Goal: Task Accomplishment & Management: Manage account settings

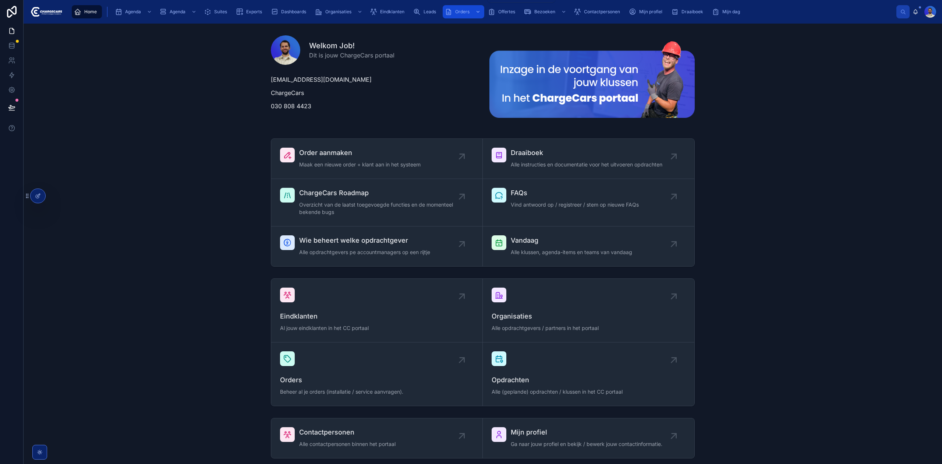
click at [458, 14] on span "Orders" at bounding box center [462, 12] width 14 height 6
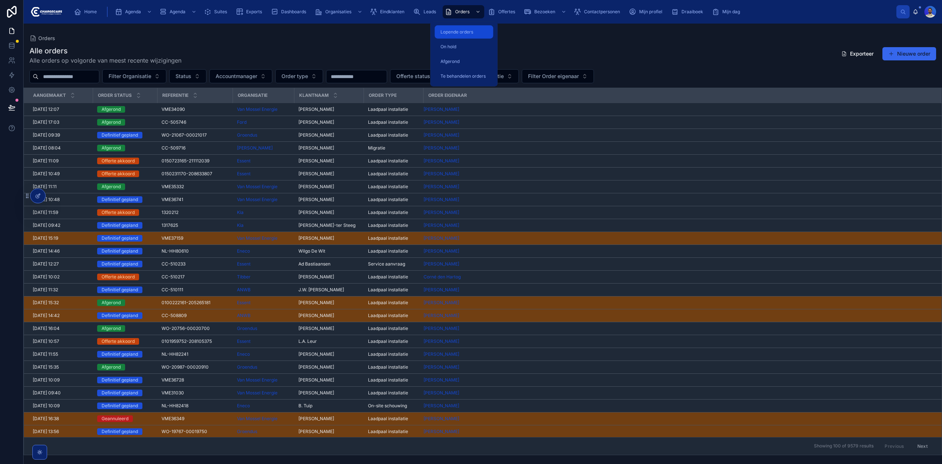
click at [460, 33] on span "Lopende orders" at bounding box center [457, 32] width 33 height 6
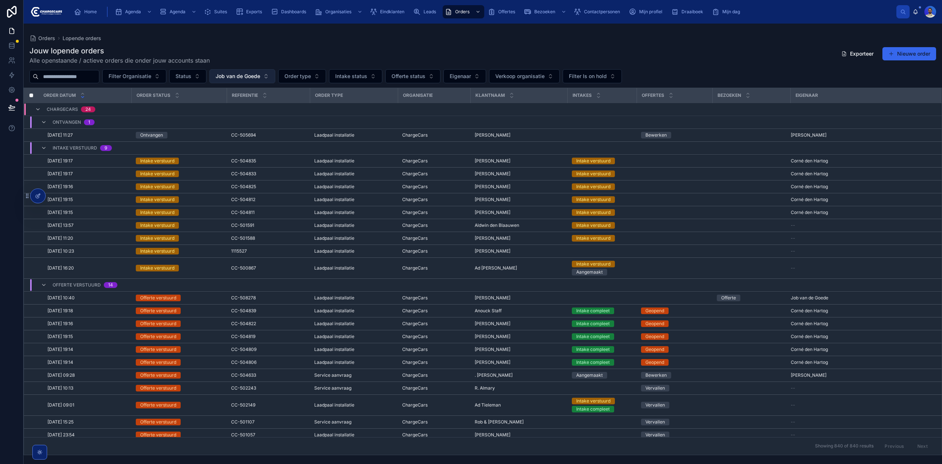
click at [263, 70] on button "Job van de Goede" at bounding box center [242, 76] width 66 height 14
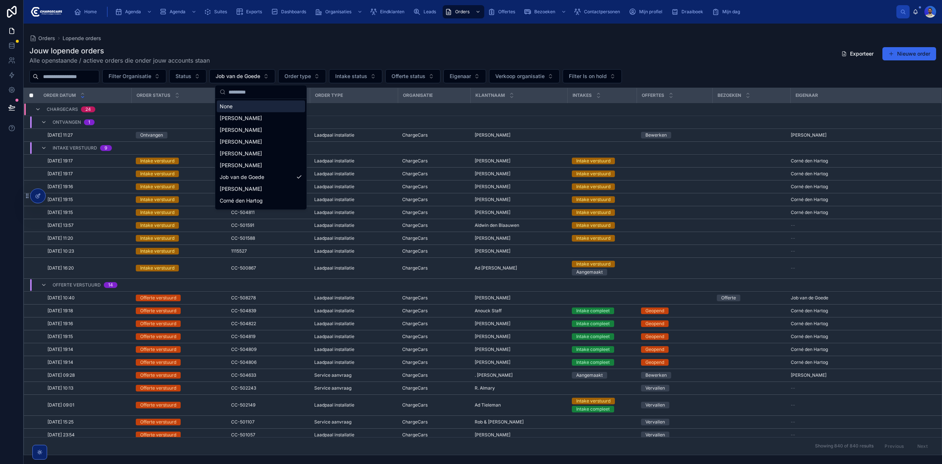
click at [247, 107] on div "None" at bounding box center [261, 107] width 88 height 12
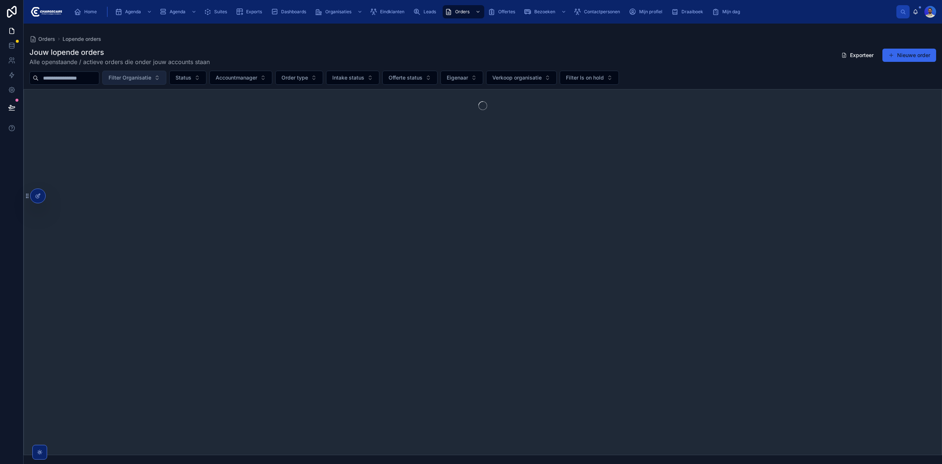
click at [151, 78] on span "Filter Organisatie" at bounding box center [130, 77] width 43 height 7
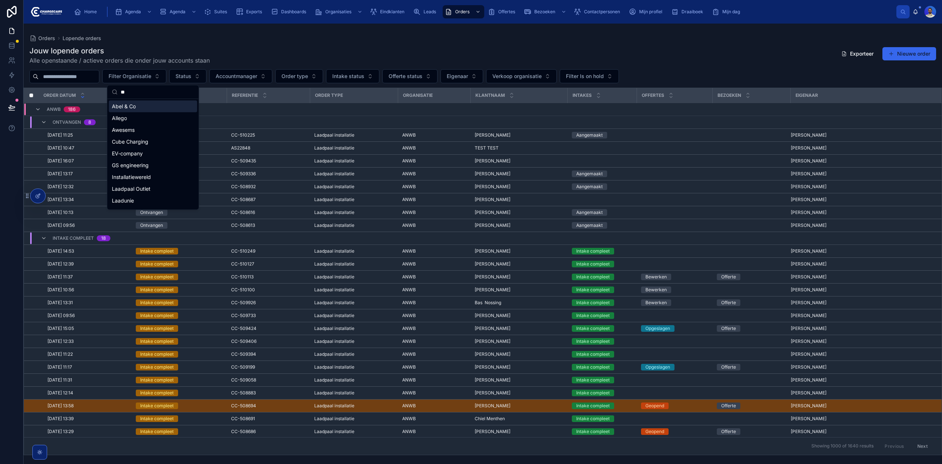
type input "*"
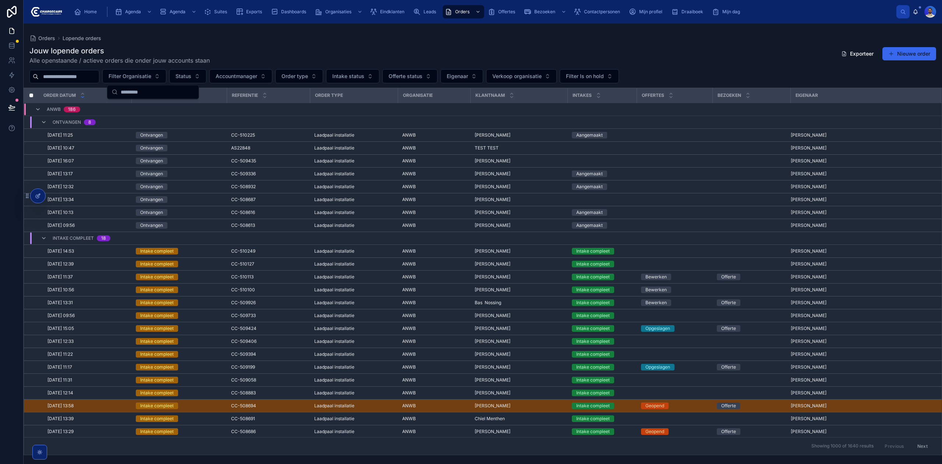
click at [457, 39] on div "Orders Lopende orders" at bounding box center [482, 38] width 907 height 6
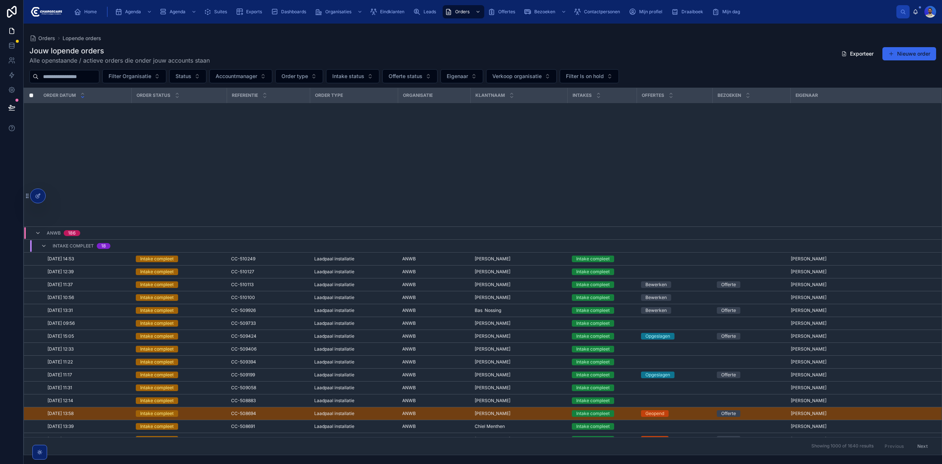
scroll to position [252, 0]
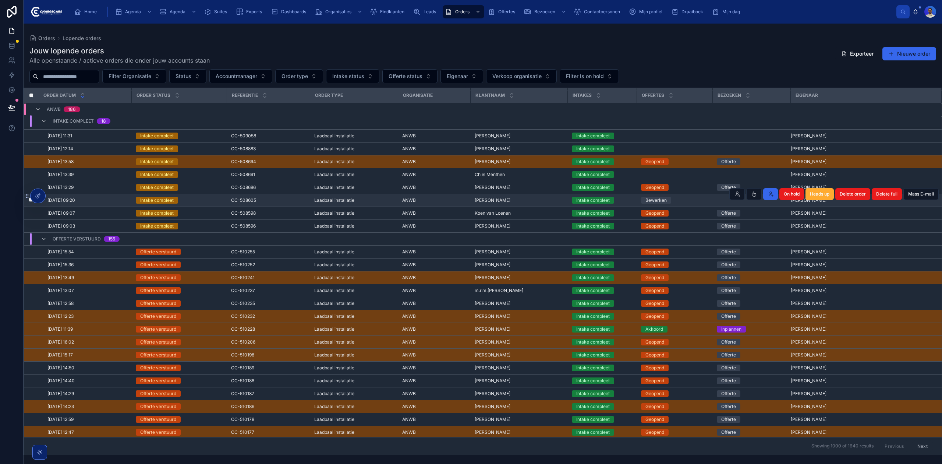
click at [263, 202] on div "CC-508605 CC-508605" at bounding box center [268, 200] width 74 height 6
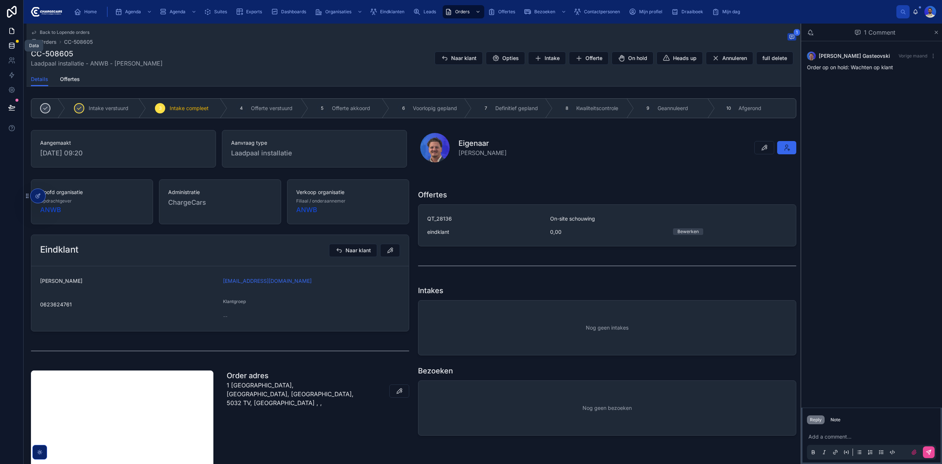
click at [12, 45] on icon at bounding box center [11, 44] width 5 height 2
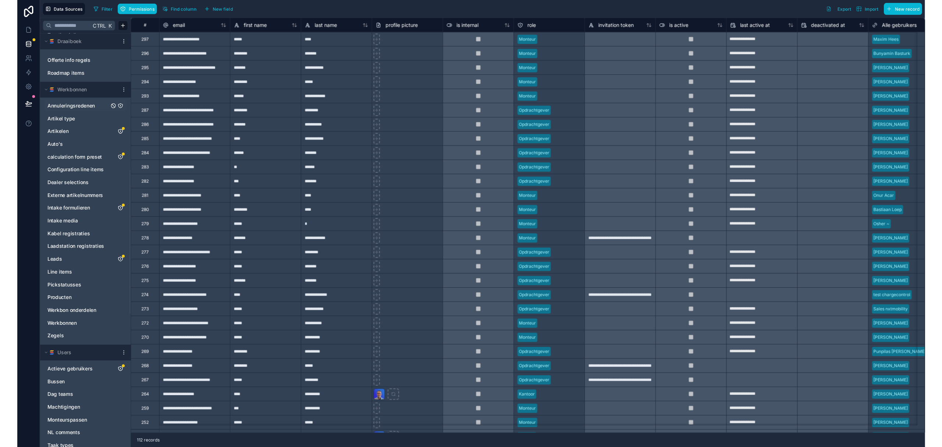
scroll to position [343, 0]
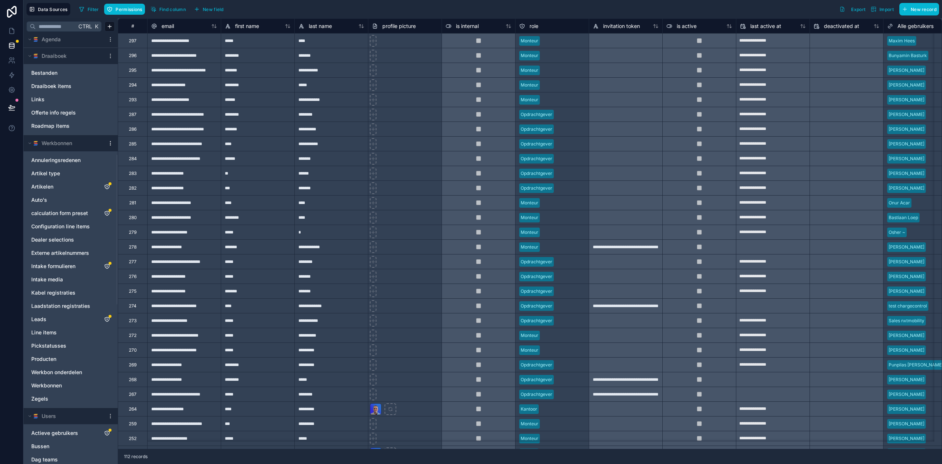
click at [109, 143] on icon at bounding box center [110, 143] width 6 height 6
click at [143, 172] on span "Queue data sync" at bounding box center [148, 171] width 53 height 6
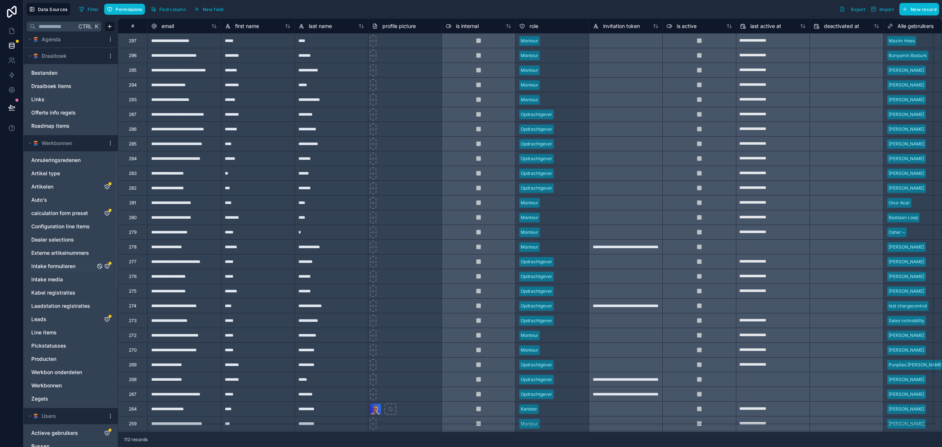
drag, startPoint x: 77, startPoint y: 267, endPoint x: 68, endPoint y: 270, distance: 9.4
click at [68, 270] on span "Intake formulieren" at bounding box center [53, 265] width 44 height 7
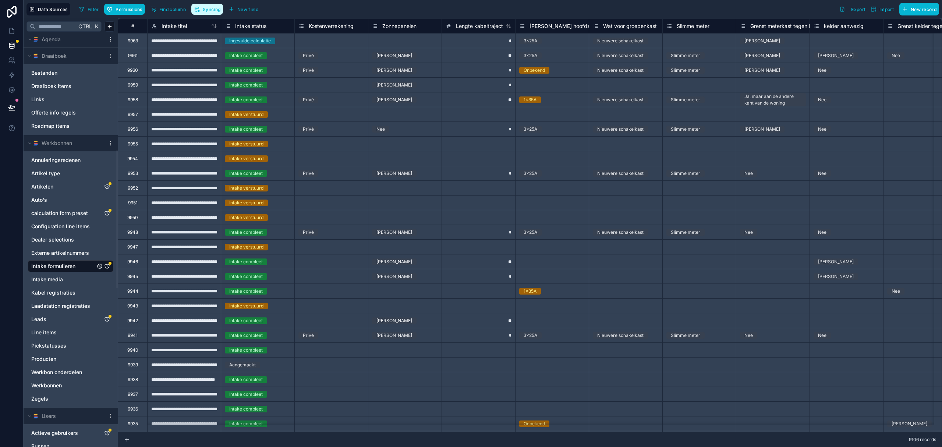
click at [211, 11] on span "Syncing" at bounding box center [212, 10] width 18 height 6
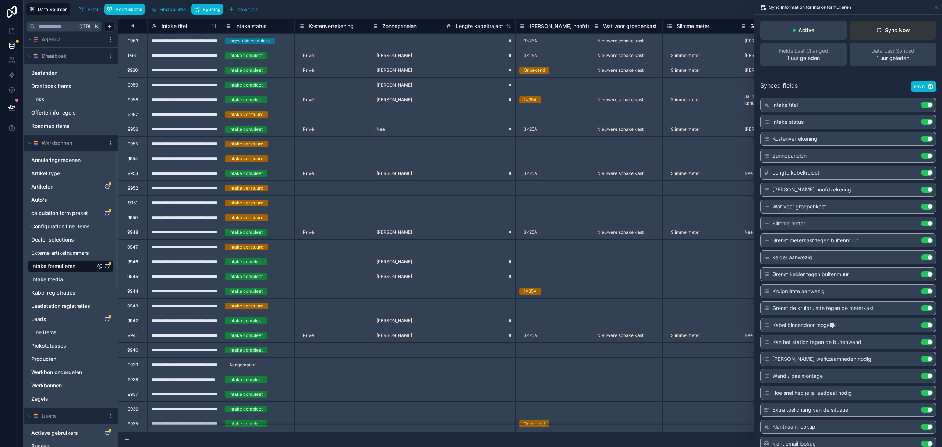
click at [891, 26] on button "Sync Now" at bounding box center [893, 30] width 87 height 19
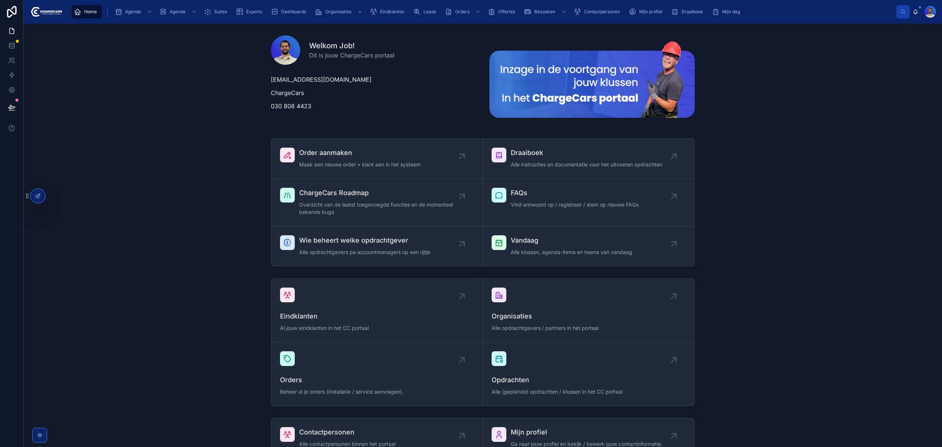
drag, startPoint x: 182, startPoint y: 171, endPoint x: 213, endPoint y: 139, distance: 44.3
click at [182, 170] on div "Order aanmaken Maak een nieuwe order + klant aan in het systeem Draaiboek Alle …" at bounding box center [482, 202] width 907 height 134
click at [470, 10] on div "Orders" at bounding box center [463, 12] width 37 height 12
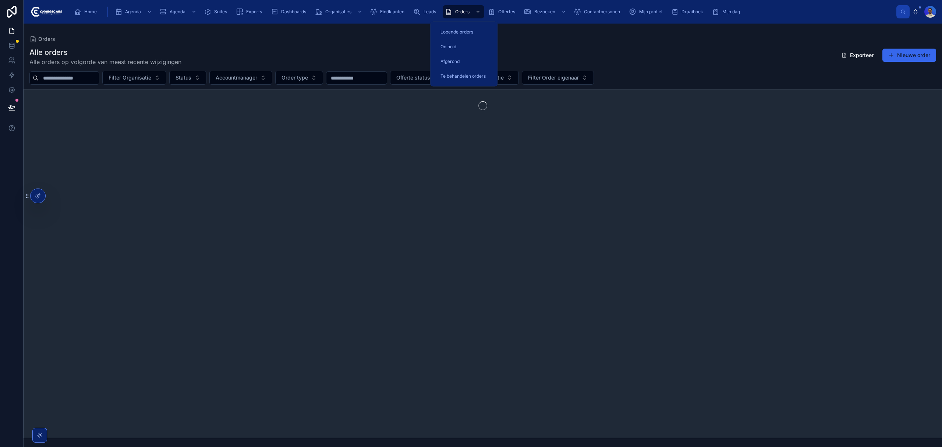
click at [320, 47] on div "Alle orders Alle orders op volgorde van meest recente wijzigingen Exporteer Nie…" at bounding box center [482, 56] width 907 height 19
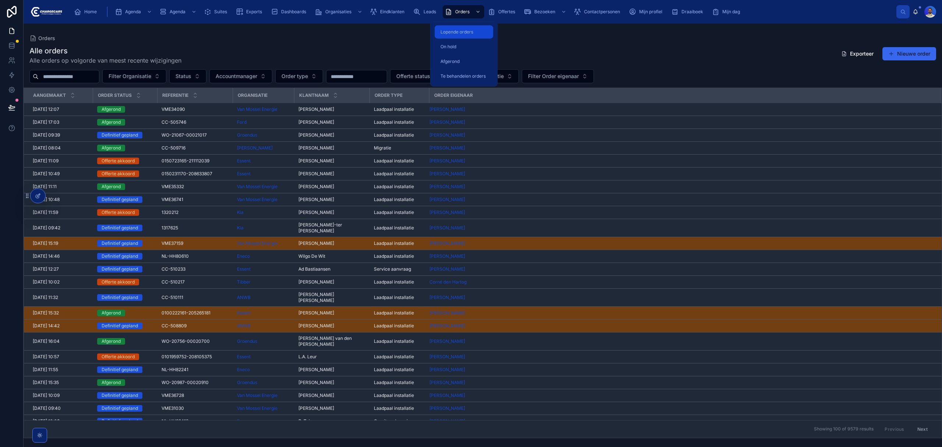
click at [462, 32] on span "Lopende orders" at bounding box center [457, 32] width 33 height 6
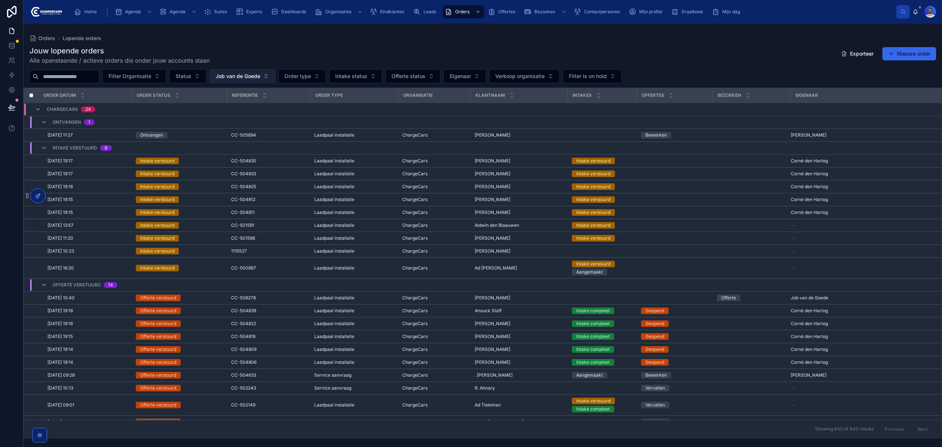
click at [252, 80] on span "Job van de Goede" at bounding box center [238, 76] width 45 height 7
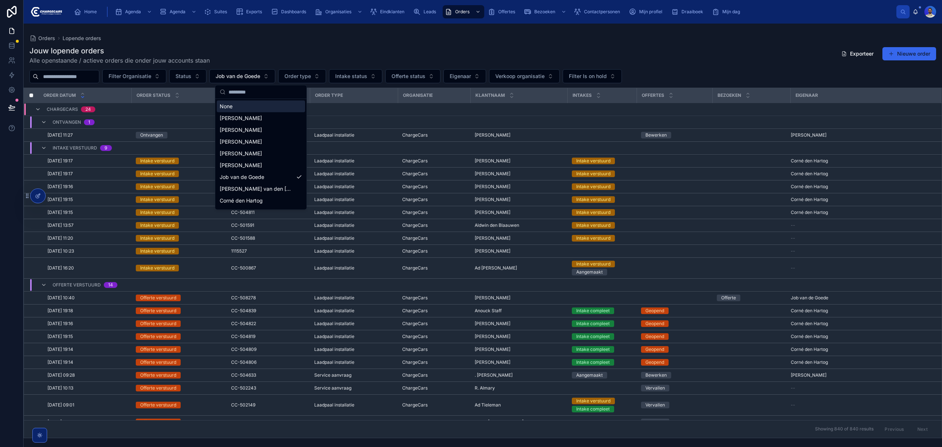
click at [230, 108] on div "None" at bounding box center [261, 107] width 88 height 12
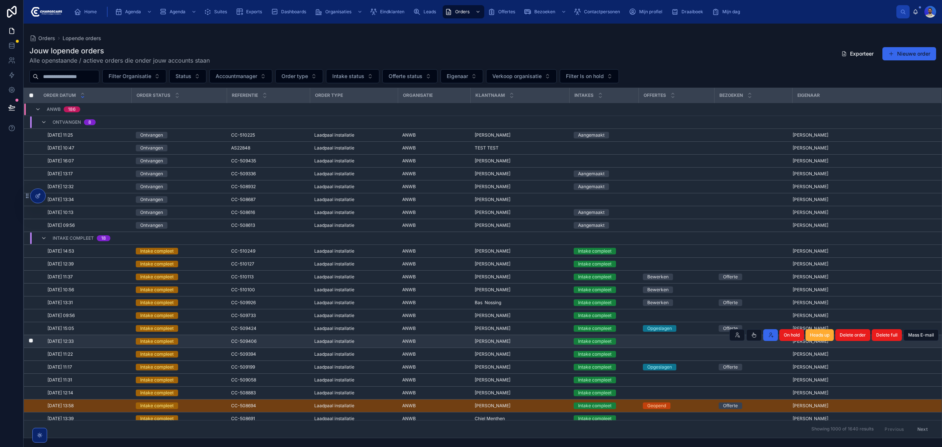
scroll to position [98, 0]
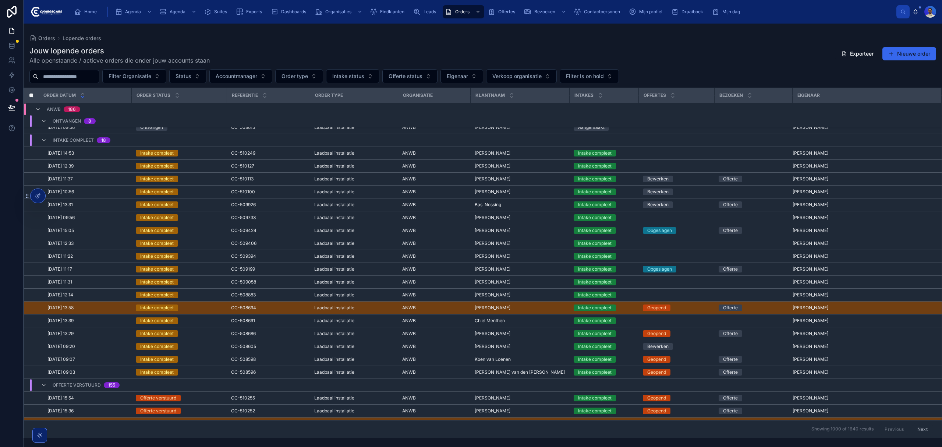
click at [256, 246] on div "CC-509406 CC-509406" at bounding box center [268, 243] width 74 height 6
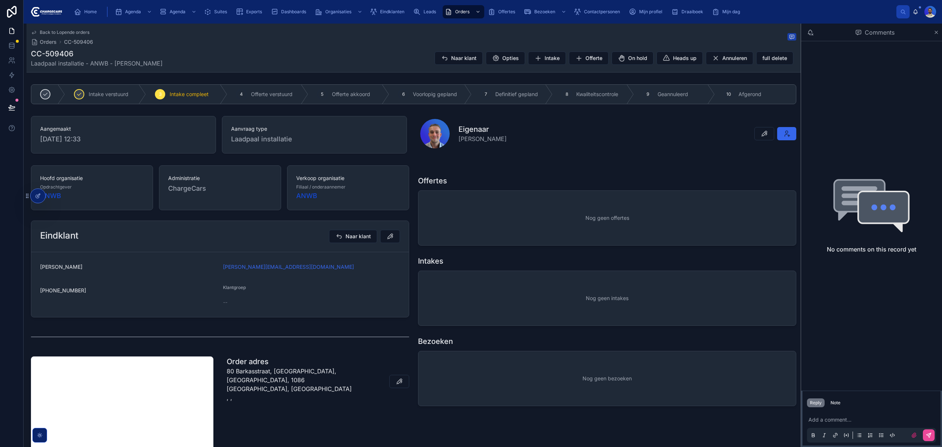
click at [510, 232] on div "Nog geen offertes" at bounding box center [608, 218] width 378 height 54
click at [11, 42] on icon at bounding box center [11, 45] width 7 height 7
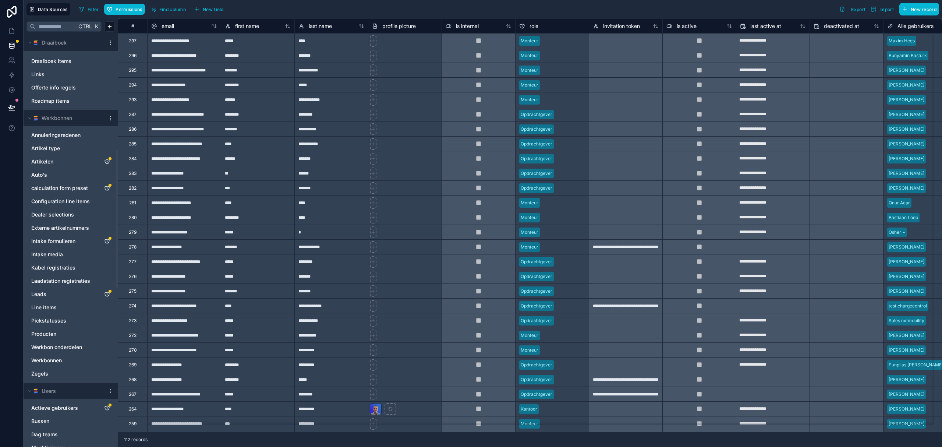
scroll to position [392, 0]
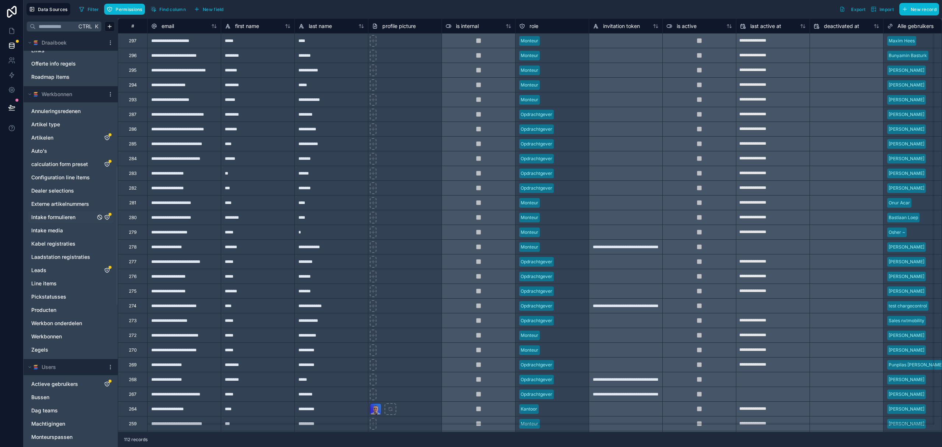
click at [67, 217] on span "Intake formulieren" at bounding box center [53, 217] width 44 height 7
drag, startPoint x: 249, startPoint y: 100, endPoint x: 247, endPoint y: 93, distance: 7.1
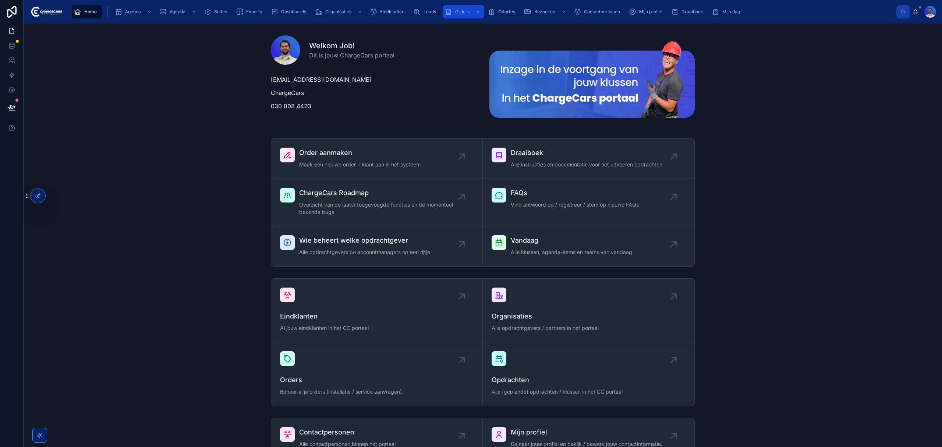
click at [467, 11] on span "Orders" at bounding box center [462, 12] width 14 height 6
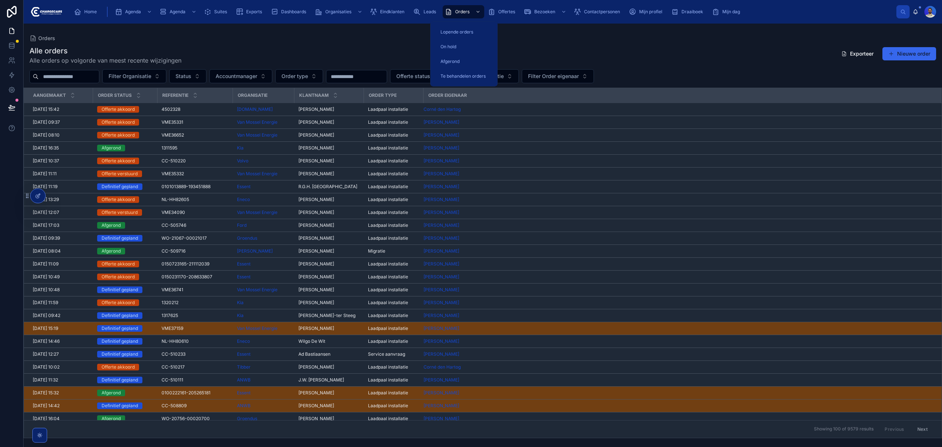
click at [375, 36] on div "Orders" at bounding box center [482, 38] width 907 height 6
click at [99, 77] on input "text" at bounding box center [69, 76] width 60 height 10
click at [281, 53] on div "Alle orders Alle orders op volgorde van meest recente wijzigingen Exporteer Nie…" at bounding box center [482, 55] width 907 height 19
click at [461, 71] on div "Te behandelen orders" at bounding box center [464, 76] width 50 height 12
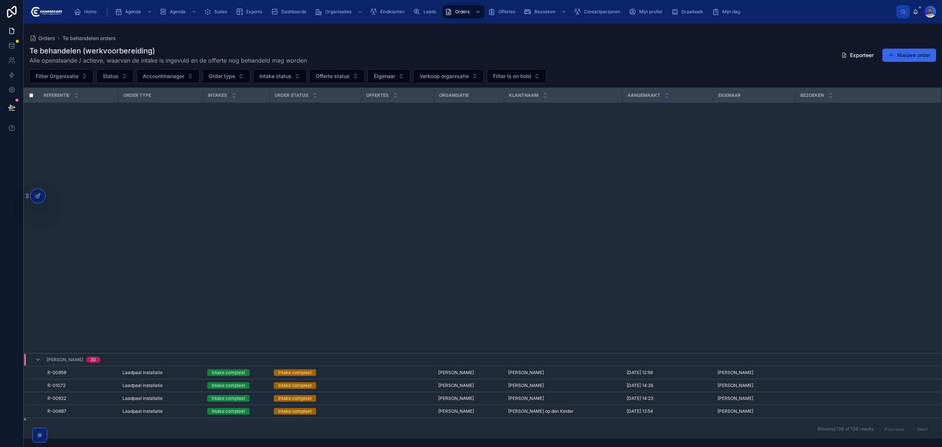
scroll to position [638, 0]
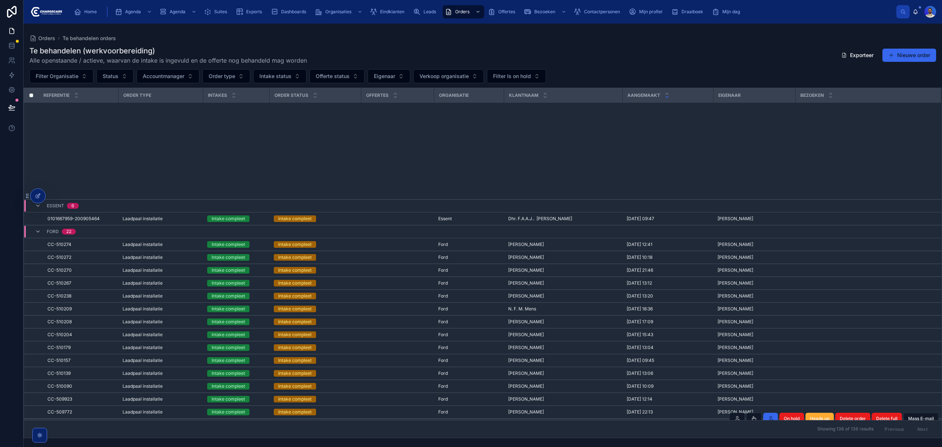
click at [387, 419] on td at bounding box center [397, 425] width 73 height 13
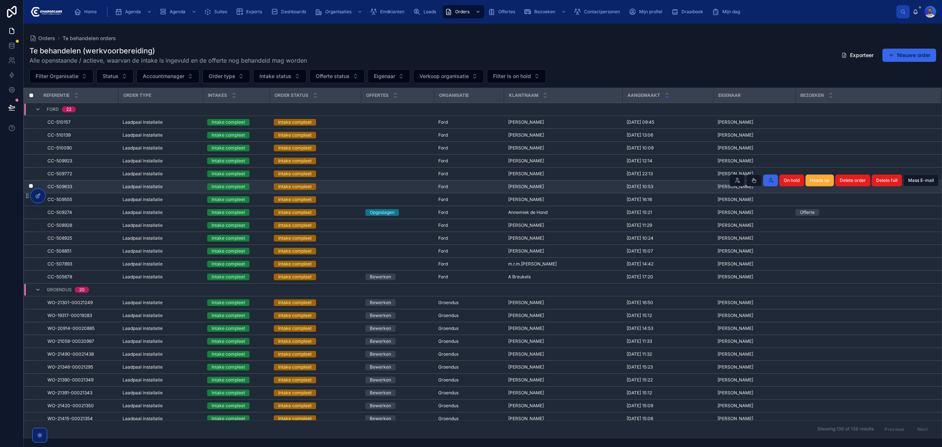
scroll to position [876, 0]
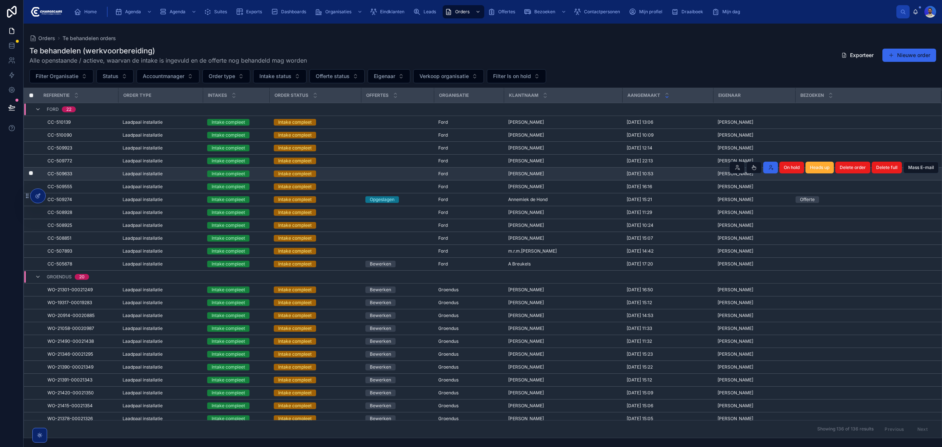
click at [152, 177] on span "Laadpaal installatie" at bounding box center [143, 174] width 40 height 6
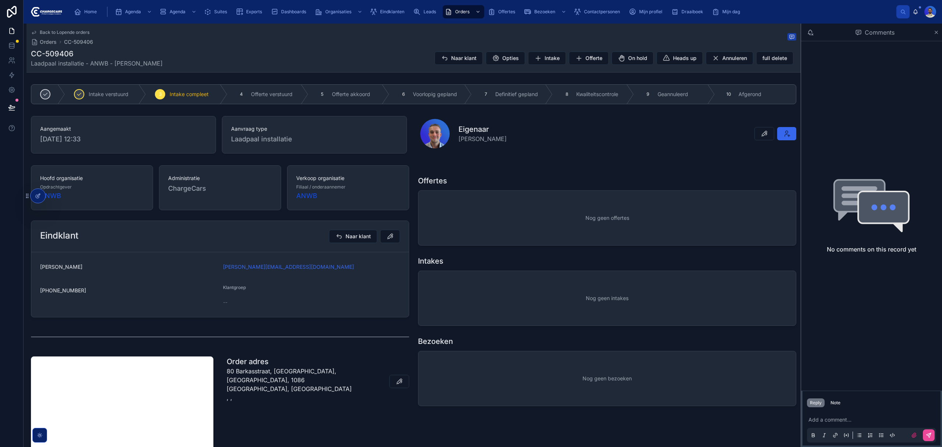
click at [350, 50] on div "CC-509406 Laadpaal installatie - ANWB - [PERSON_NAME] Naar klant Opties Intake …" at bounding box center [414, 58] width 766 height 19
click at [69, 54] on h1 "CC-509406" at bounding box center [97, 54] width 132 height 10
copy h1 "CC-509406"
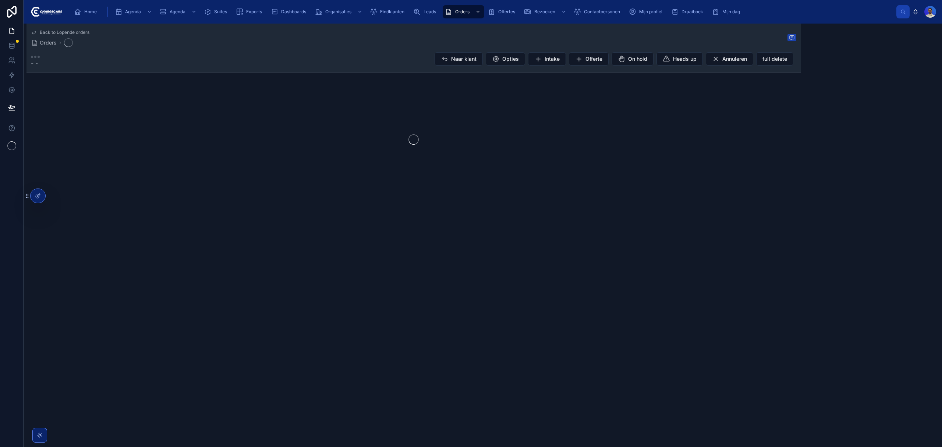
drag, startPoint x: 0, startPoint y: 0, endPoint x: 278, endPoint y: 201, distance: 342.7
click at [278, 201] on div "Back to Lopende orders Orders - - Naar klant Opties Intake Offerte On hold Head…" at bounding box center [414, 134] width 775 height 221
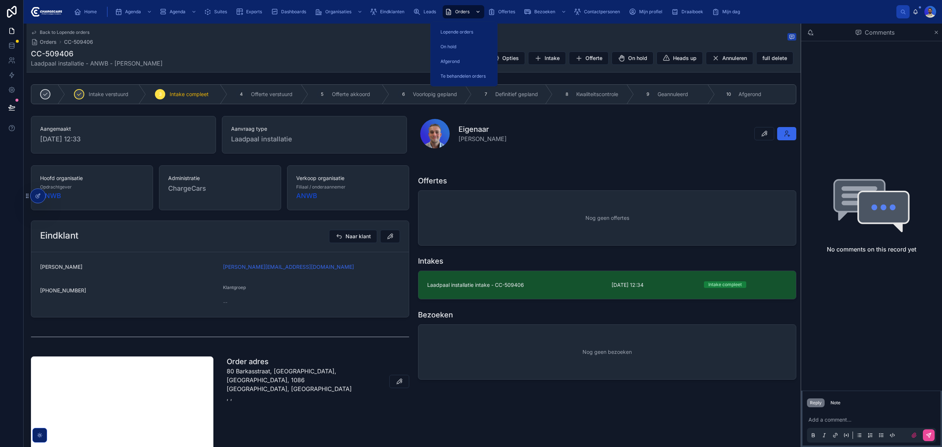
click at [458, 13] on span "Orders" at bounding box center [462, 12] width 14 height 6
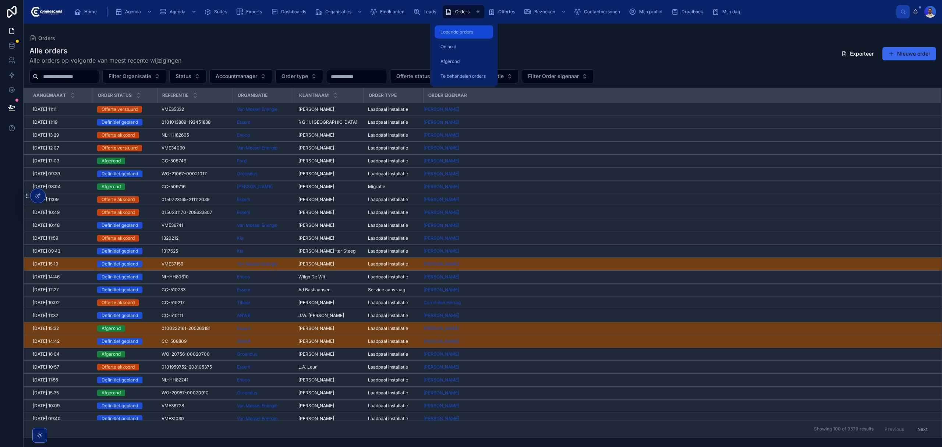
click at [454, 36] on div "Lopende orders" at bounding box center [464, 32] width 50 height 12
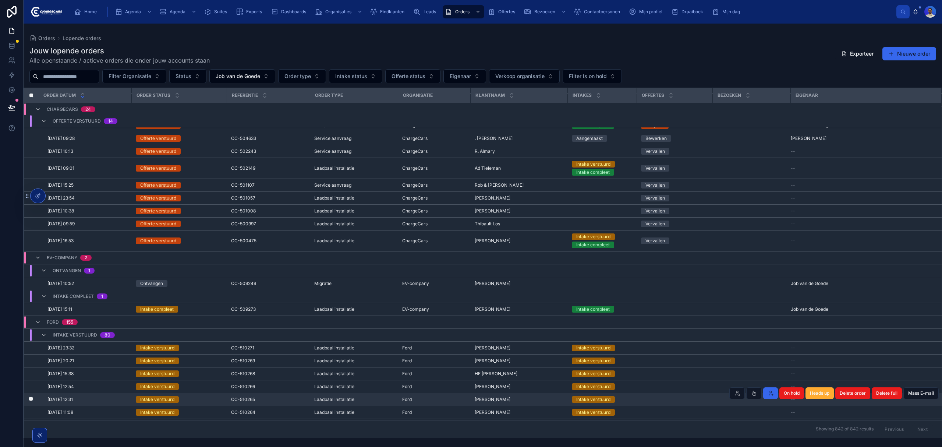
scroll to position [395, 0]
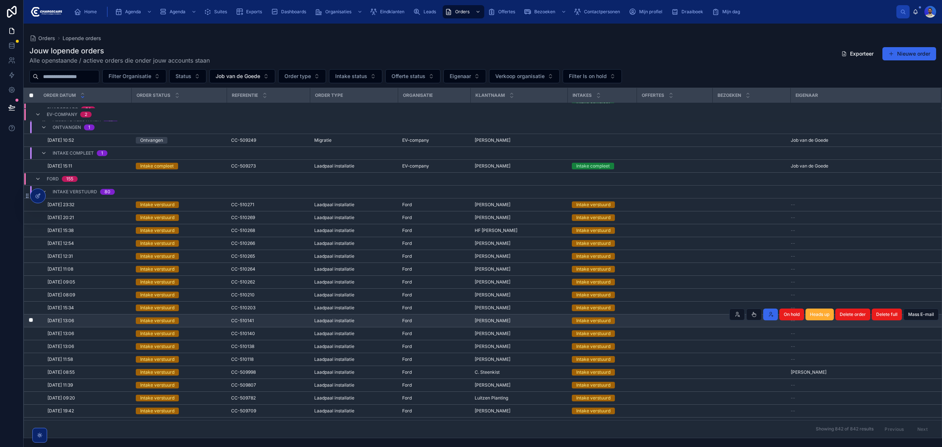
click at [250, 324] on span "CC-510141" at bounding box center [242, 321] width 23 height 6
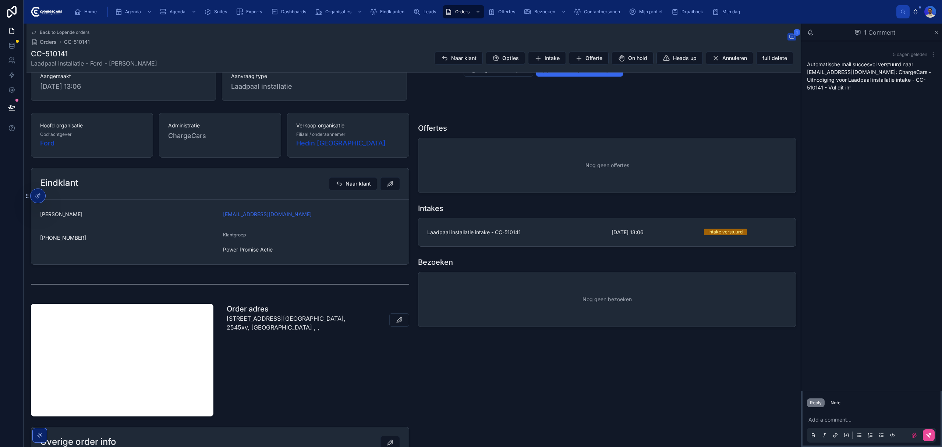
scroll to position [98, 0]
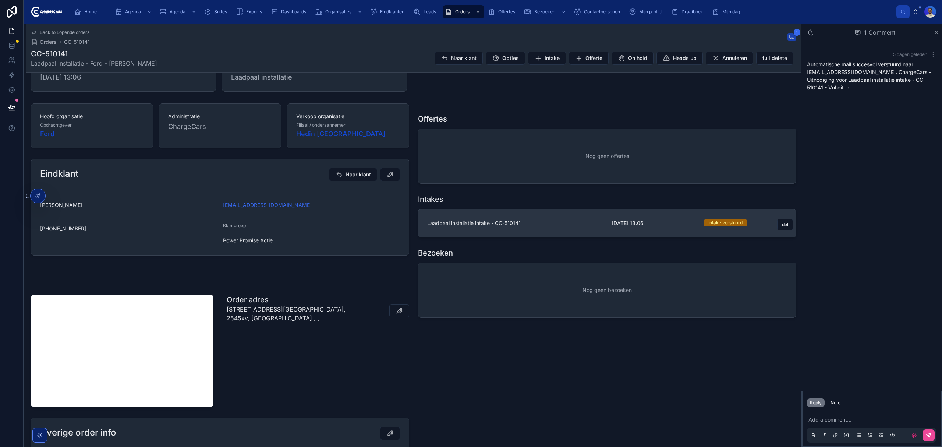
click at [549, 218] on link "Laadpaal installatie intake - CC-510141 24-9-2025 13:06 Intake verstuurd del" at bounding box center [608, 223] width 378 height 28
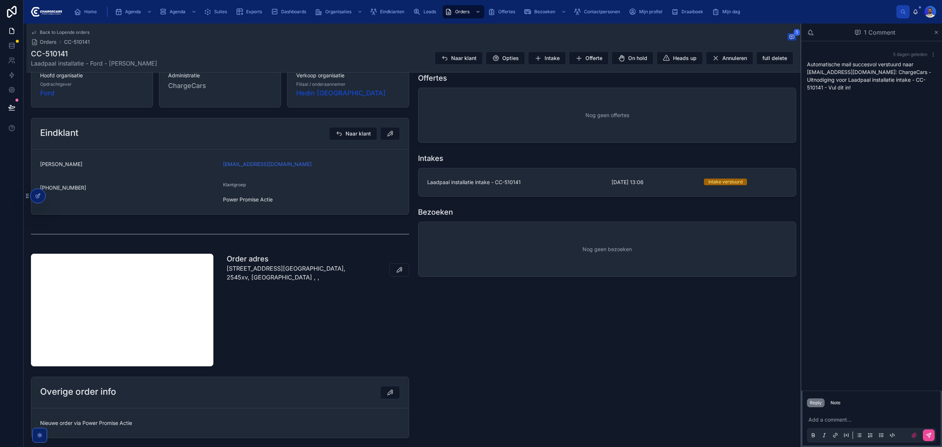
scroll to position [147, 0]
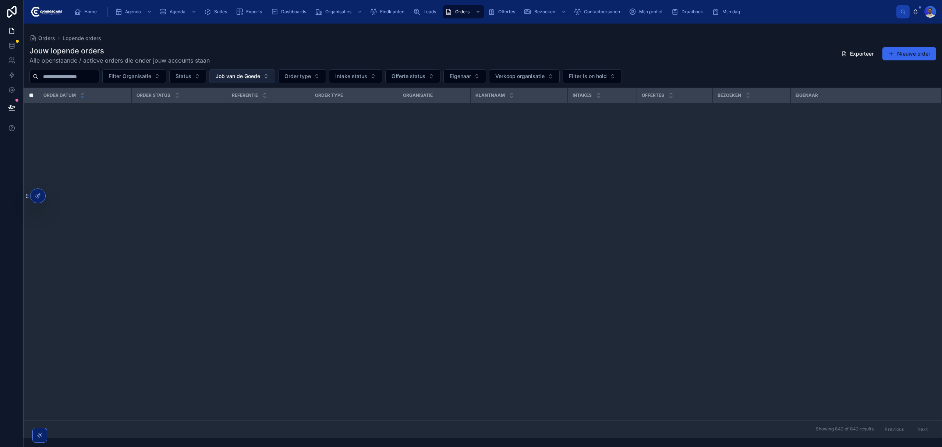
scroll to position [1025, 0]
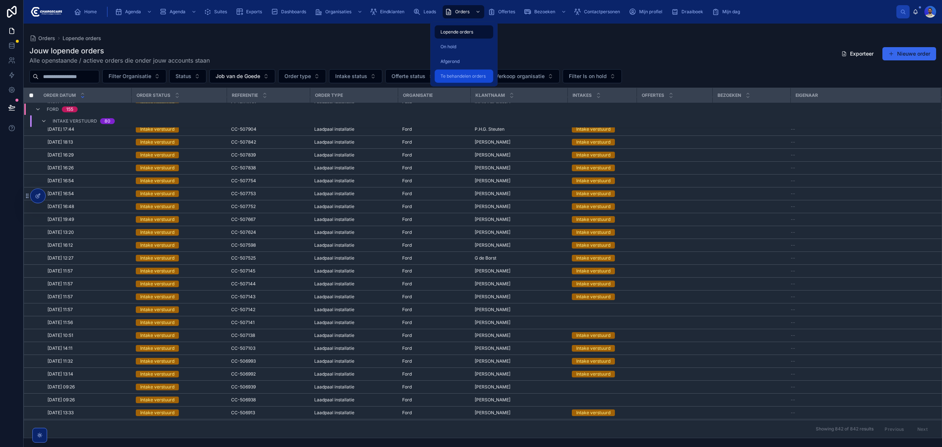
click at [465, 78] on span "Te behandelen orders" at bounding box center [463, 76] width 45 height 6
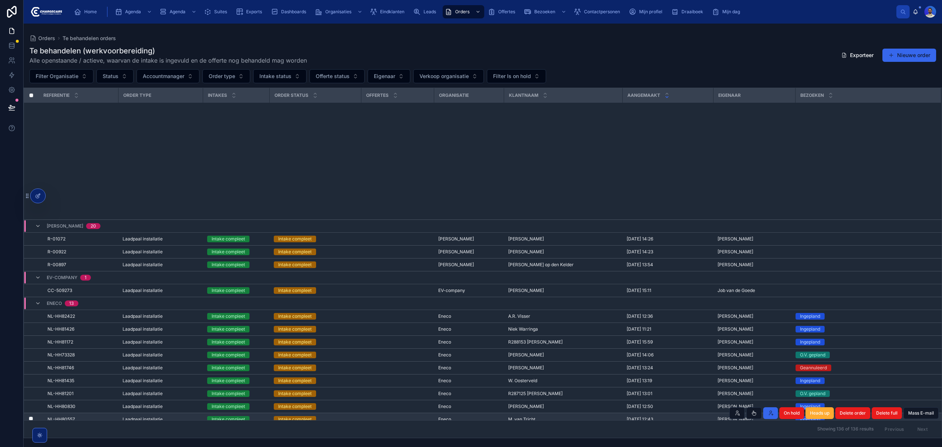
scroll to position [544, 0]
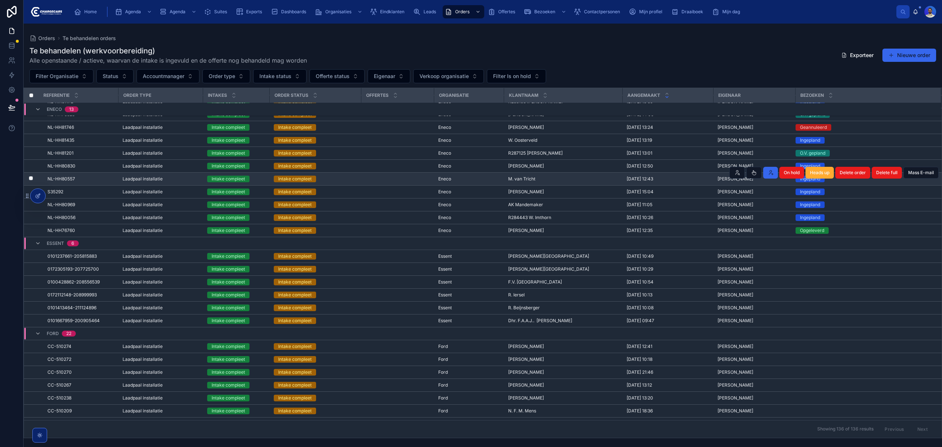
click at [362, 180] on td at bounding box center [397, 179] width 73 height 13
click at [327, 182] on div "Intake compleet" at bounding box center [315, 179] width 83 height 7
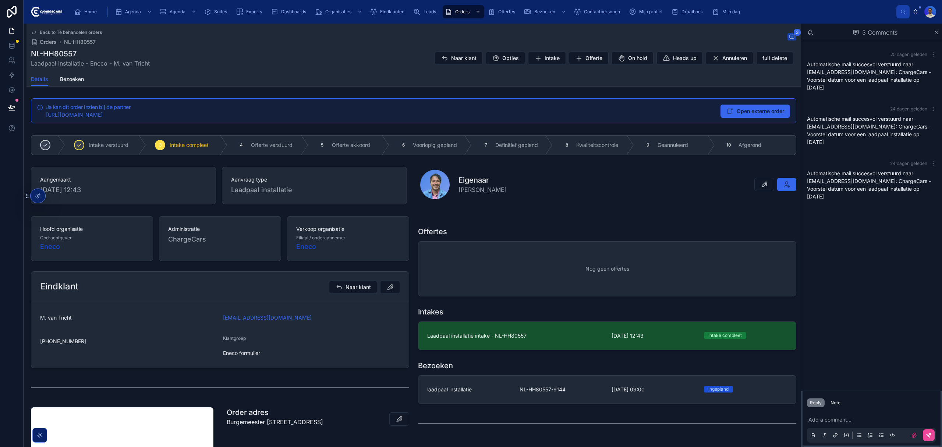
click at [53, 198] on div "Aangemaakt 4-9-2025 12:43" at bounding box center [123, 186] width 185 height 38
click at [57, 197] on icon at bounding box center [54, 196] width 6 height 6
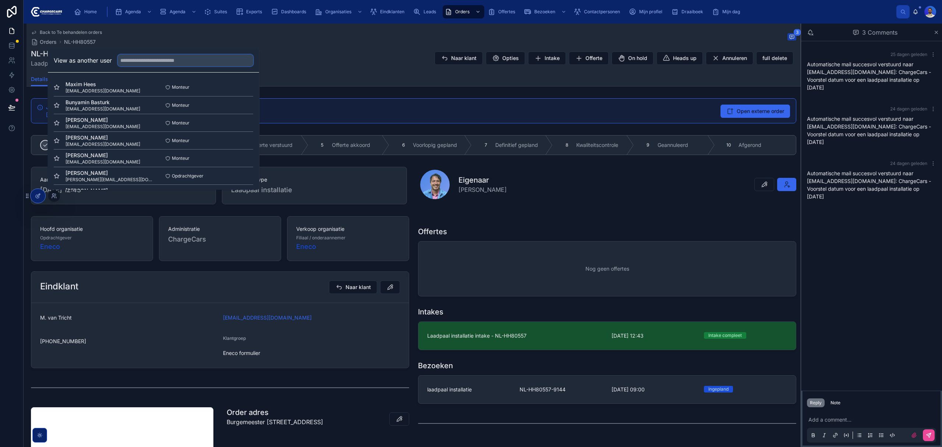
click at [133, 62] on input "text" at bounding box center [185, 60] width 135 height 12
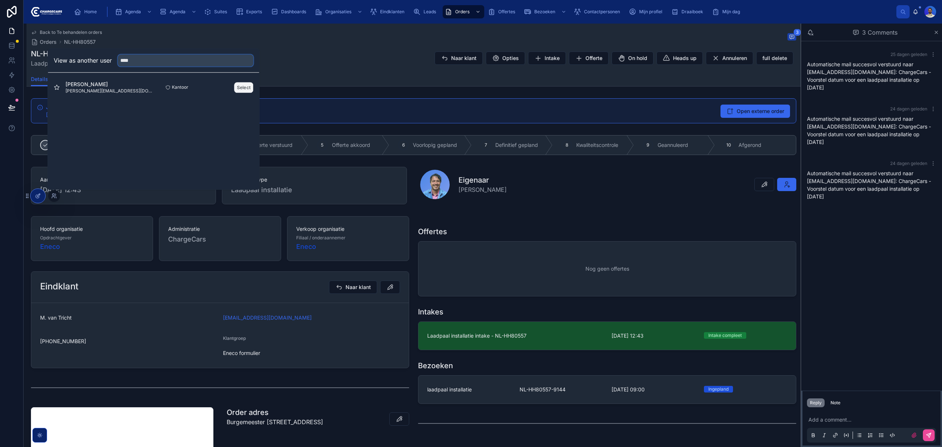
type input "****"
click at [237, 88] on button "Select" at bounding box center [244, 87] width 19 height 11
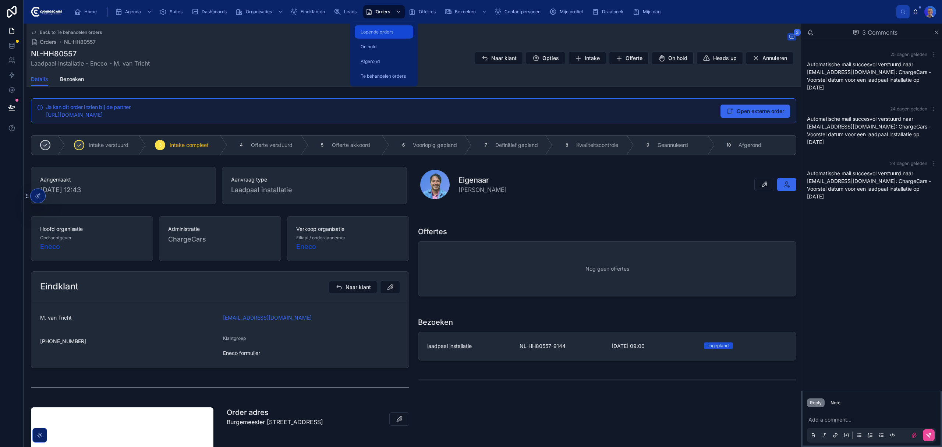
click at [383, 33] on span "Lopende orders" at bounding box center [377, 32] width 33 height 6
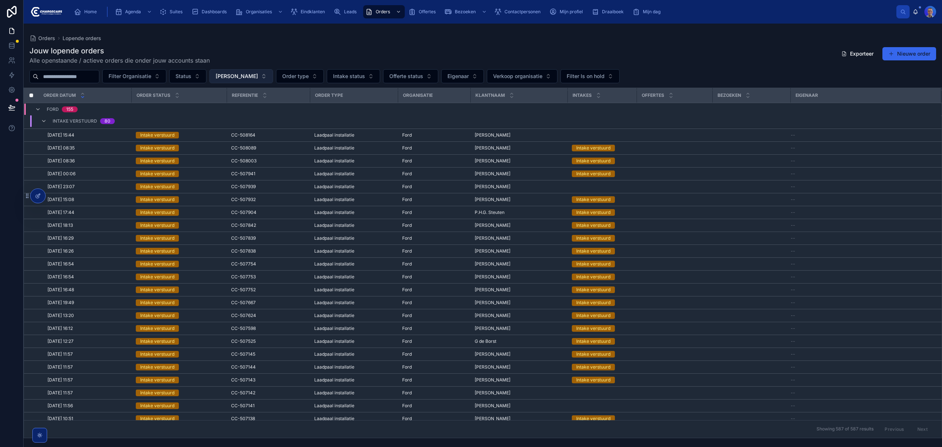
scroll to position [508, 0]
click at [258, 79] on span "[PERSON_NAME]" at bounding box center [237, 76] width 42 height 7
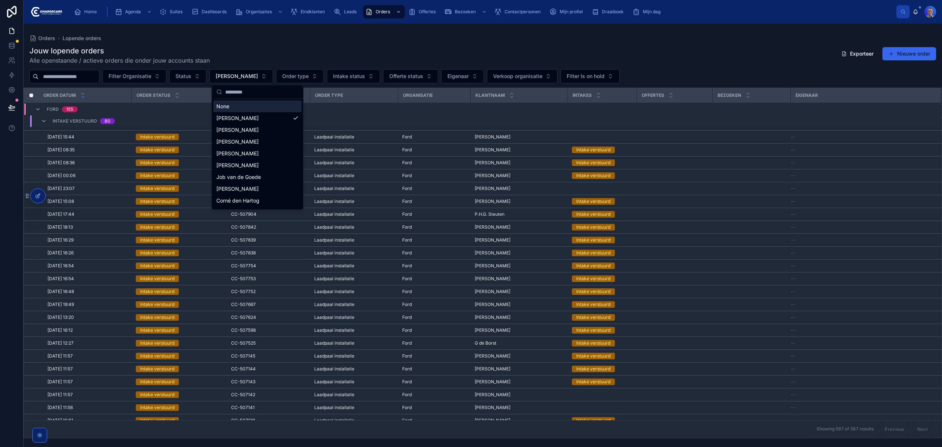
click at [236, 106] on div "None" at bounding box center [258, 107] width 88 height 12
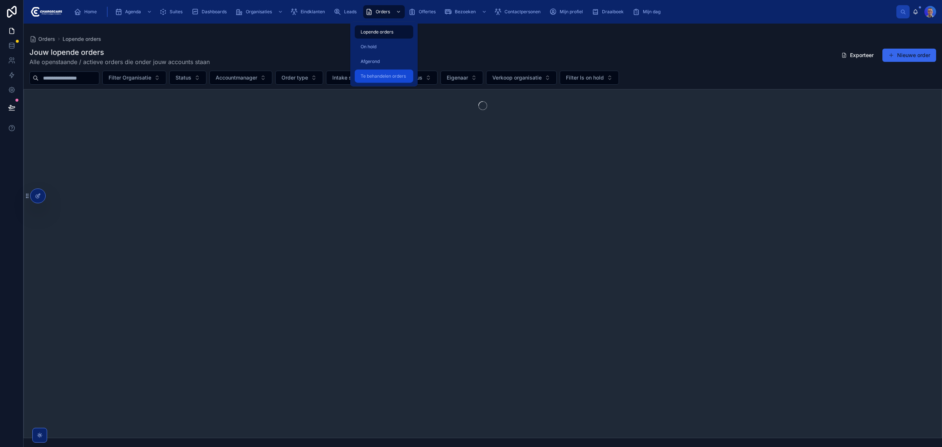
click at [391, 75] on span "Te behandelen orders" at bounding box center [383, 76] width 45 height 6
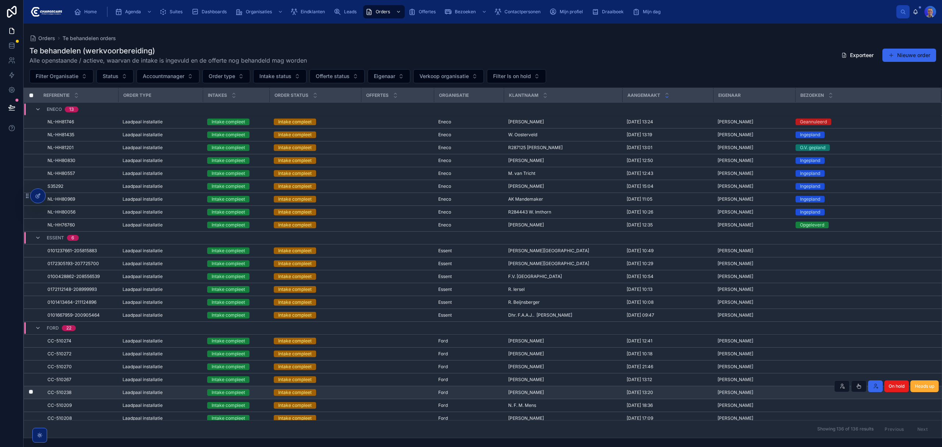
scroll to position [637, 0]
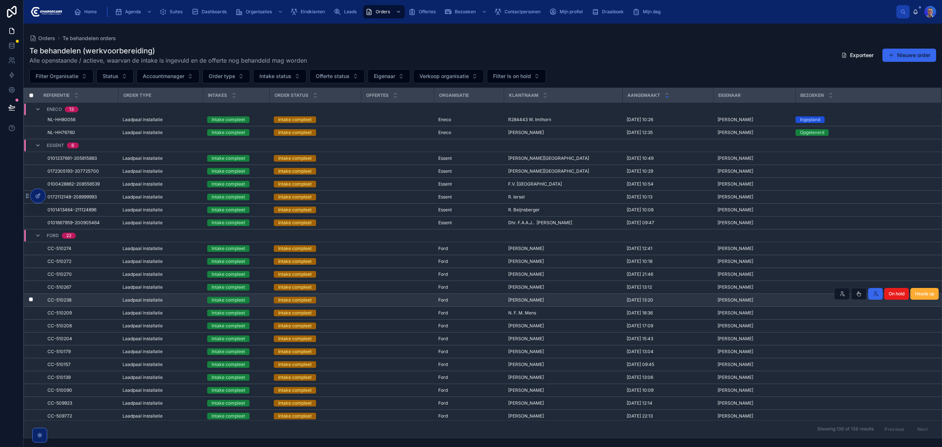
click at [391, 303] on td at bounding box center [397, 300] width 73 height 13
click at [146, 303] on span "Laadpaal installatie" at bounding box center [143, 300] width 40 height 6
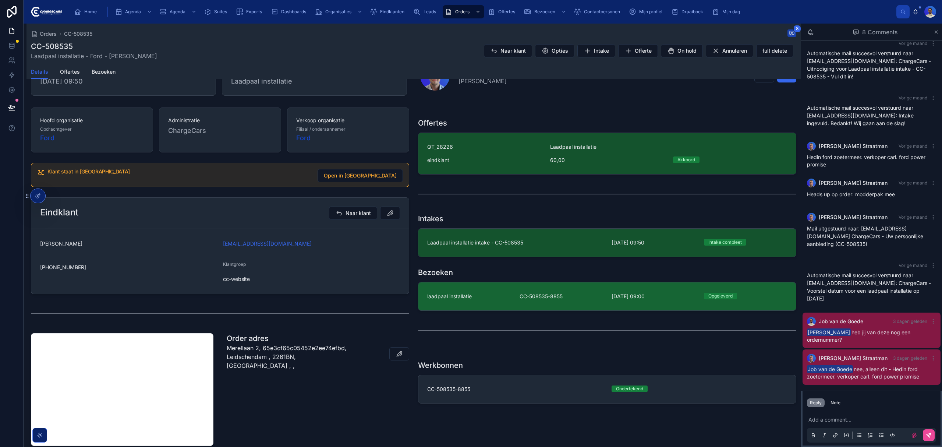
scroll to position [147, 0]
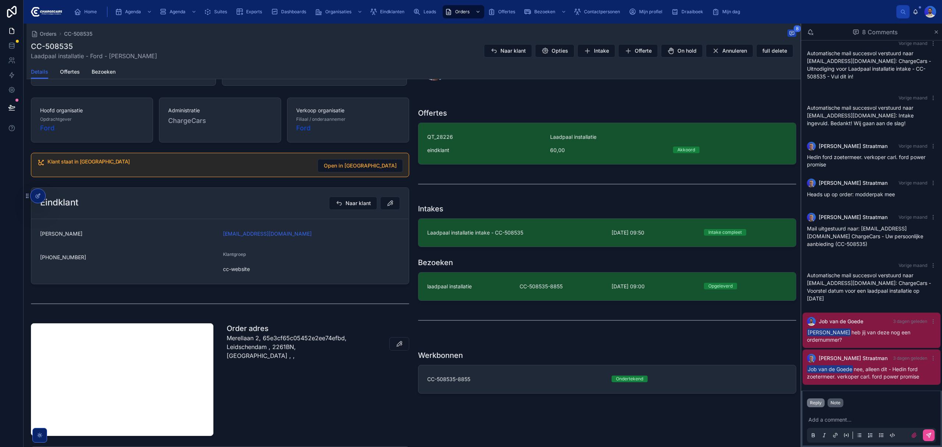
click at [831, 403] on div "Note" at bounding box center [836, 403] width 10 height 6
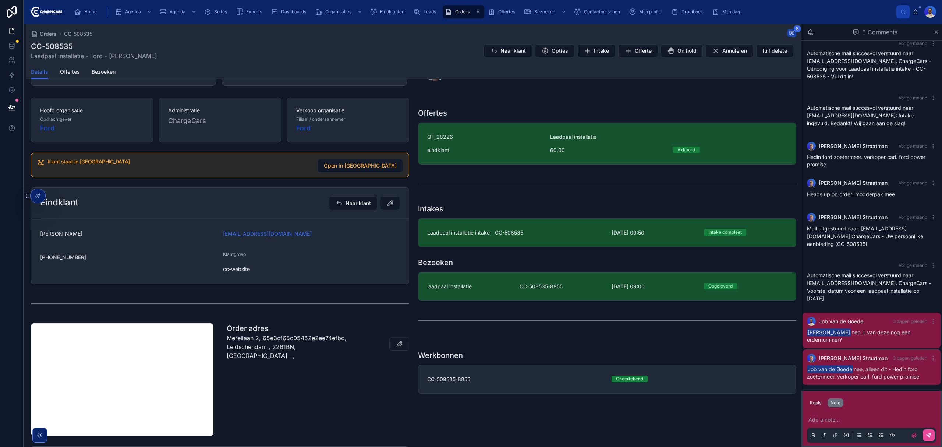
click at [829, 421] on p at bounding box center [873, 419] width 129 height 7
click at [38, 190] on div at bounding box center [38, 196] width 15 height 14
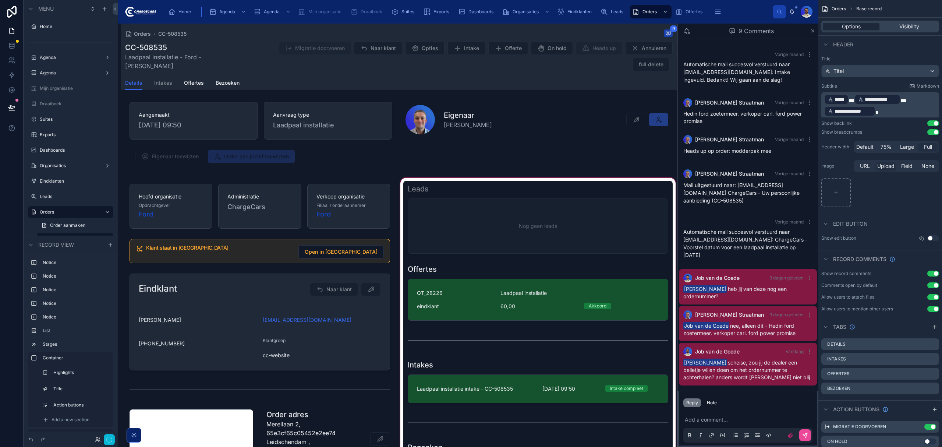
scroll to position [343, 0]
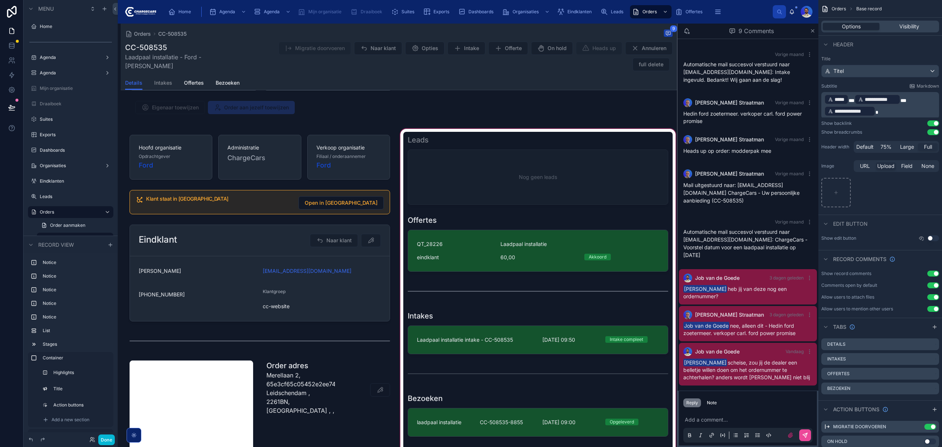
click at [510, 342] on div at bounding box center [538, 404] width 278 height 554
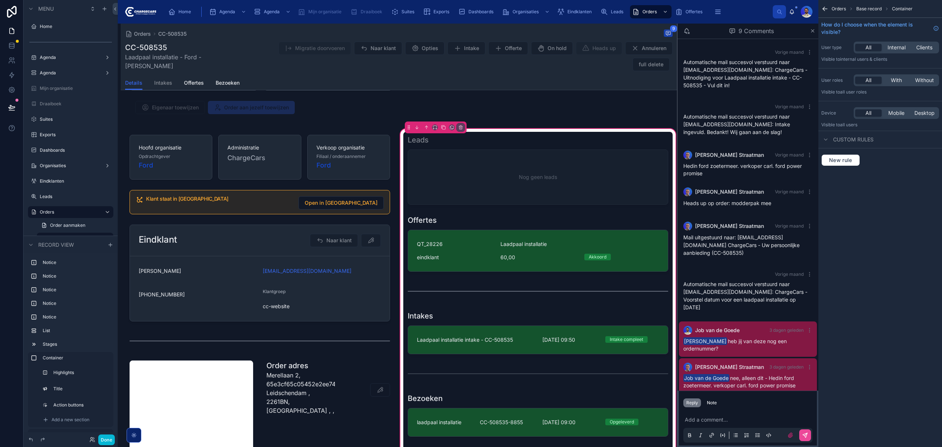
scroll to position [52, 0]
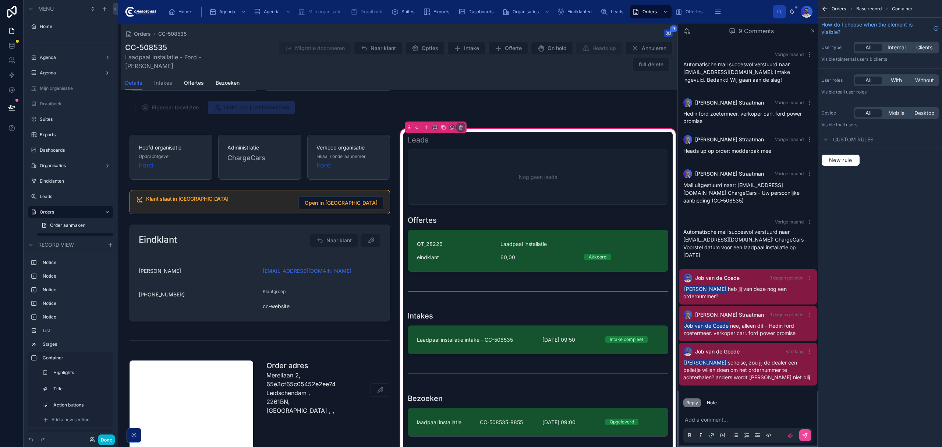
click div
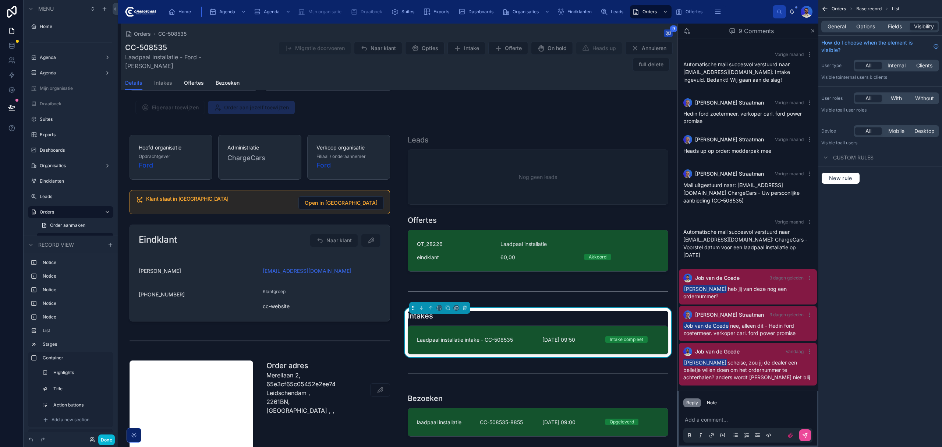
click span "Laadpaal installatie intake - CC-508535"
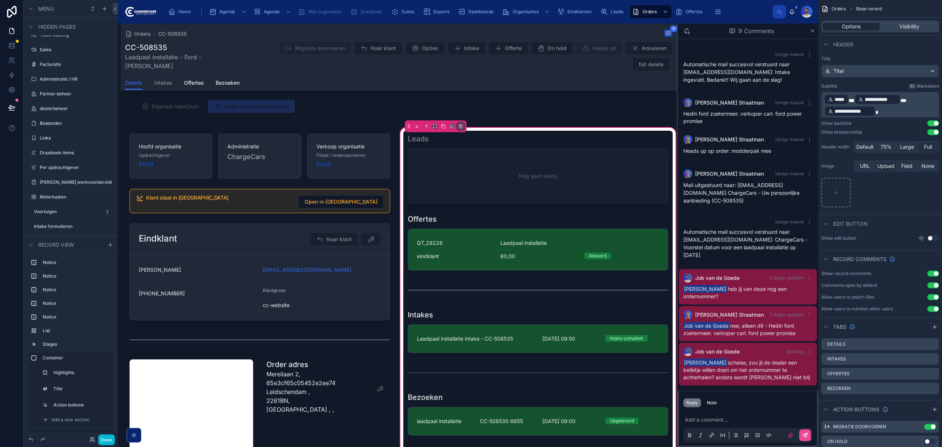
scroll to position [347, 0]
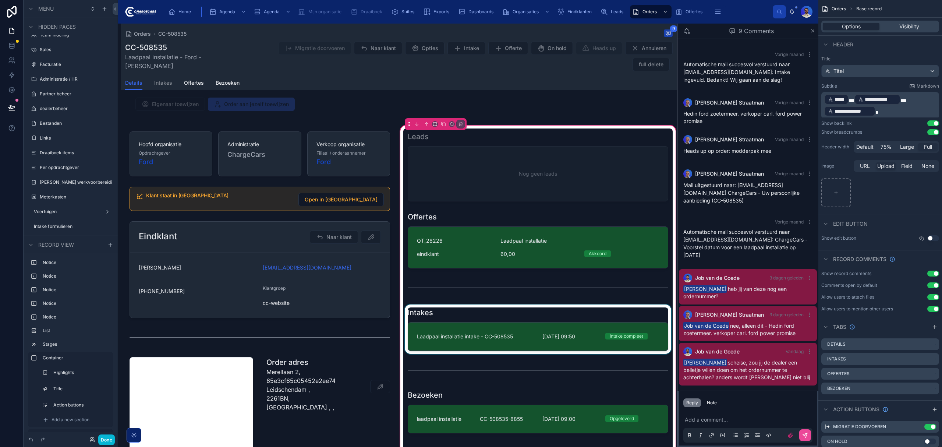
click div
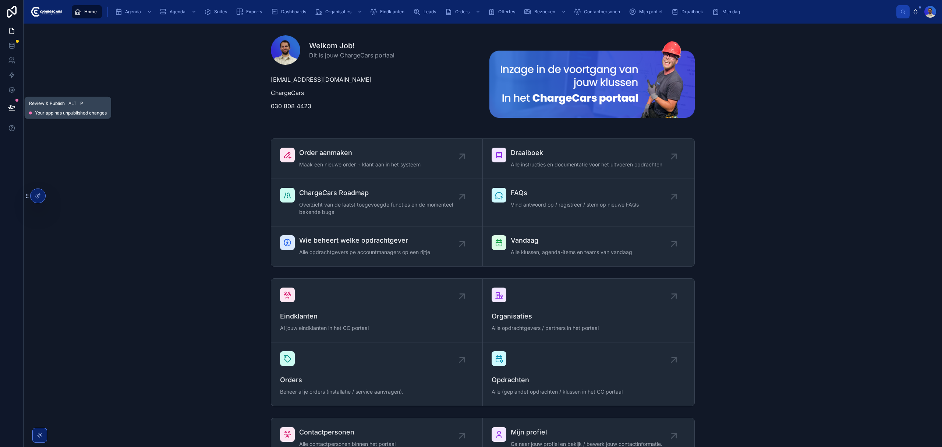
click at [10, 106] on icon at bounding box center [11, 107] width 6 height 4
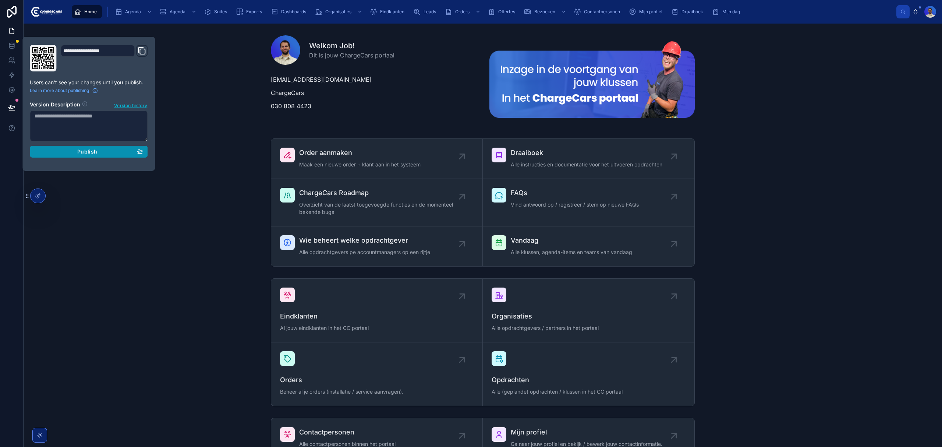
click at [87, 156] on button "Publish" at bounding box center [89, 152] width 118 height 12
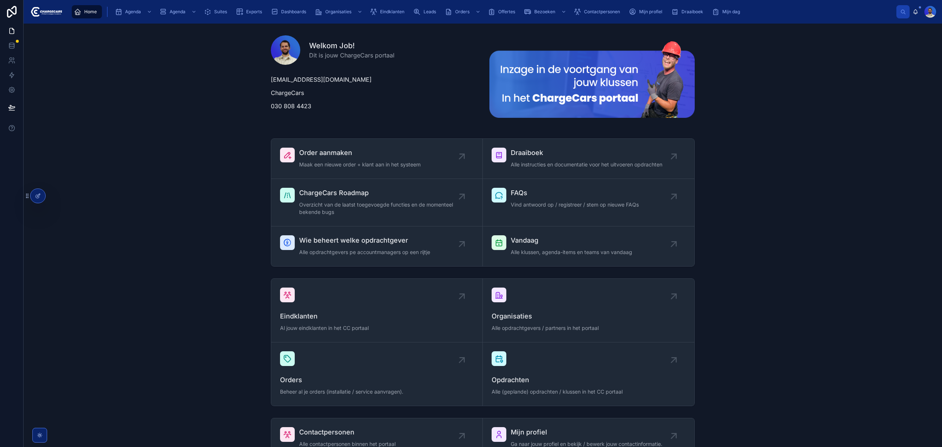
click at [167, 241] on div "Order aanmaken Maak een nieuwe order + klant aan in het systeem Draaiboek Alle …" at bounding box center [482, 202] width 907 height 134
click at [462, 38] on link "Lopende orders" at bounding box center [464, 31] width 59 height 13
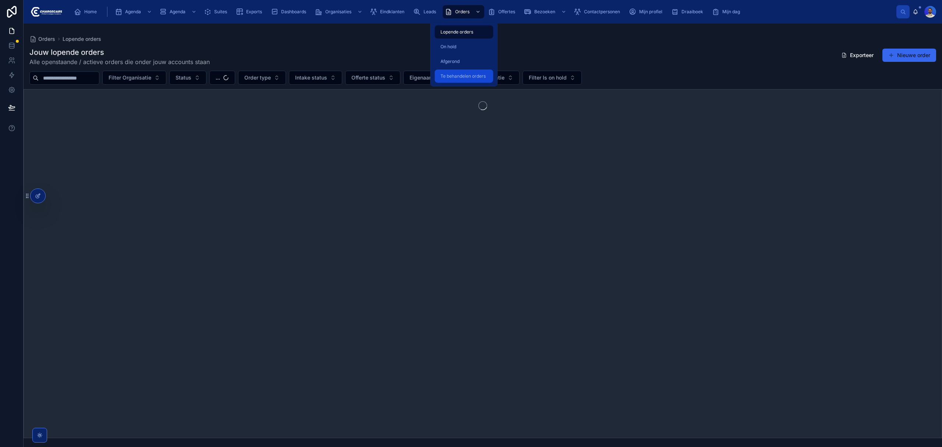
click at [470, 81] on div "Te behandelen orders" at bounding box center [464, 76] width 50 height 12
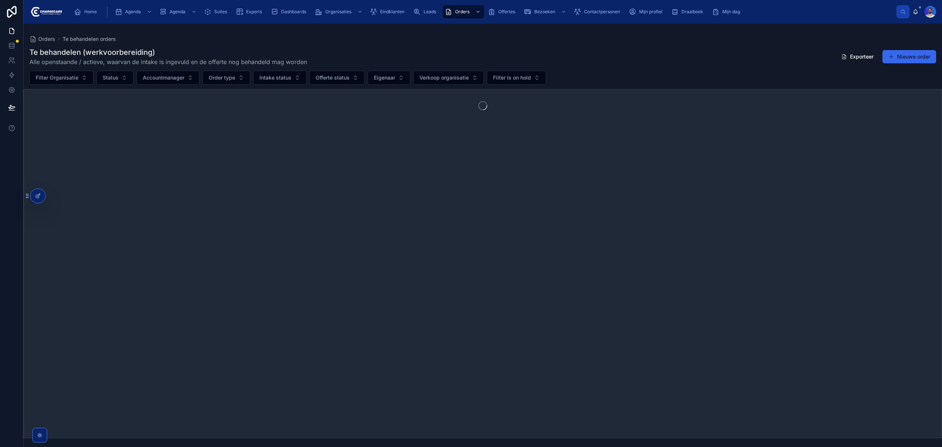
click at [382, 52] on div "Te behandelen (werkvoorbereiding) Alle openstaande / actieve, waarvan de intake…" at bounding box center [482, 56] width 907 height 19
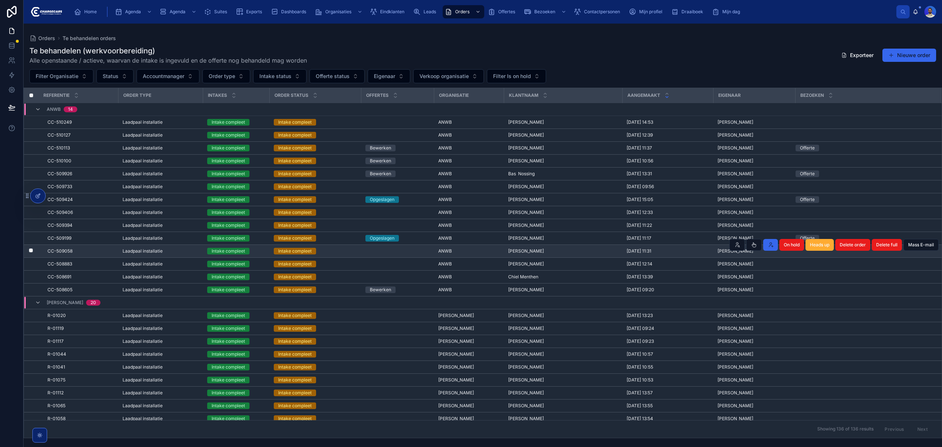
click at [344, 257] on td "Intake compleet" at bounding box center [315, 251] width 92 height 13
click at [344, 254] on div "Intake compleet" at bounding box center [315, 251] width 83 height 7
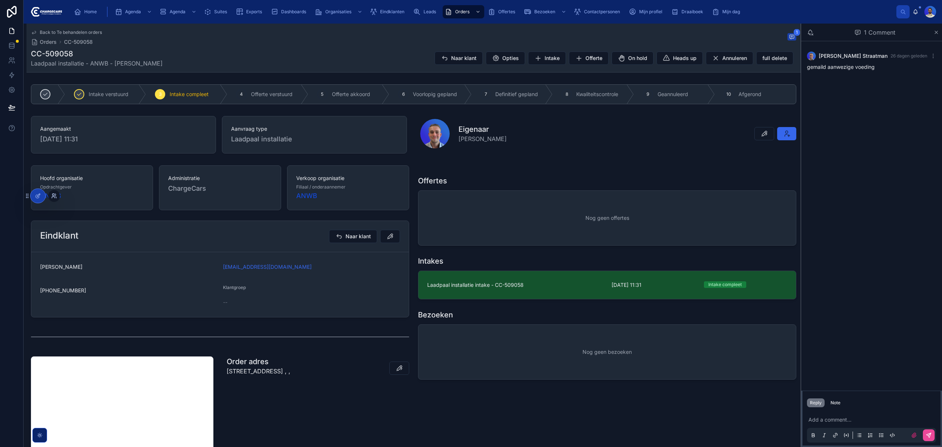
click at [53, 195] on icon at bounding box center [53, 195] width 2 height 2
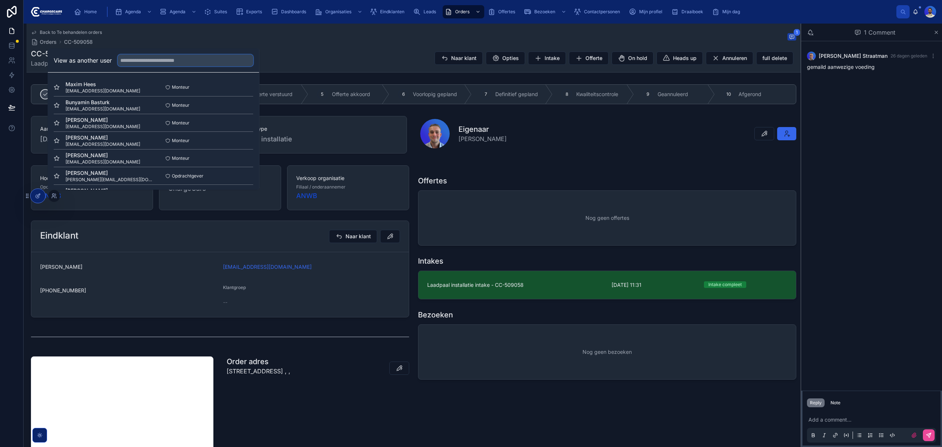
click at [149, 56] on input "text" at bounding box center [185, 60] width 135 height 12
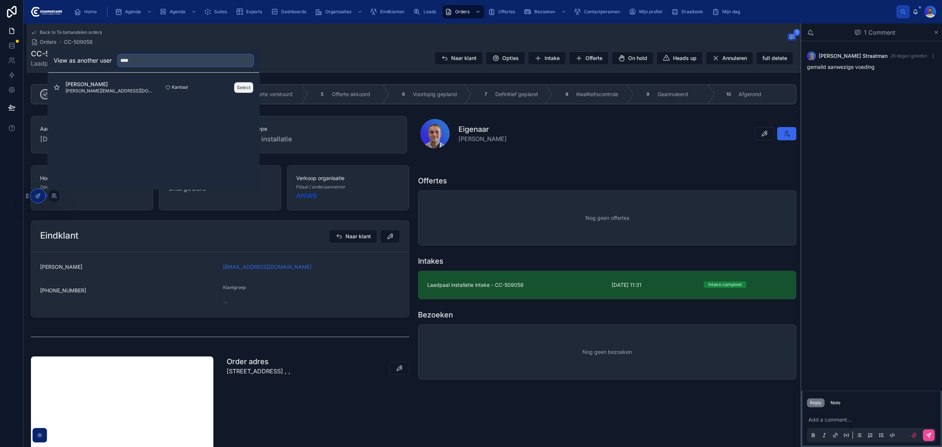
type input "****"
click at [243, 89] on button "Select" at bounding box center [244, 87] width 19 height 11
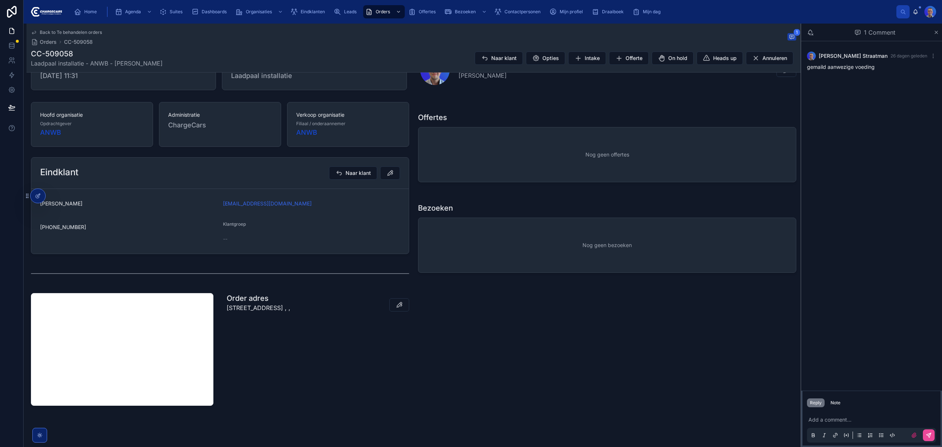
scroll to position [73, 0]
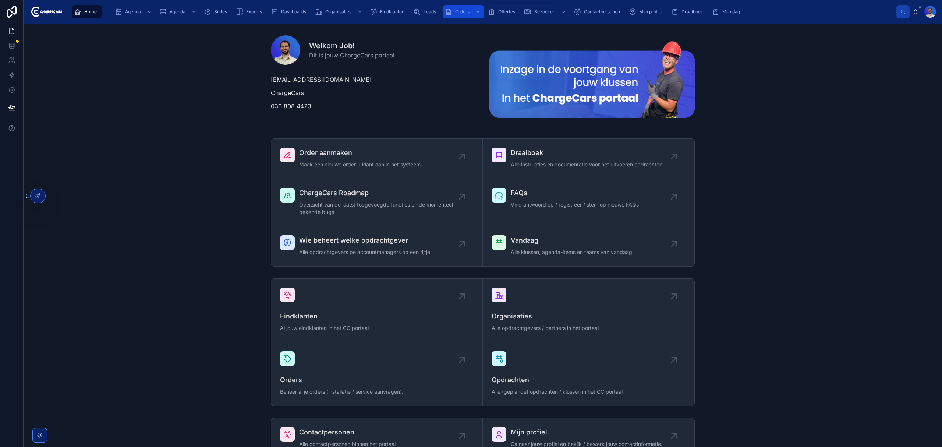
click at [452, 15] on span "scrollable content" at bounding box center [448, 11] width 7 height 7
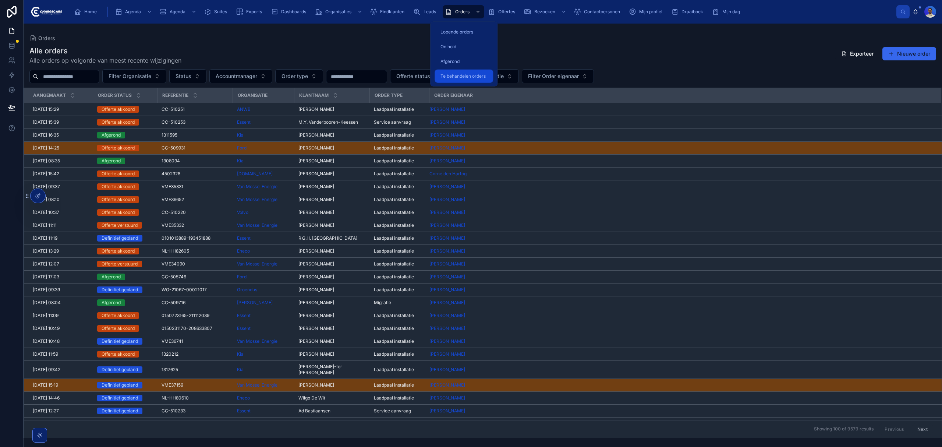
click at [464, 79] on div "Te behandelen orders" at bounding box center [464, 76] width 50 height 12
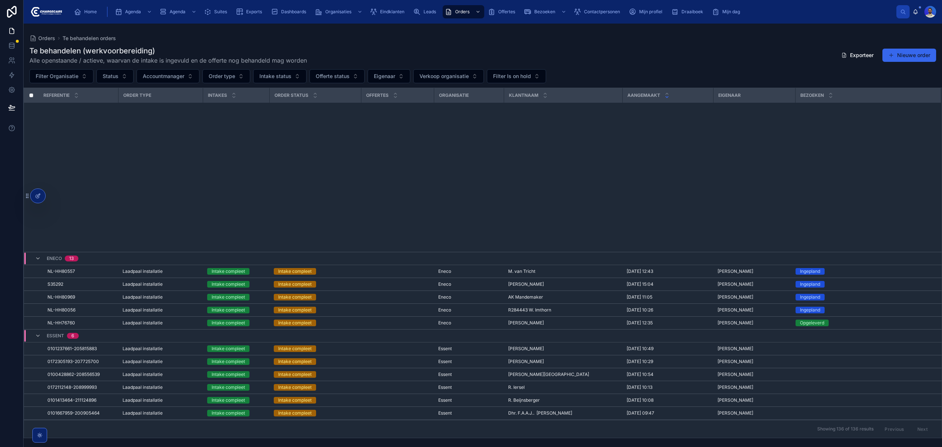
scroll to position [733, 0]
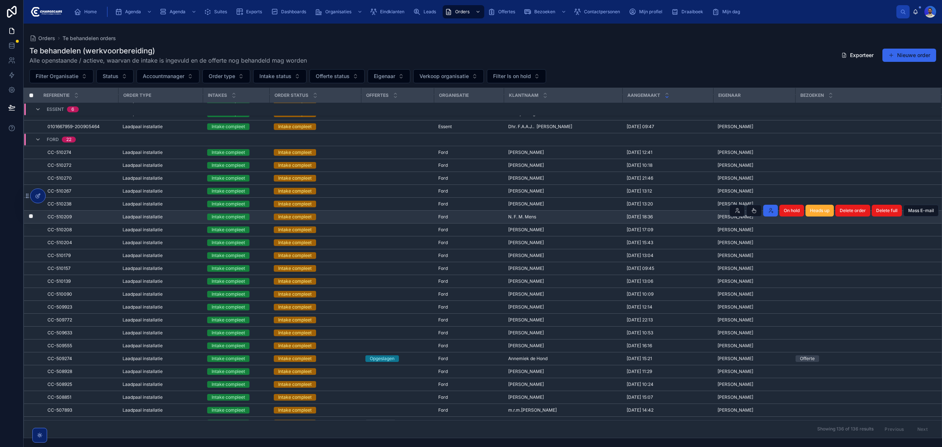
click at [523, 216] on span "N. F. M. Mens" at bounding box center [522, 217] width 28 height 6
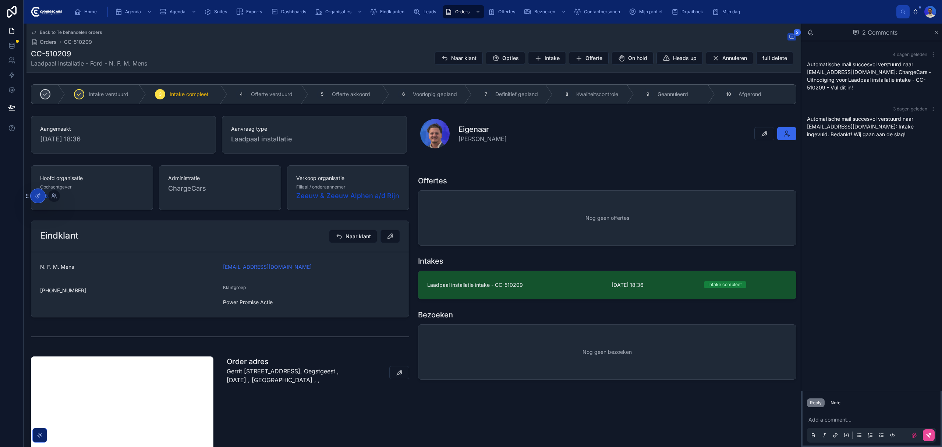
click at [50, 195] on div at bounding box center [54, 196] width 12 height 12
click at [53, 195] on icon at bounding box center [54, 196] width 6 height 6
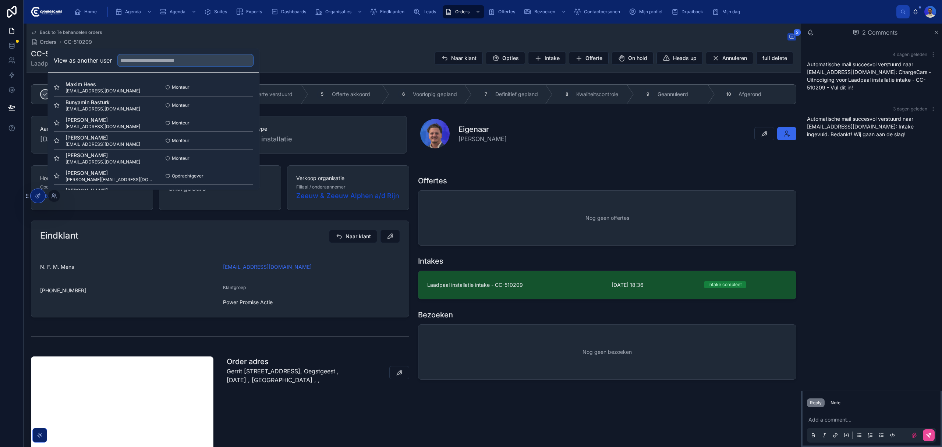
click at [131, 60] on input "text" at bounding box center [185, 60] width 135 height 12
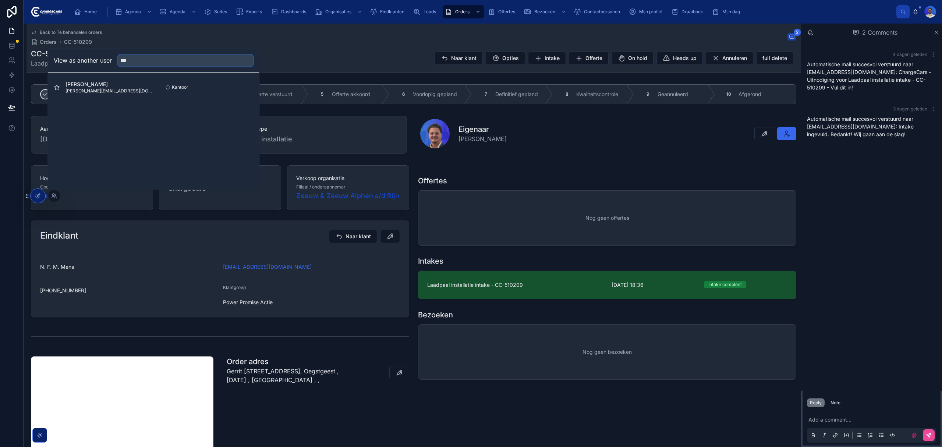
type input "***"
click at [0, 0] on button "Select" at bounding box center [0, 0] width 0 height 0
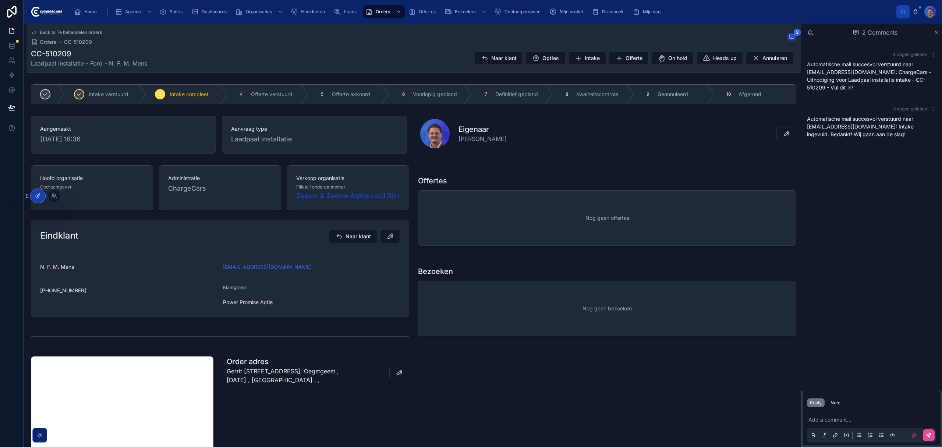
click at [39, 196] on icon at bounding box center [38, 196] width 6 height 6
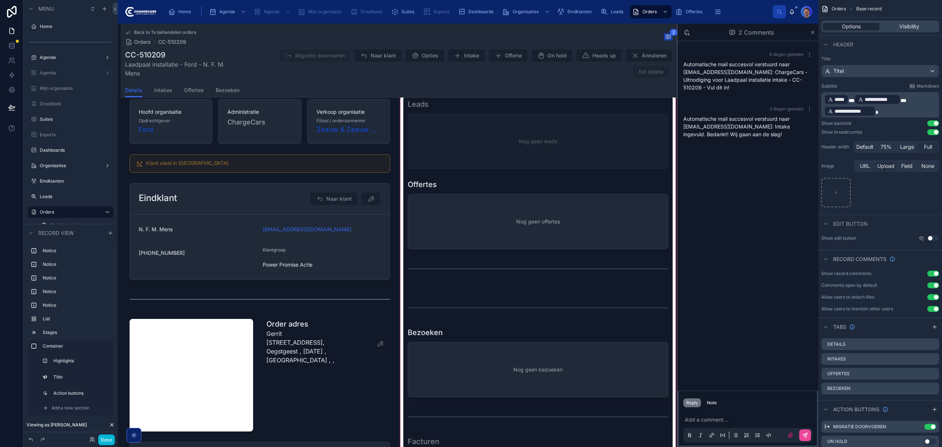
scroll to position [392, 0]
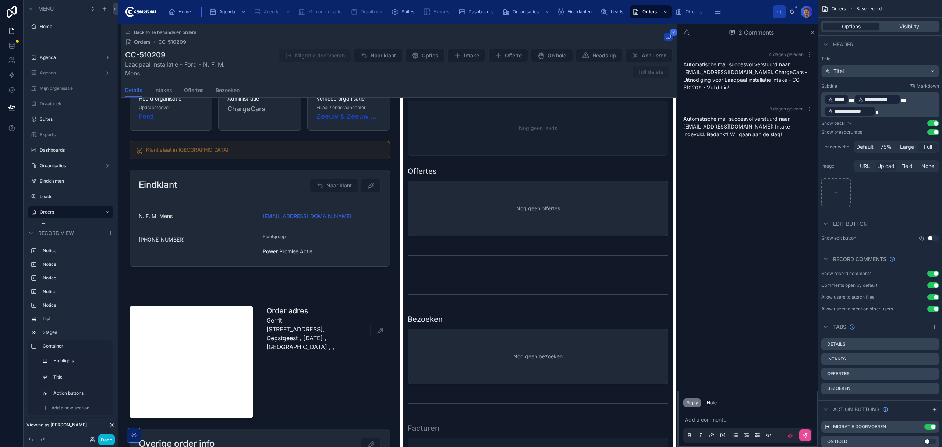
click at [490, 283] on div at bounding box center [538, 354] width 278 height 553
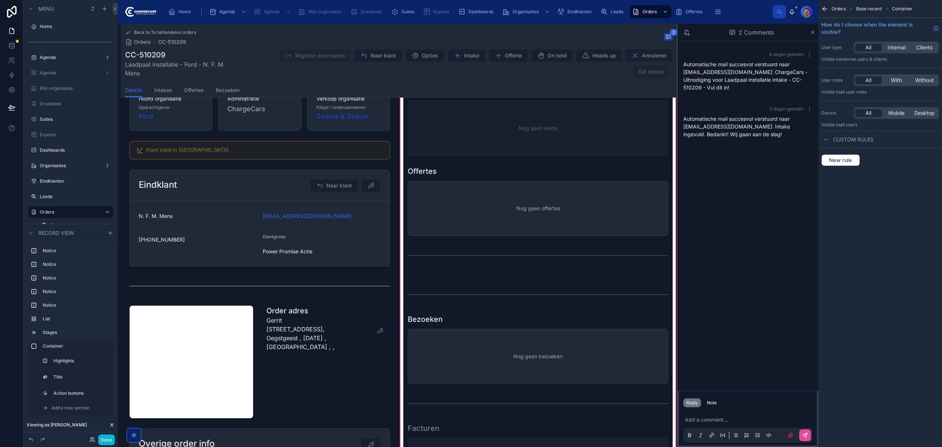
click at [490, 278] on div at bounding box center [537, 275] width 269 height 6
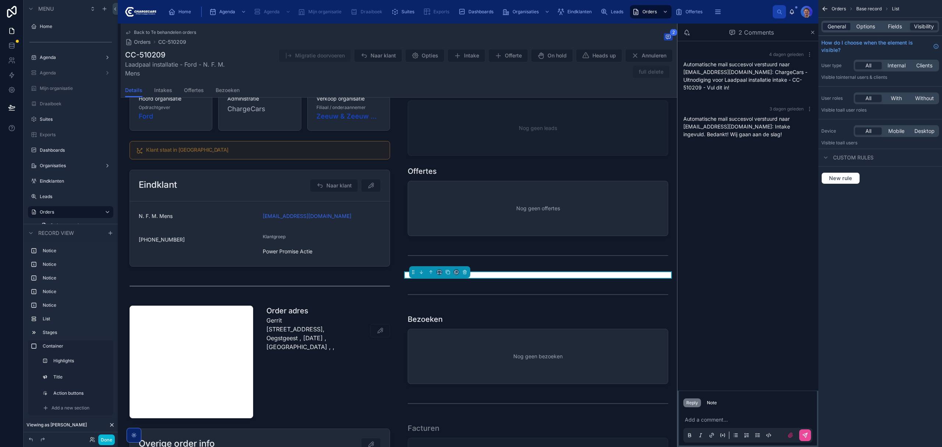
click at [843, 24] on span "General" at bounding box center [837, 26] width 18 height 7
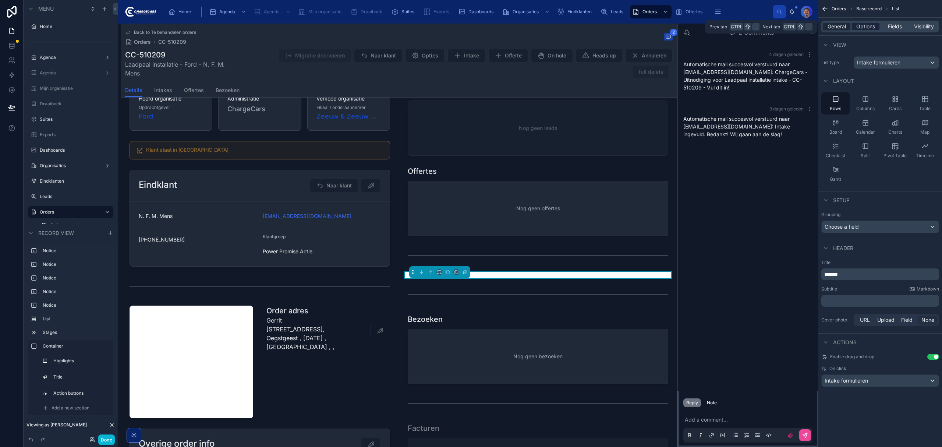
click at [868, 29] on span "Options" at bounding box center [866, 26] width 19 height 7
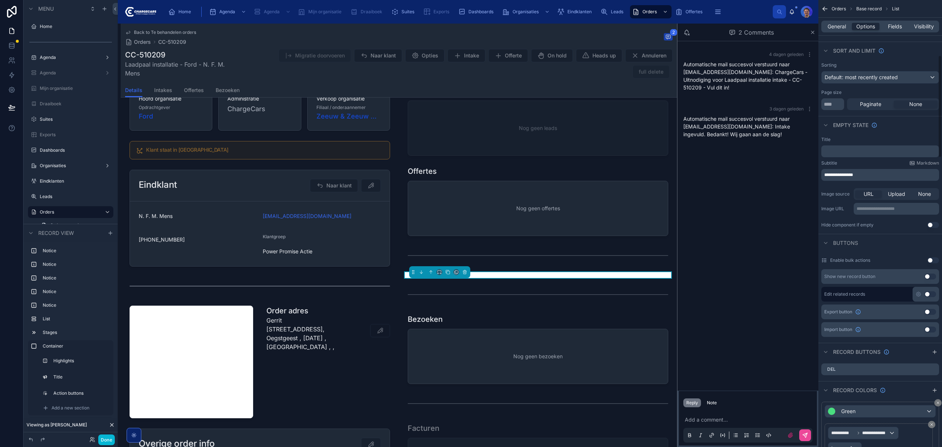
scroll to position [49, 0]
click at [896, 20] on div "General Options Fields Visibility" at bounding box center [881, 27] width 124 height 18
click at [892, 21] on div "General Options Fields Visibility" at bounding box center [881, 27] width 118 height 12
click at [893, 27] on span "Fields" at bounding box center [895, 26] width 14 height 7
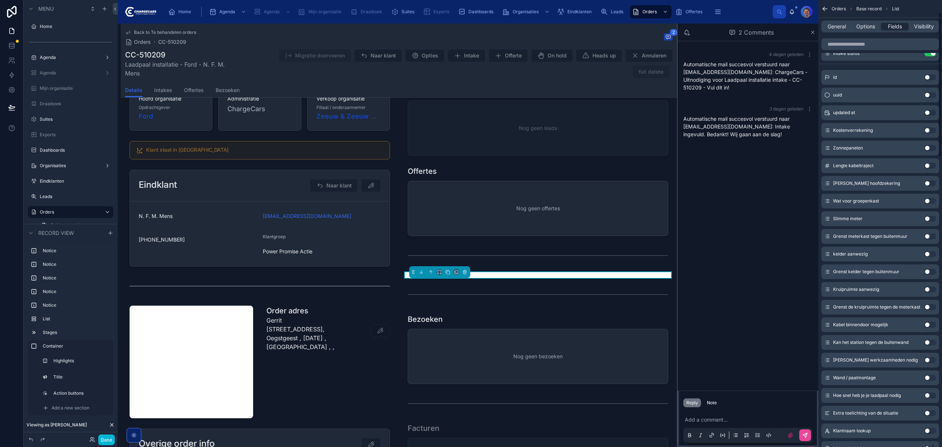
scroll to position [0, 0]
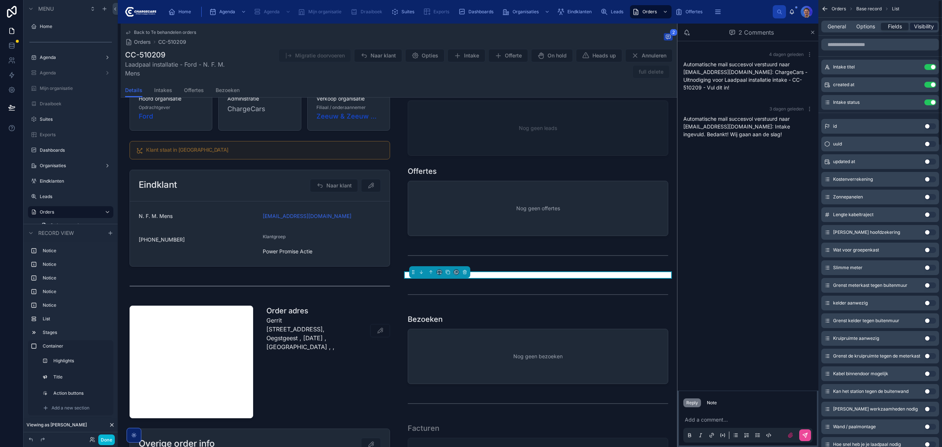
click at [927, 26] on span "Visibility" at bounding box center [924, 26] width 20 height 7
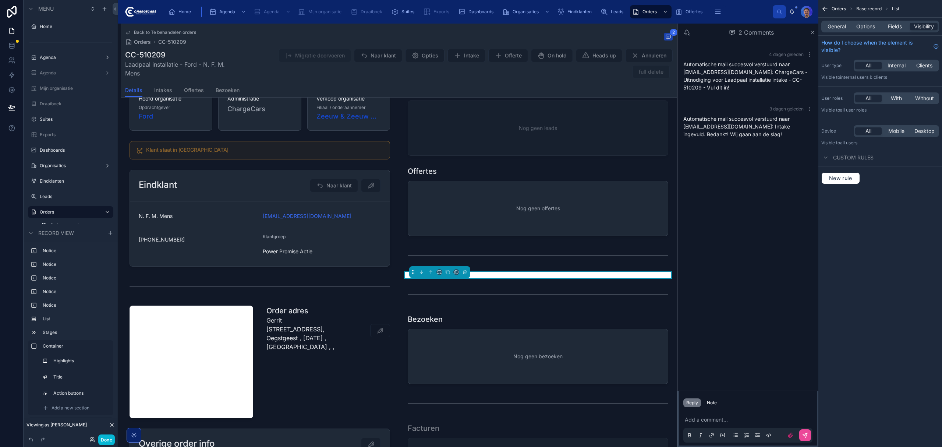
click at [845, 158] on span "Custom rules" at bounding box center [853, 157] width 40 height 7
click at [853, 152] on div "Custom rules" at bounding box center [881, 158] width 124 height 18
click at [819, 150] on div "Custom rules" at bounding box center [881, 158] width 124 height 18
click at [829, 156] on div "scrollable content" at bounding box center [826, 157] width 9 height 9
click at [892, 66] on span "Internal" at bounding box center [897, 65] width 18 height 7
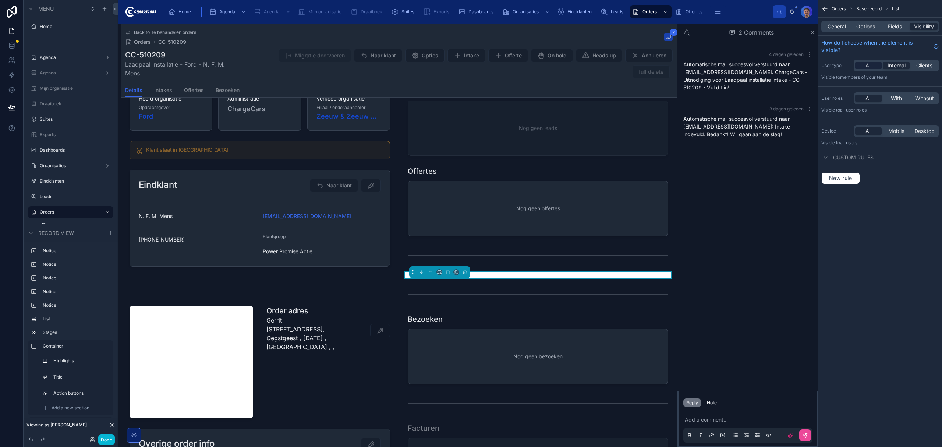
click at [877, 66] on div "All" at bounding box center [869, 65] width 27 height 7
click at [99, 441] on button "Done" at bounding box center [106, 439] width 17 height 11
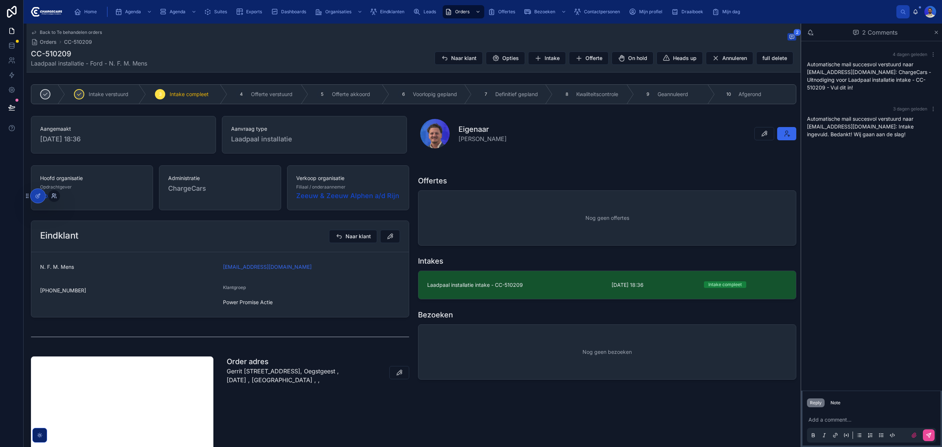
click at [52, 194] on icon at bounding box center [53, 195] width 2 height 2
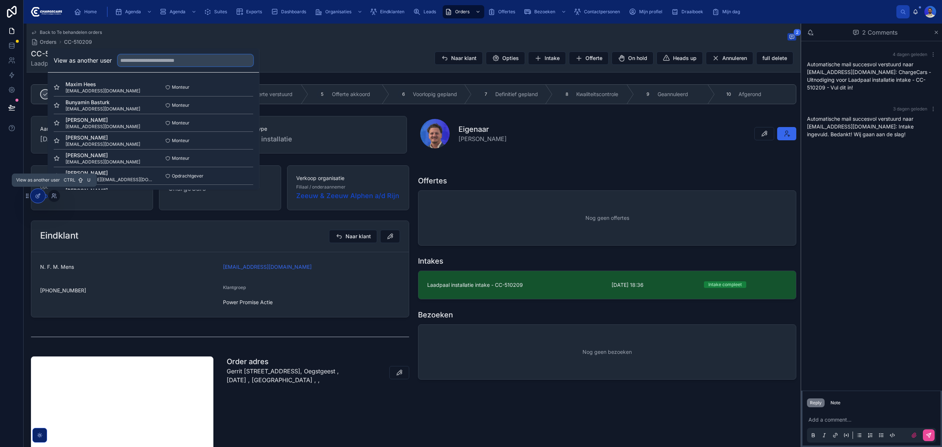
click at [229, 65] on input "text" at bounding box center [185, 60] width 135 height 12
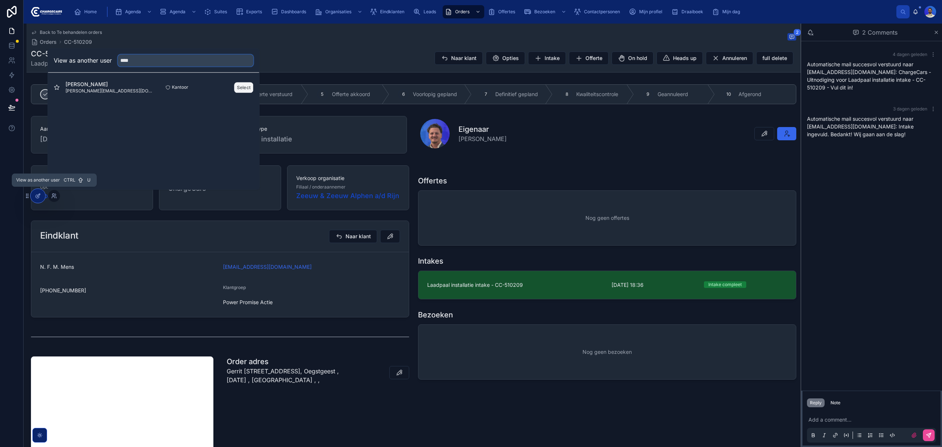
type input "****"
click at [239, 92] on button "Select" at bounding box center [244, 87] width 19 height 11
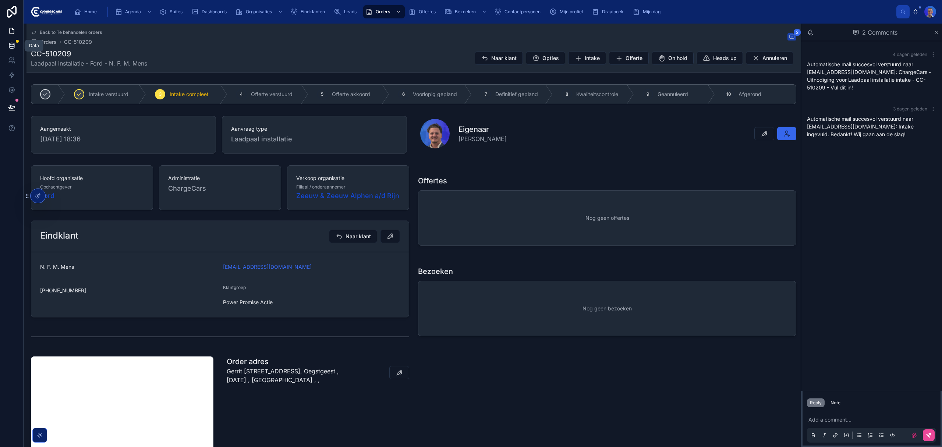
click at [12, 45] on icon at bounding box center [11, 45] width 7 height 7
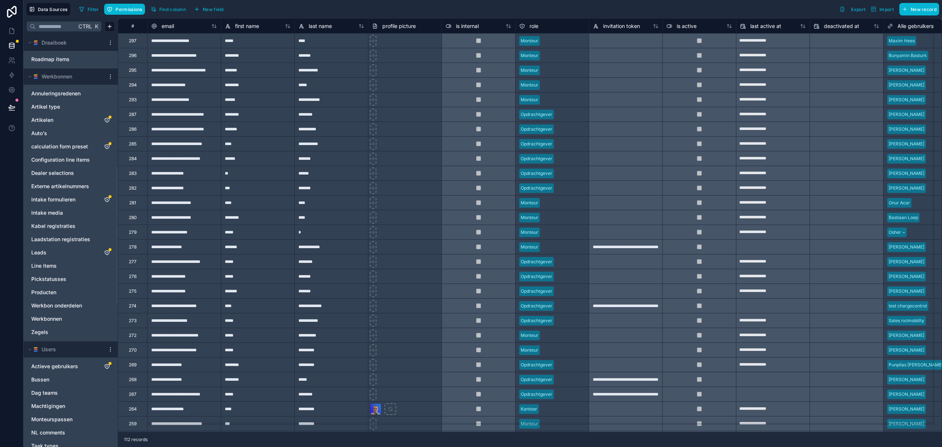
scroll to position [392, 0]
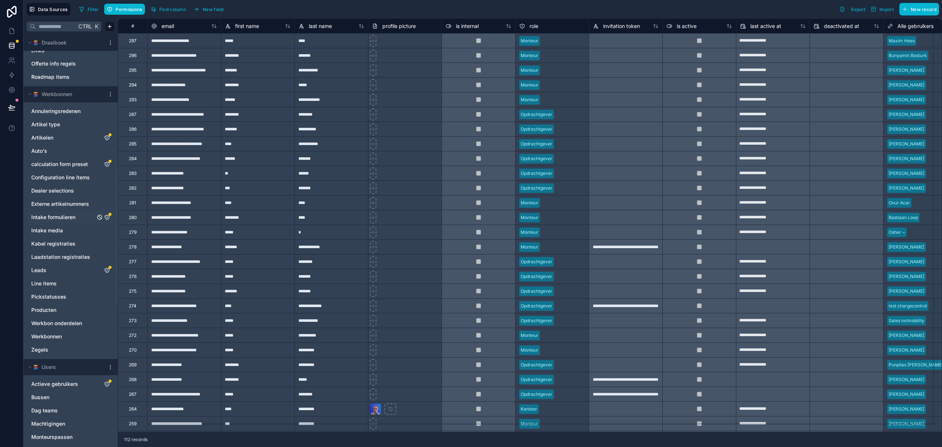
click at [54, 214] on span "Intake formulieren" at bounding box center [53, 217] width 44 height 7
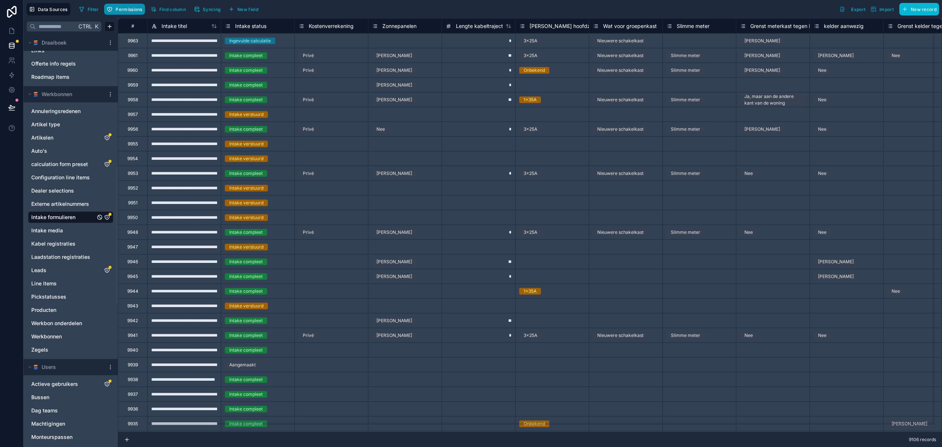
click at [123, 7] on span "Permissions" at bounding box center [129, 10] width 27 height 6
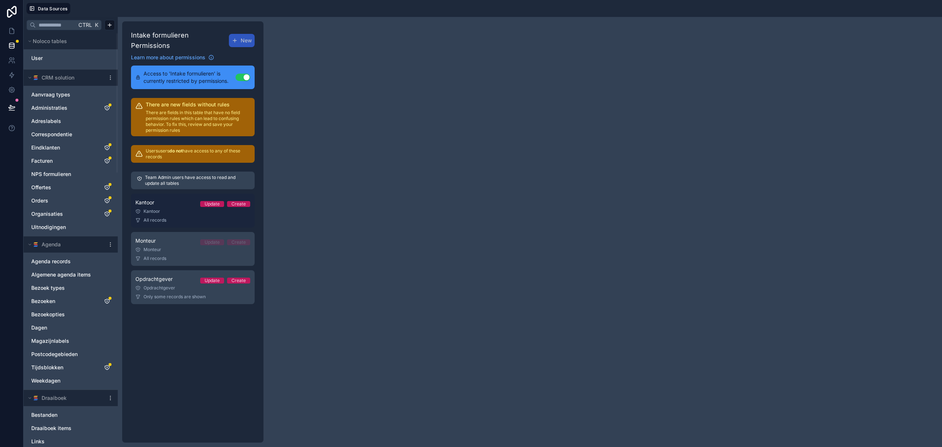
click at [172, 198] on div "Kantoor Update Create" at bounding box center [192, 202] width 115 height 9
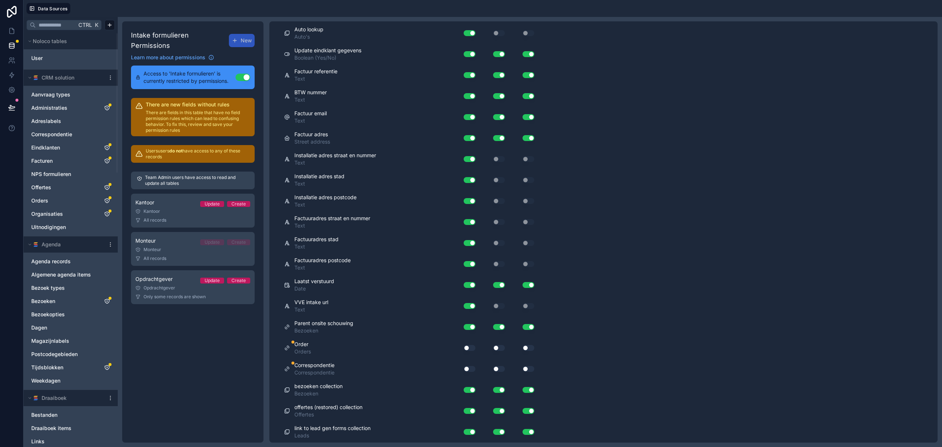
scroll to position [1161, 0]
click at [468, 348] on button "Use setting" at bounding box center [470, 348] width 12 height 6
click at [468, 367] on button "Use setting" at bounding box center [470, 369] width 12 height 6
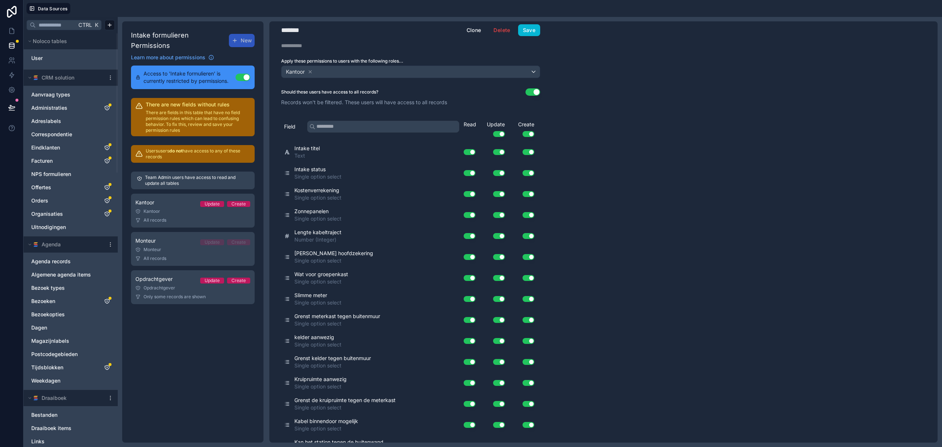
scroll to position [0, 0]
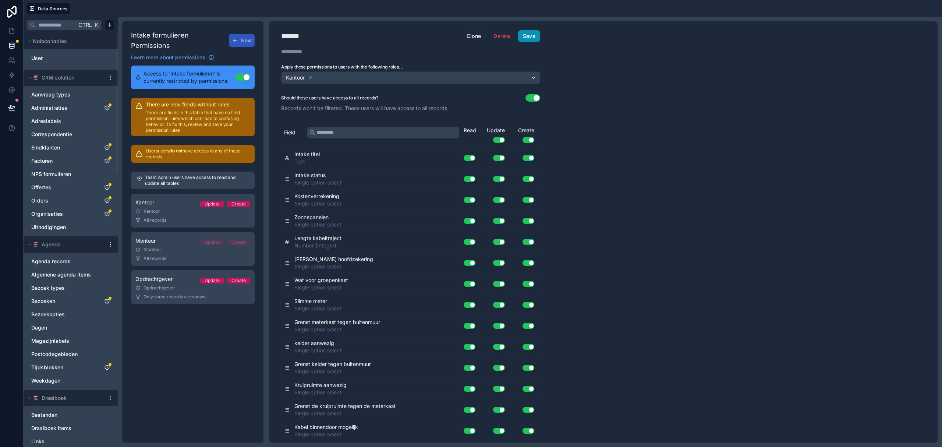
click at [533, 37] on button "Save" at bounding box center [529, 36] width 22 height 12
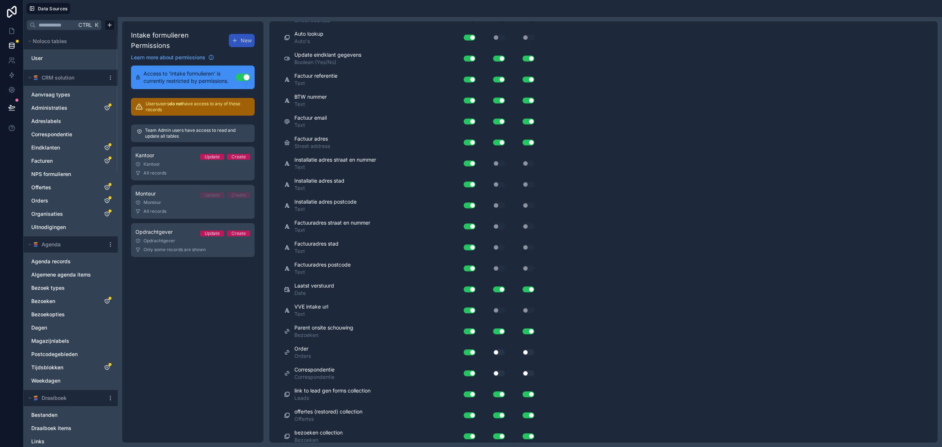
scroll to position [1161, 0]
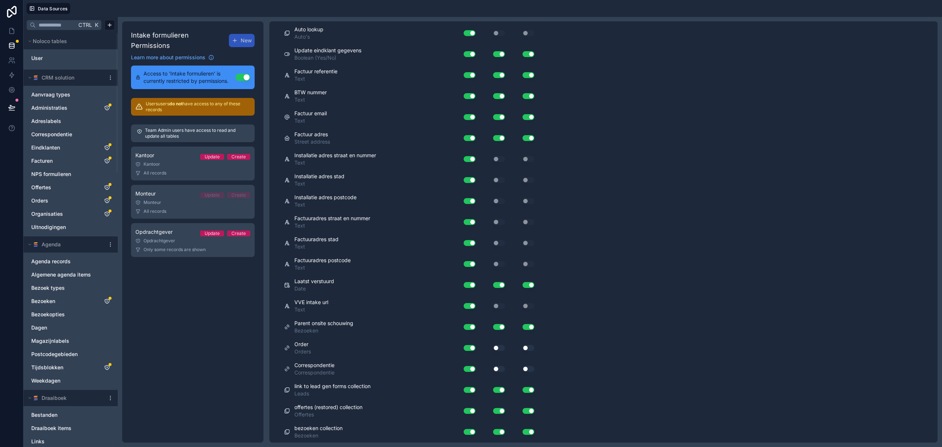
click at [492, 349] on div "Use setting" at bounding box center [493, 348] width 29 height 6
click at [497, 349] on button "Use setting" at bounding box center [499, 348] width 12 height 6
click at [493, 369] on button "Use setting" at bounding box center [499, 369] width 12 height 6
click at [528, 372] on div "Use setting" at bounding box center [522, 369] width 29 height 12
click at [528, 366] on button "Use setting" at bounding box center [529, 369] width 12 height 6
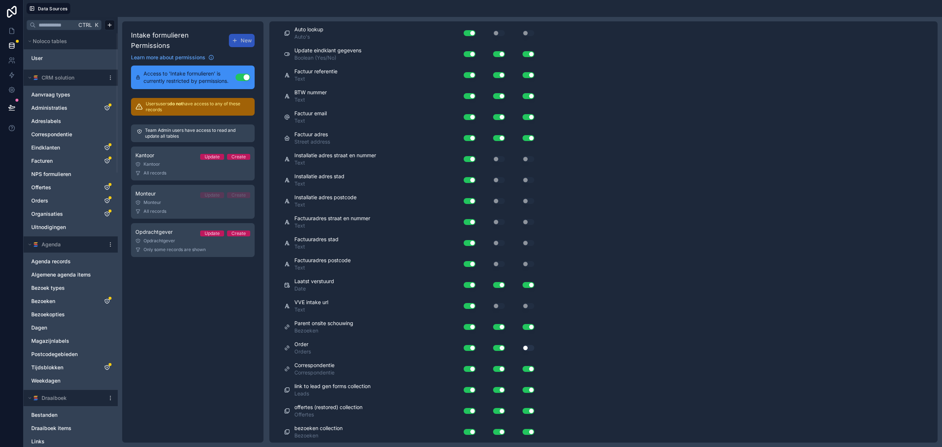
click at [527, 353] on div "Order Orders Use setting Use setting Use setting" at bounding box center [410, 348] width 253 height 21
click at [528, 350] on div "Use setting" at bounding box center [522, 348] width 29 height 12
click at [529, 346] on button "Use setting" at bounding box center [529, 348] width 12 height 6
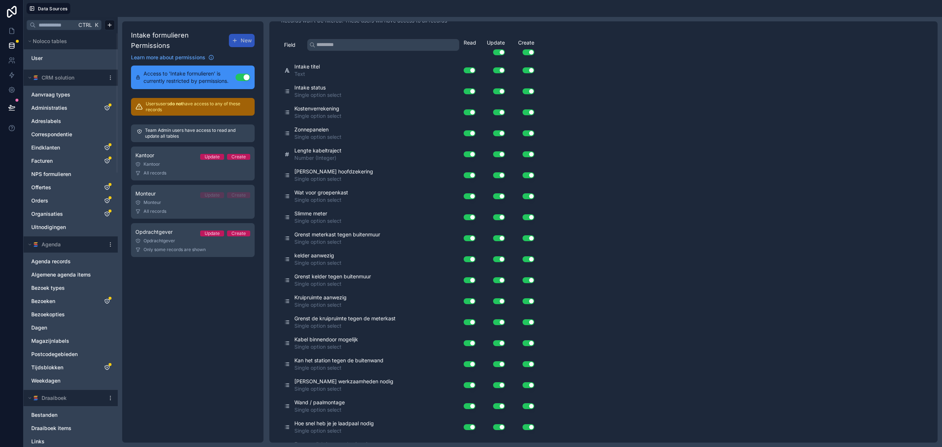
scroll to position [0, 0]
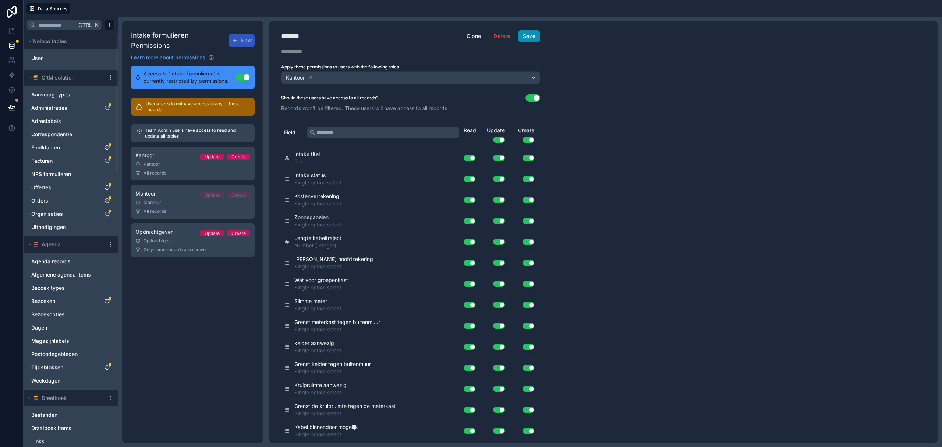
click at [527, 33] on button "Save" at bounding box center [529, 36] width 22 height 12
click at [183, 200] on div "Monteur" at bounding box center [192, 203] width 115 height 6
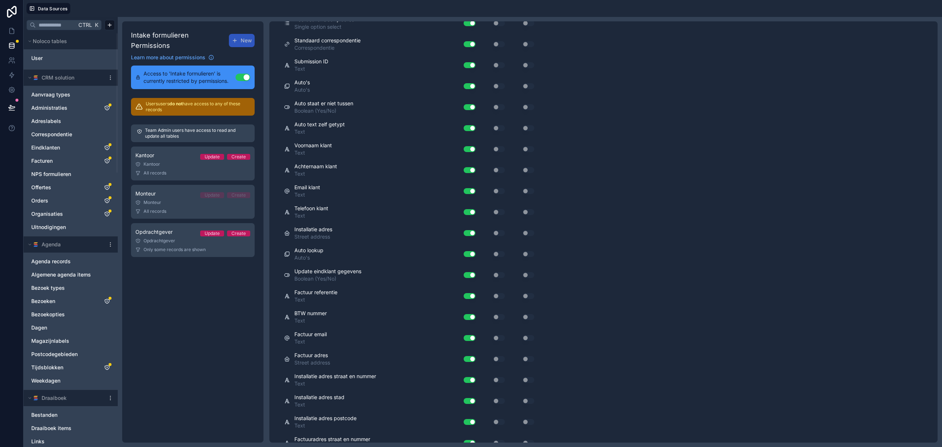
scroll to position [1161, 0]
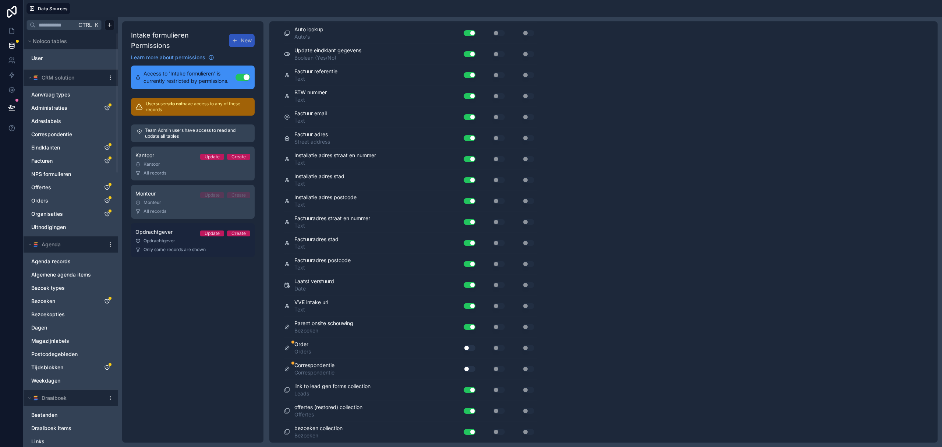
click at [170, 238] on div "Opdrachtgever" at bounding box center [192, 241] width 115 height 6
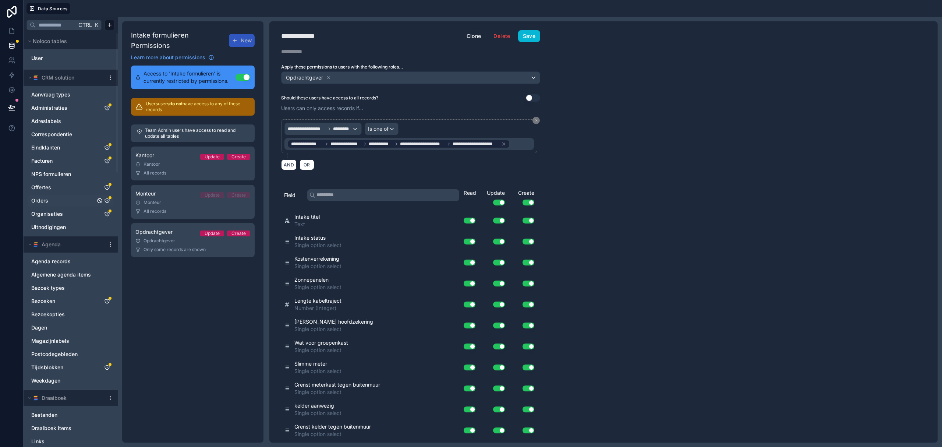
click at [45, 201] on span "Orders" at bounding box center [39, 200] width 17 height 7
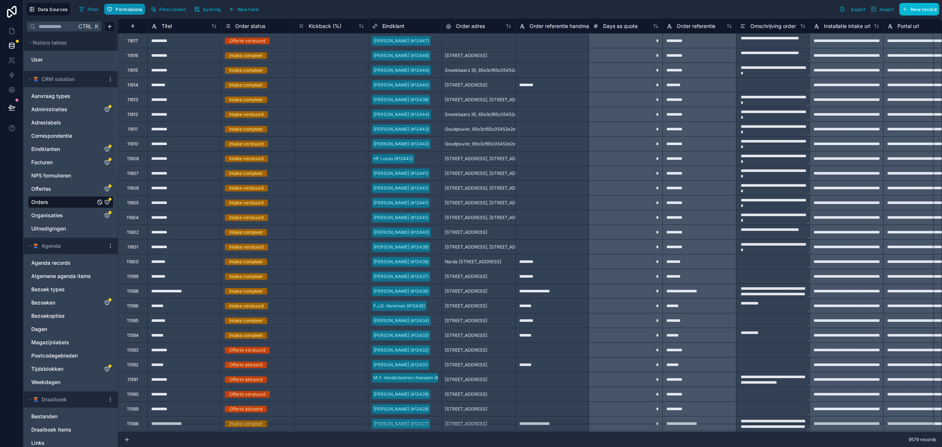
click at [121, 6] on button "Permissions" at bounding box center [124, 9] width 40 height 11
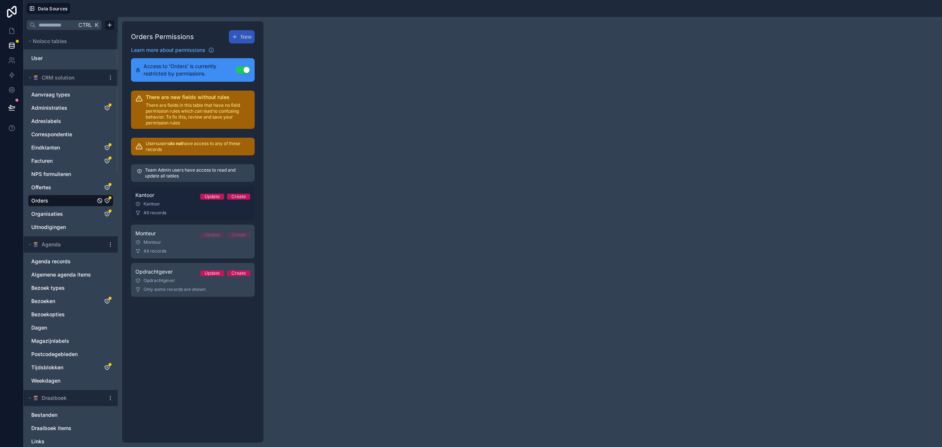
click at [171, 205] on div "Kantoor" at bounding box center [192, 204] width 115 height 6
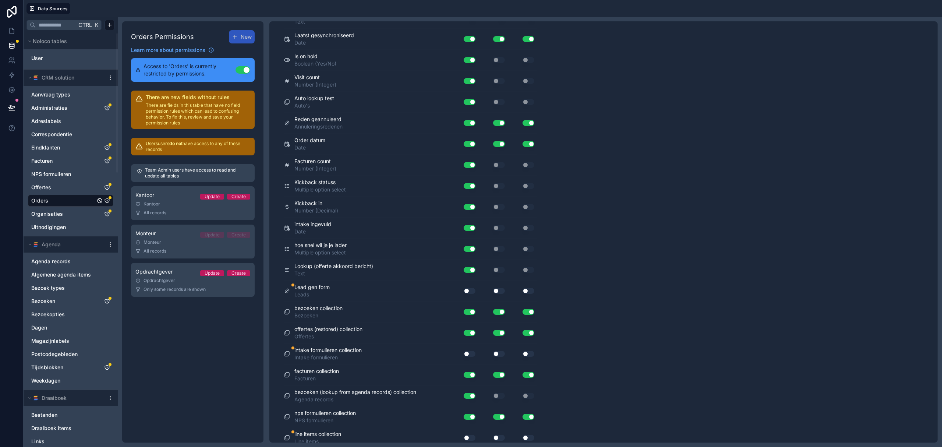
scroll to position [1620, 0]
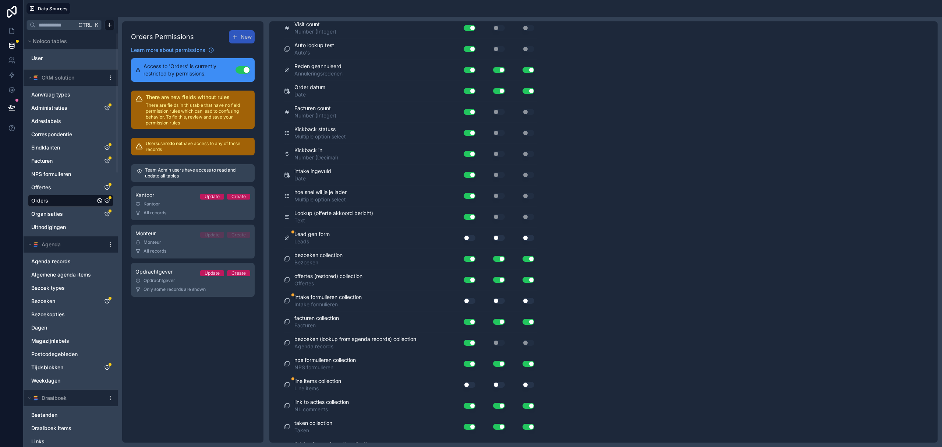
click at [464, 304] on button "Use setting" at bounding box center [470, 301] width 12 height 6
click at [500, 304] on button "Use setting" at bounding box center [499, 301] width 12 height 6
click at [530, 304] on button "Use setting" at bounding box center [529, 301] width 12 height 6
click at [470, 241] on button "Use setting" at bounding box center [470, 238] width 12 height 6
drag, startPoint x: 491, startPoint y: 248, endPoint x: 508, endPoint y: 247, distance: 17.3
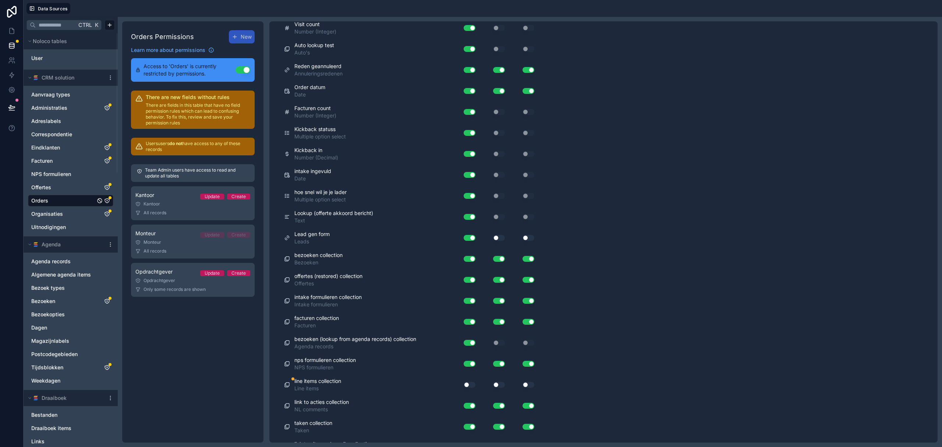
click at [492, 241] on div "Use setting" at bounding box center [493, 238] width 29 height 6
click at [507, 241] on div "Use setting" at bounding box center [493, 238] width 29 height 6
click at [501, 241] on button "Use setting" at bounding box center [499, 238] width 12 height 6
click at [536, 241] on div "Use setting" at bounding box center [522, 238] width 29 height 6
click at [532, 241] on button "Use setting" at bounding box center [529, 238] width 12 height 6
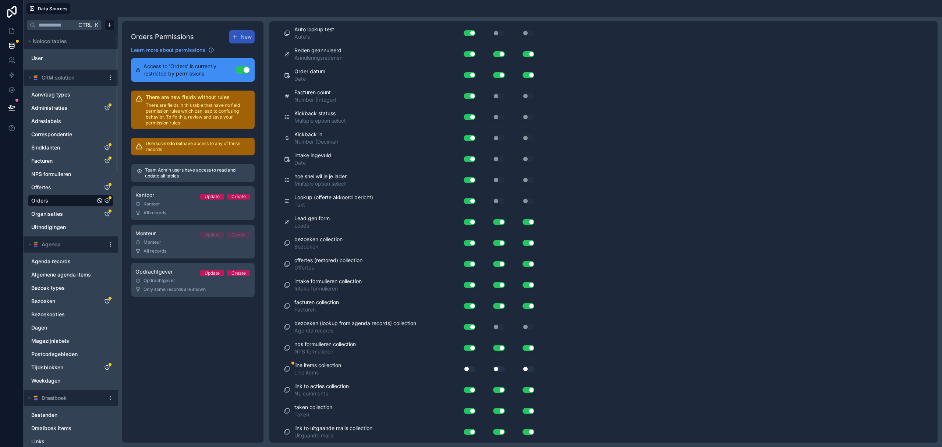
scroll to position [1646, 0]
click at [472, 366] on button "Use setting" at bounding box center [470, 369] width 12 height 6
drag, startPoint x: 504, startPoint y: 370, endPoint x: 500, endPoint y: 369, distance: 4.1
click at [504, 370] on button "Use setting" at bounding box center [499, 369] width 12 height 6
click at [500, 369] on button "Use setting" at bounding box center [499, 369] width 12 height 6
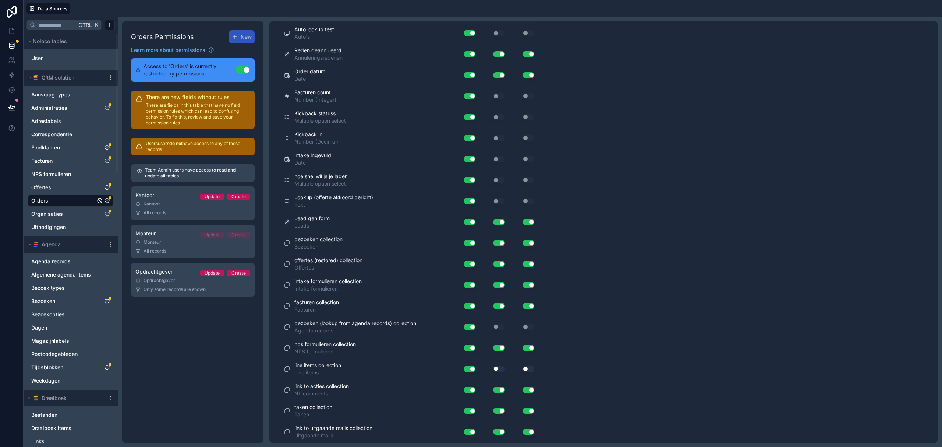
click at [532, 369] on button "Use setting" at bounding box center [529, 369] width 12 height 6
click at [501, 367] on button "Use setting" at bounding box center [499, 369] width 12 height 6
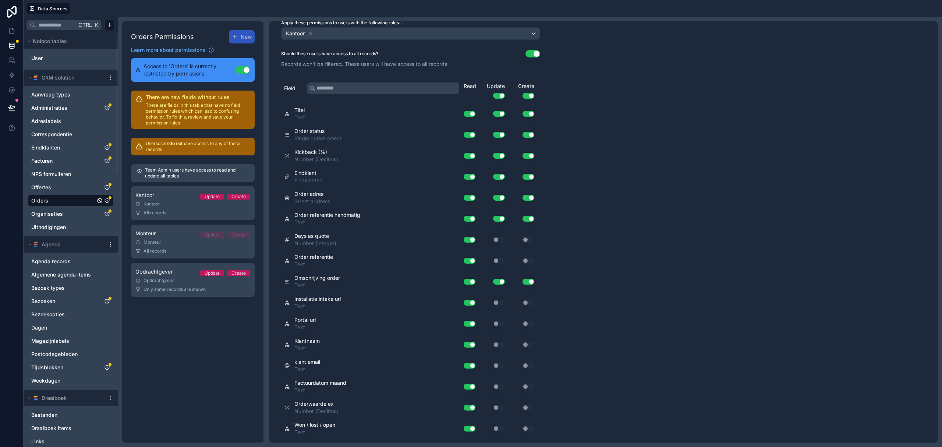
scroll to position [0, 0]
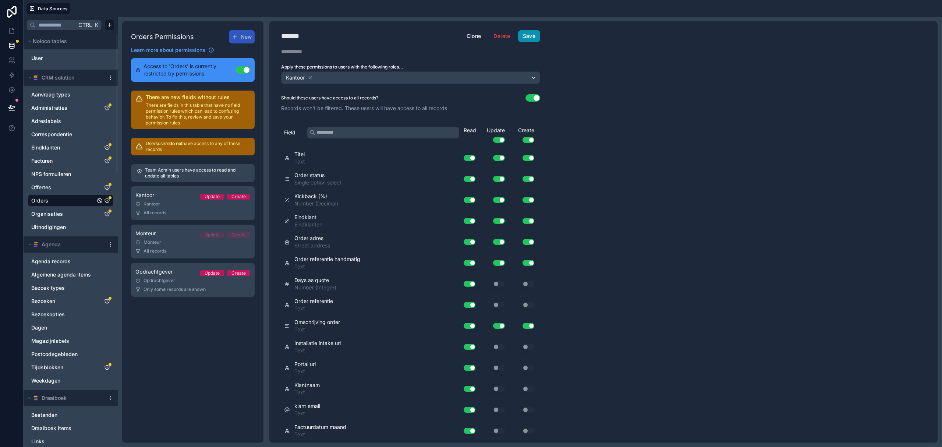
click at [525, 35] on button "Save" at bounding box center [529, 36] width 22 height 12
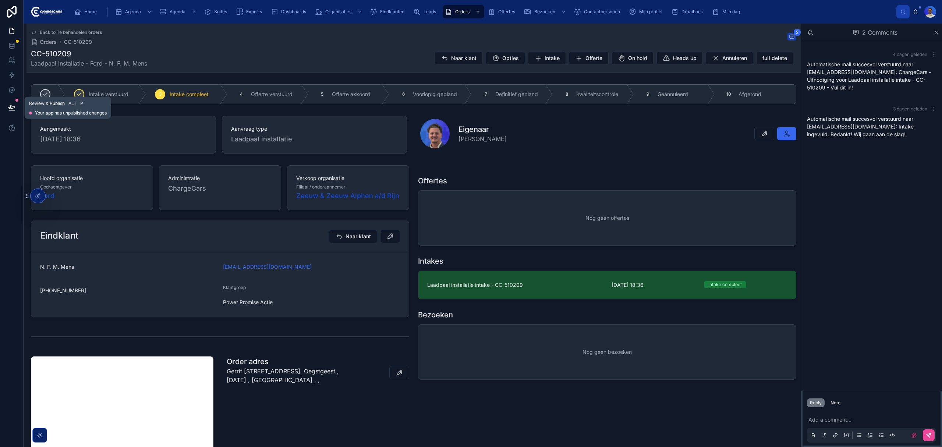
click at [15, 106] on button at bounding box center [12, 107] width 16 height 21
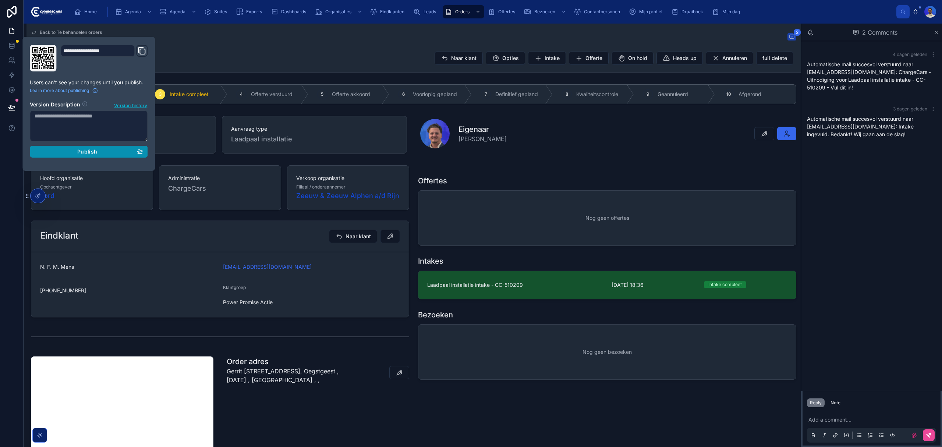
click at [99, 157] on button "Publish" at bounding box center [89, 152] width 118 height 12
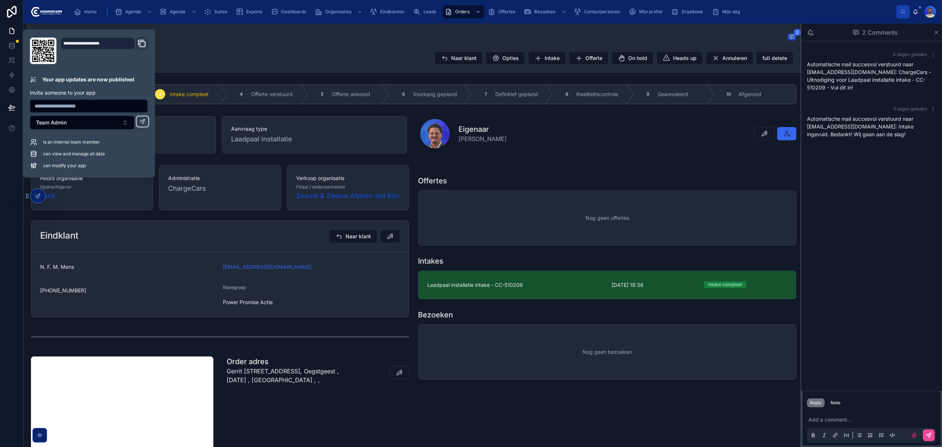
click at [215, 241] on div "Eindklant Naar klant" at bounding box center [220, 236] width 360 height 13
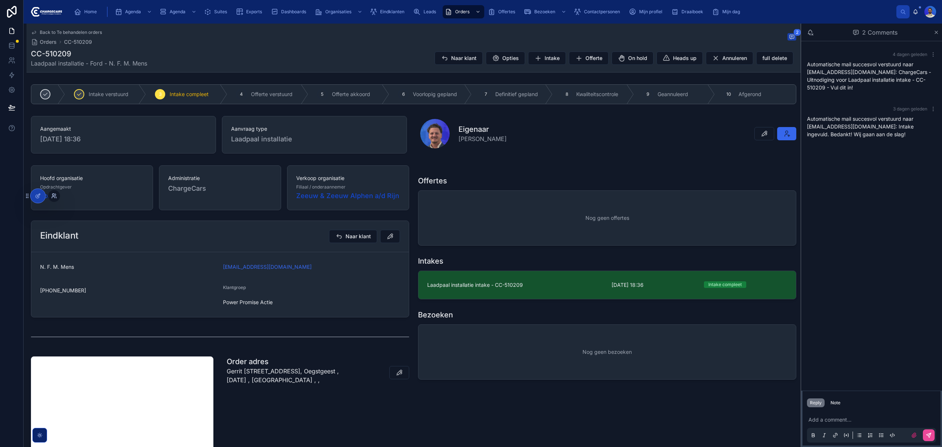
click at [52, 194] on icon at bounding box center [54, 196] width 6 height 6
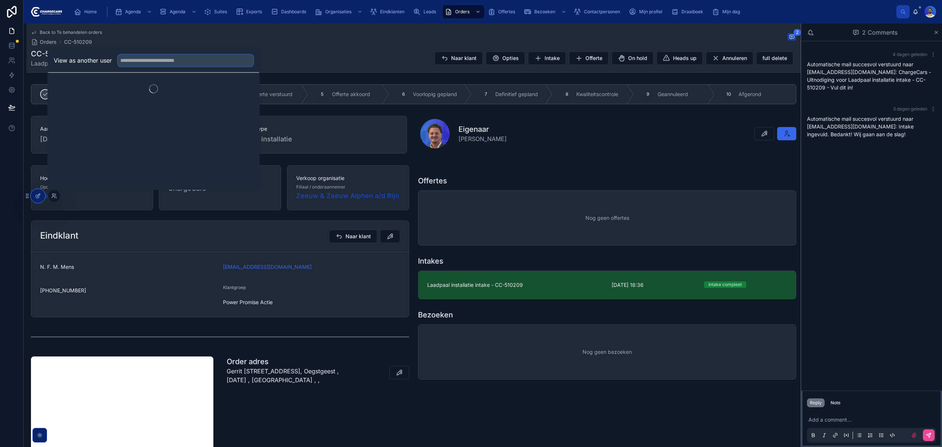
click at [143, 59] on input "text" at bounding box center [185, 60] width 135 height 12
type input "****"
click at [243, 89] on button "Select" at bounding box center [244, 87] width 19 height 11
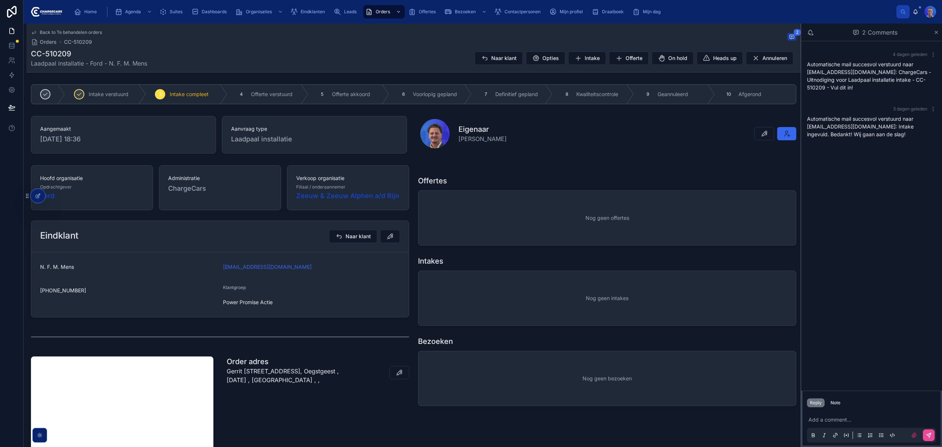
click at [499, 302] on div "Nog geen intakes" at bounding box center [608, 298] width 378 height 54
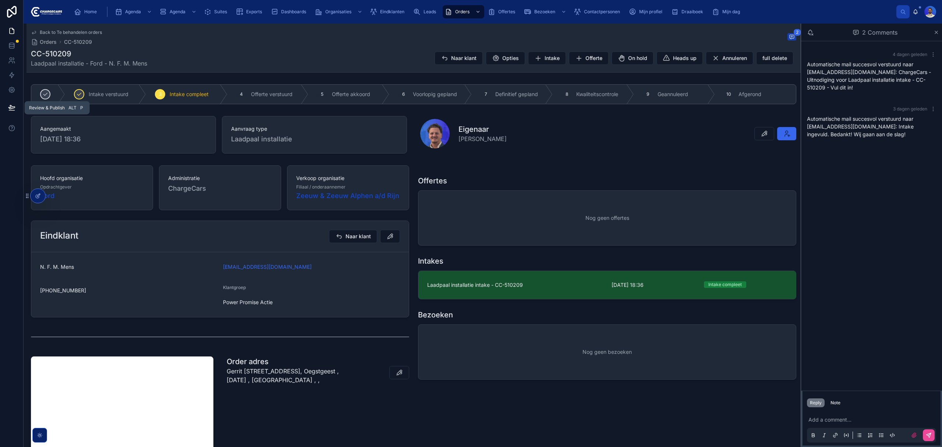
click at [12, 107] on icon at bounding box center [11, 107] width 7 height 7
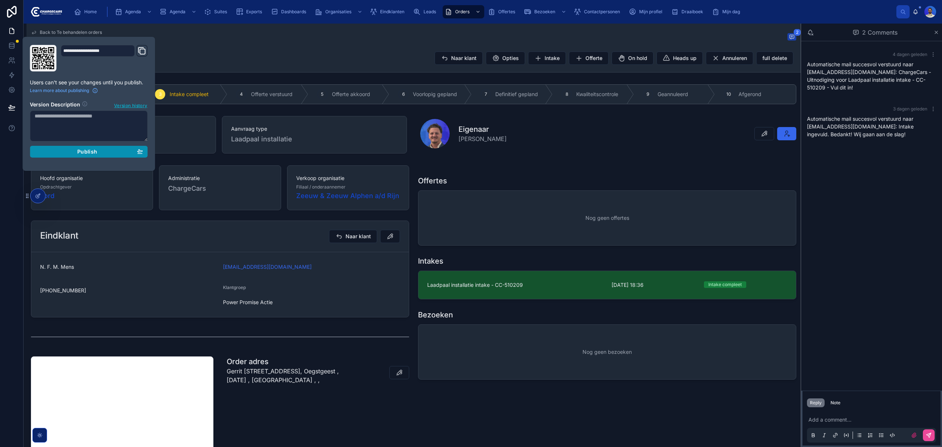
click at [81, 154] on span "Publish" at bounding box center [87, 151] width 20 height 7
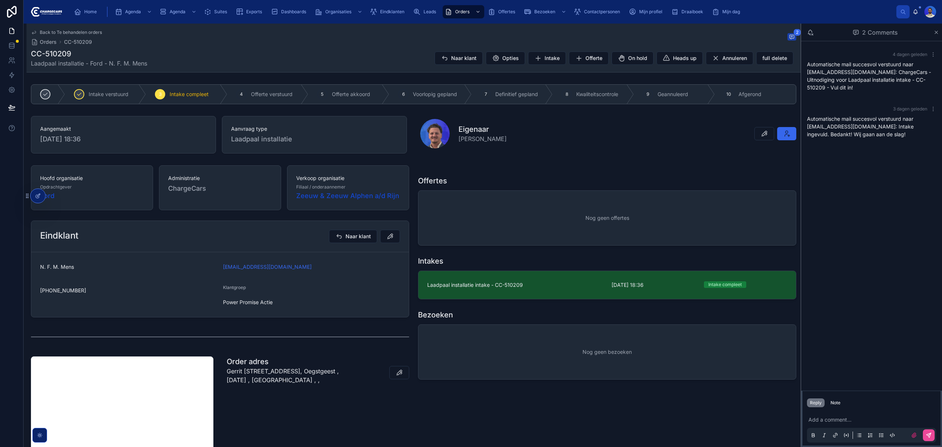
click at [13, 214] on div at bounding box center [12, 223] width 24 height 447
click at [55, 198] on icon at bounding box center [53, 197] width 3 height 1
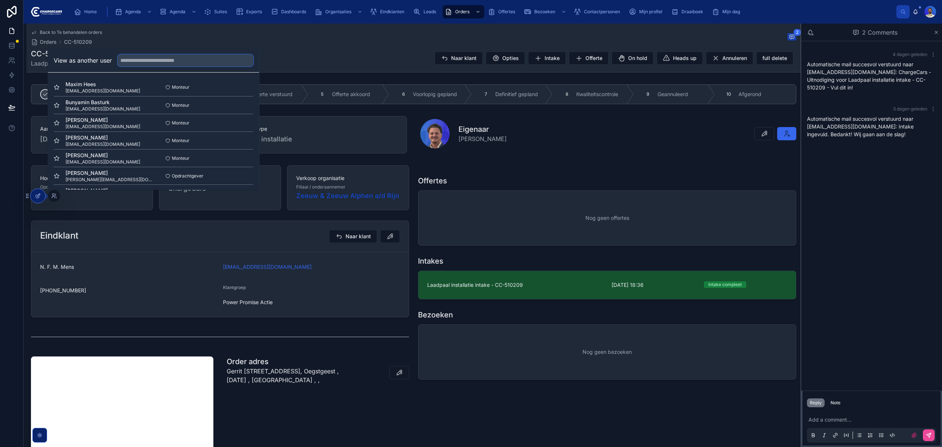
click at [200, 60] on input "text" at bounding box center [185, 60] width 135 height 12
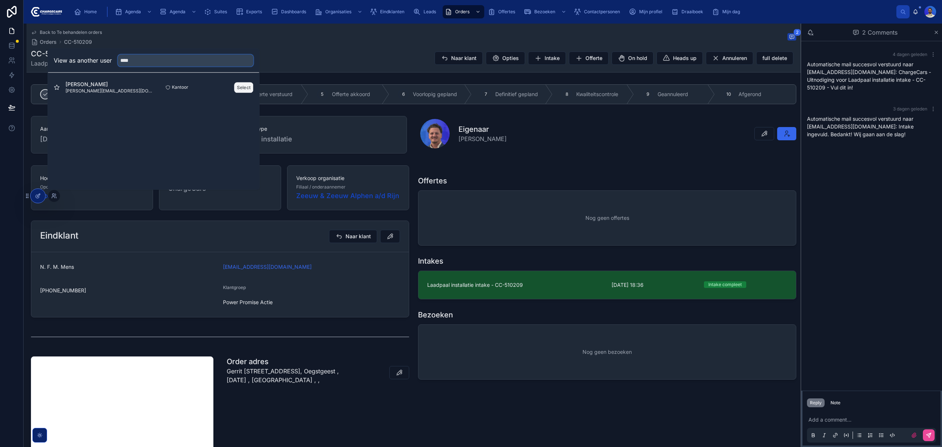
type input "****"
click at [248, 87] on button "Select" at bounding box center [244, 87] width 19 height 11
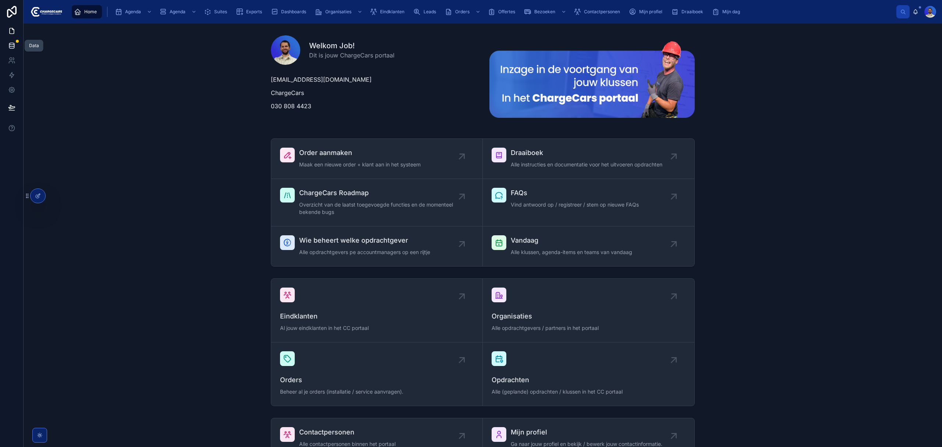
click at [6, 45] on link at bounding box center [11, 45] width 23 height 15
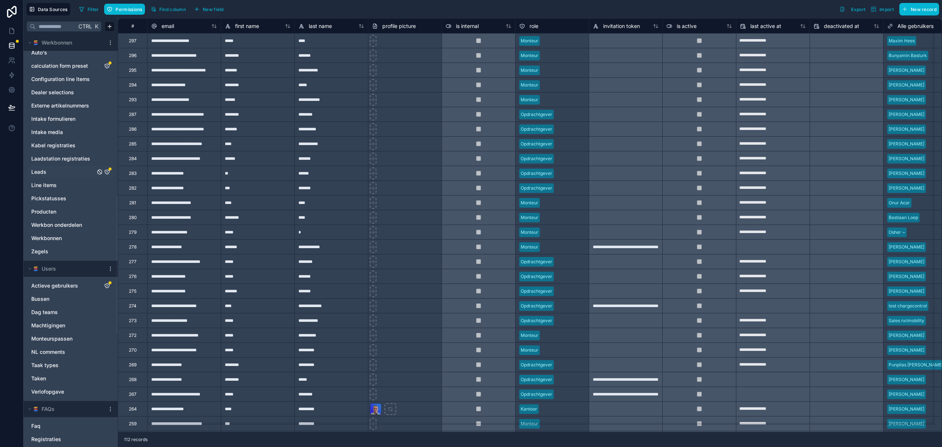
scroll to position [442, 0]
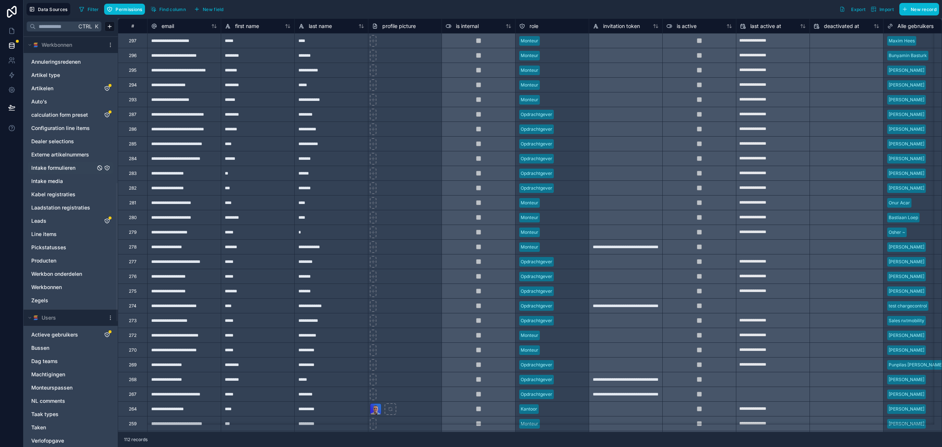
click at [59, 170] on span "Intake formulieren" at bounding box center [53, 167] width 44 height 7
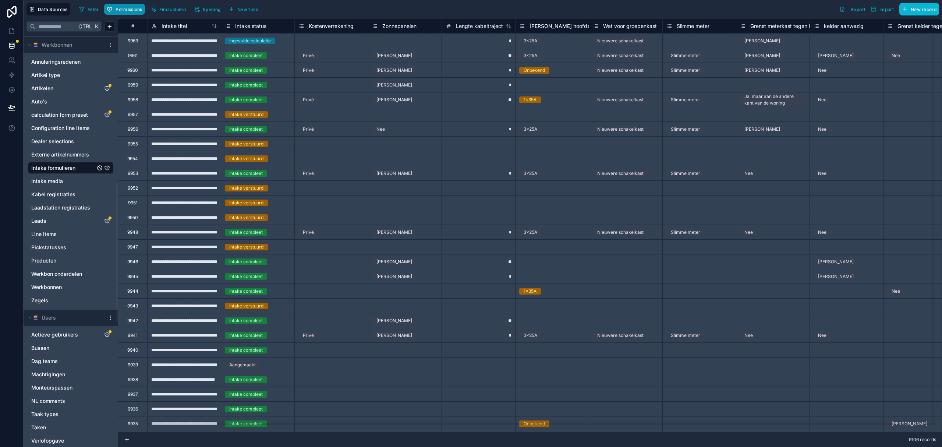
click at [126, 5] on button "Permissions" at bounding box center [124, 9] width 40 height 11
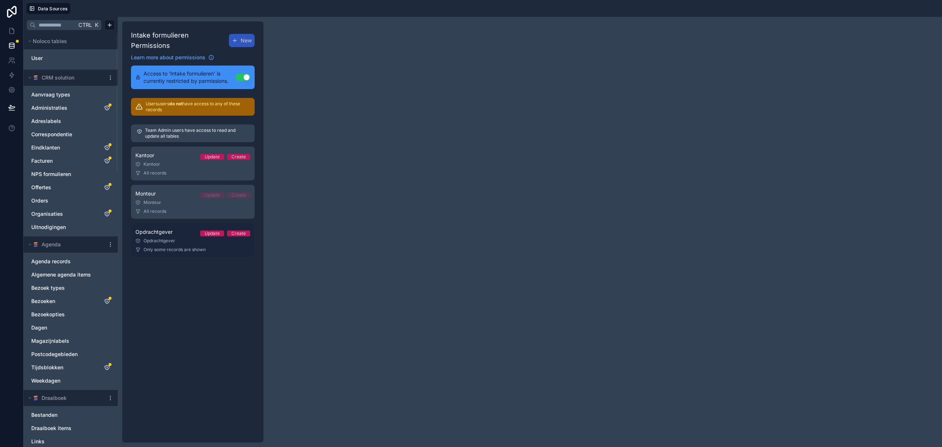
click at [180, 238] on div "Opdrachtgever" at bounding box center [192, 241] width 115 height 6
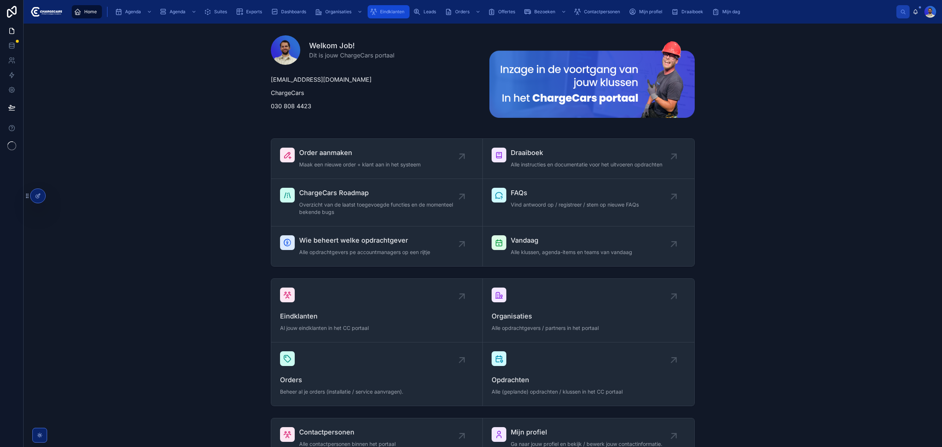
click at [397, 9] on span "Eindklanten" at bounding box center [392, 12] width 24 height 6
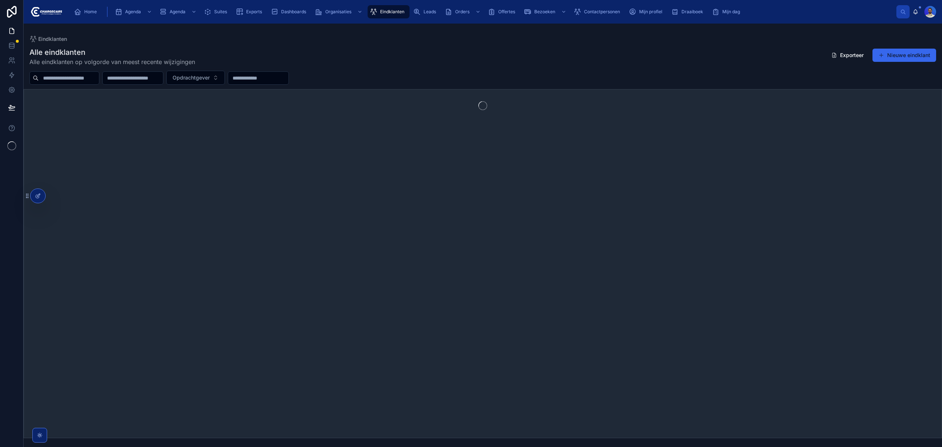
click at [99, 78] on input "text" at bounding box center [69, 78] width 60 height 10
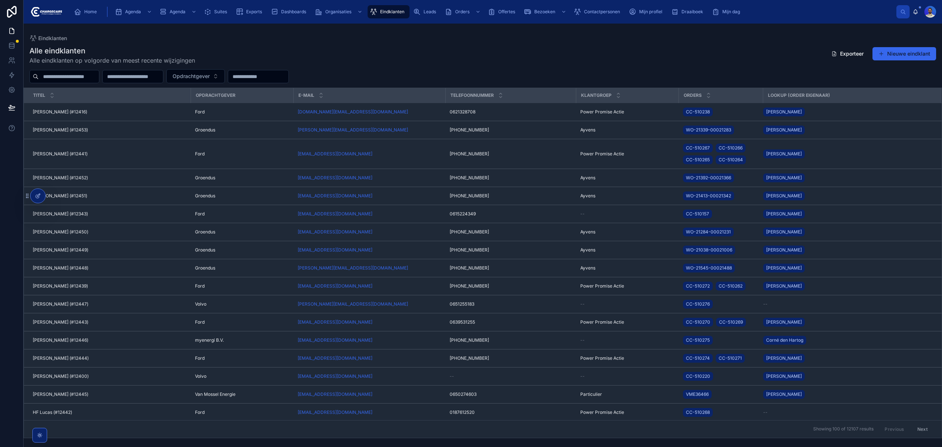
click at [99, 78] on input "text" at bounding box center [69, 76] width 60 height 10
type input "****"
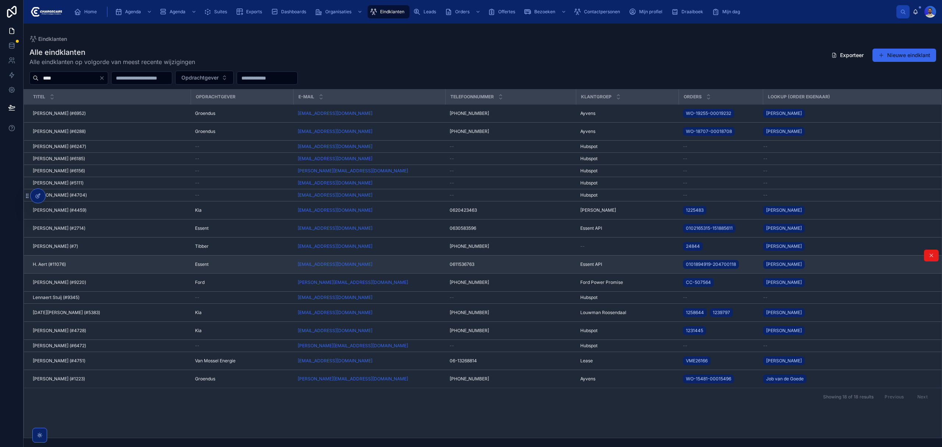
click at [100, 266] on div "H. Aert (#11076) H. Aert (#11076)" at bounding box center [110, 264] width 154 height 6
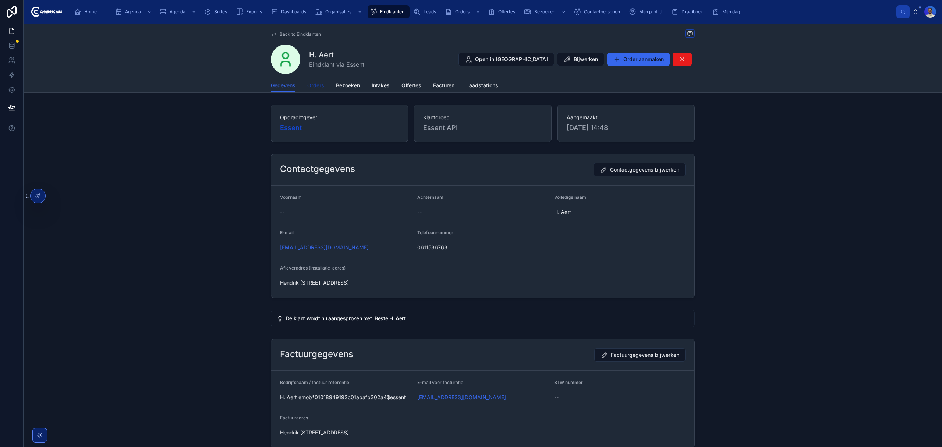
click at [315, 83] on span "Orders" at bounding box center [315, 85] width 17 height 7
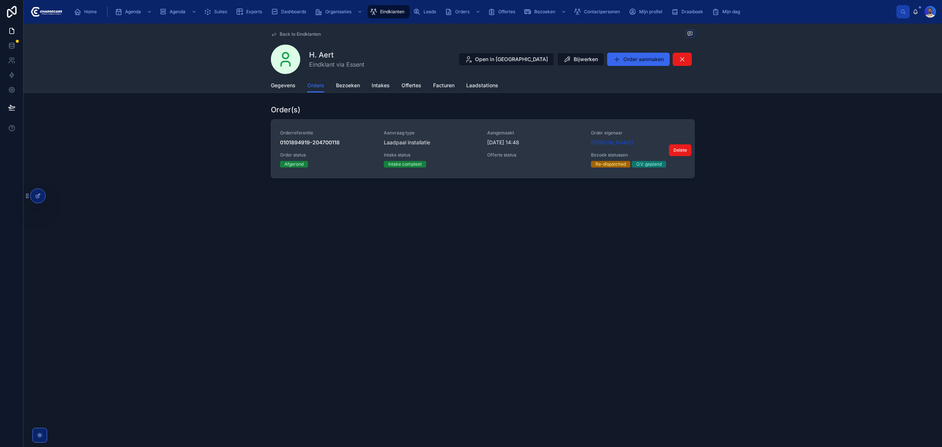
click at [463, 142] on div "Laadpaal installatie" at bounding box center [431, 142] width 95 height 7
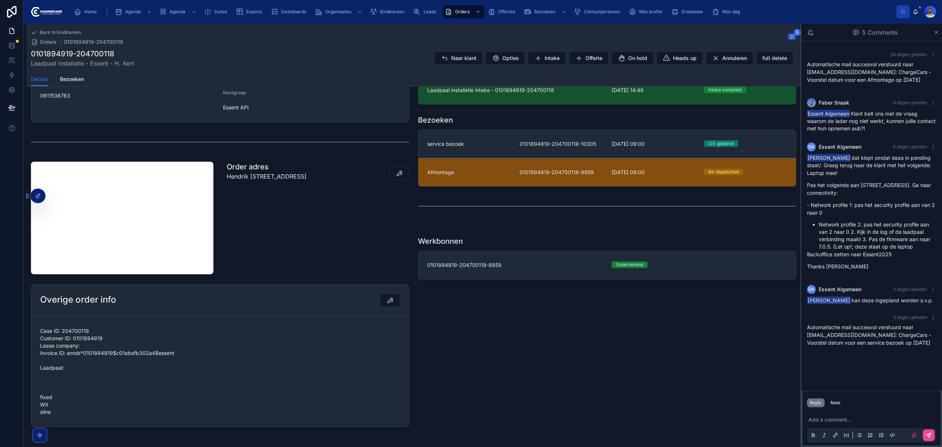
scroll to position [227, 0]
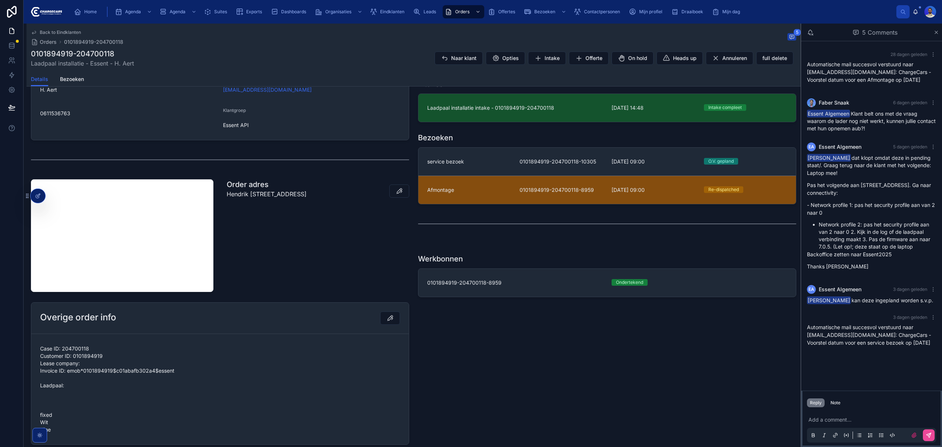
click at [528, 204] on link "Afmontage 0101894919-204700118-8959 16-9-2025 09:00 Re-dispatched" at bounding box center [608, 190] width 378 height 28
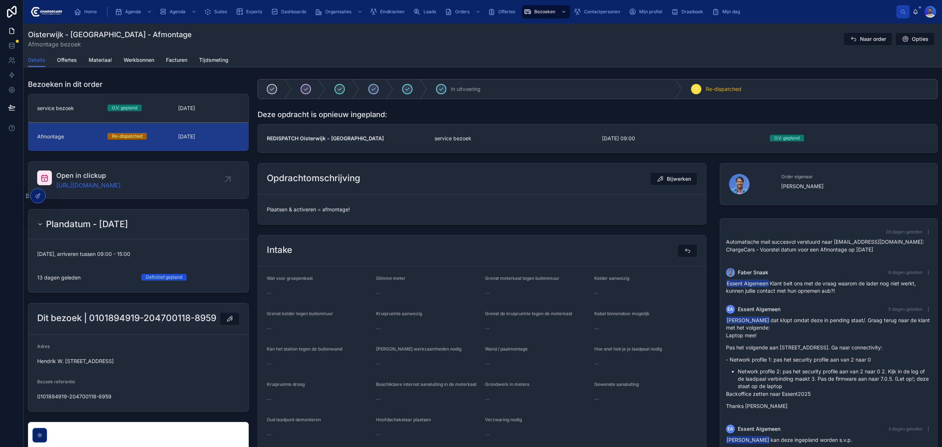
click at [300, 207] on span "Plaatsen & activeren = afmontage!" at bounding box center [482, 209] width 431 height 7
click at [307, 210] on span "Plaatsen & activeren = afmontage!" at bounding box center [482, 209] width 431 height 7
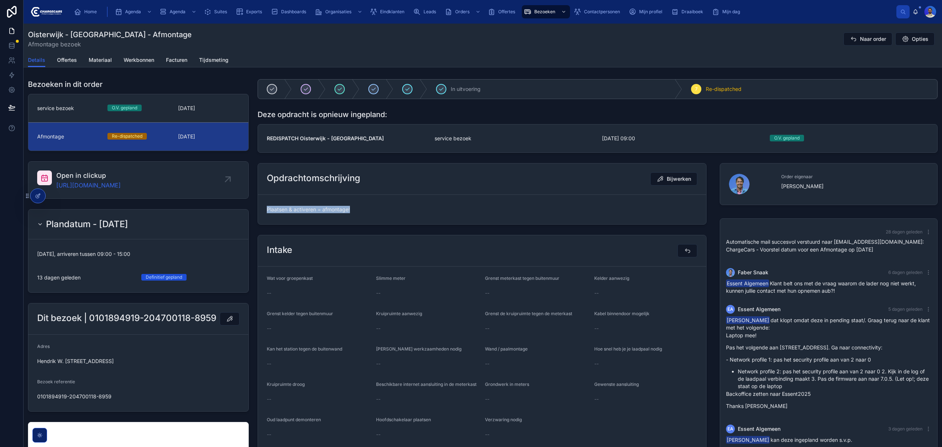
click at [307, 210] on span "Plaatsen & activeren = afmontage!" at bounding box center [482, 209] width 431 height 7
drag, startPoint x: 519, startPoint y: 209, endPoint x: 506, endPoint y: 208, distance: 13.3
click at [518, 209] on span "Plaatsen & activeren = afmontage!" at bounding box center [482, 209] width 431 height 7
click at [174, 111] on div "service bezoek O.V. gepland 14-10-2025" at bounding box center [138, 108] width 202 height 7
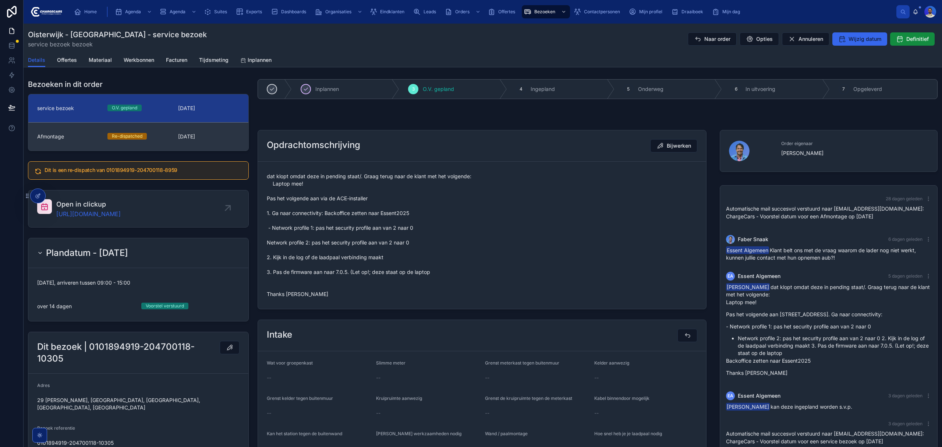
click at [188, 131] on link "Afmontage Re-dispatched 16-9-2025" at bounding box center [138, 136] width 220 height 28
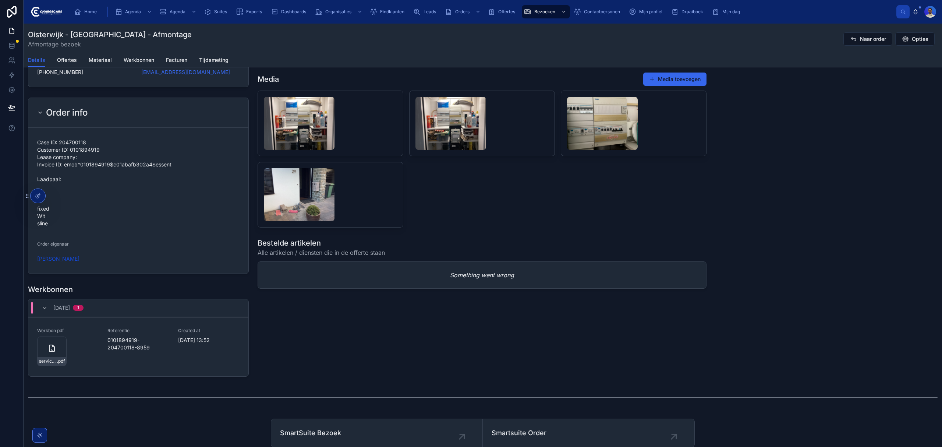
scroll to position [736, 0]
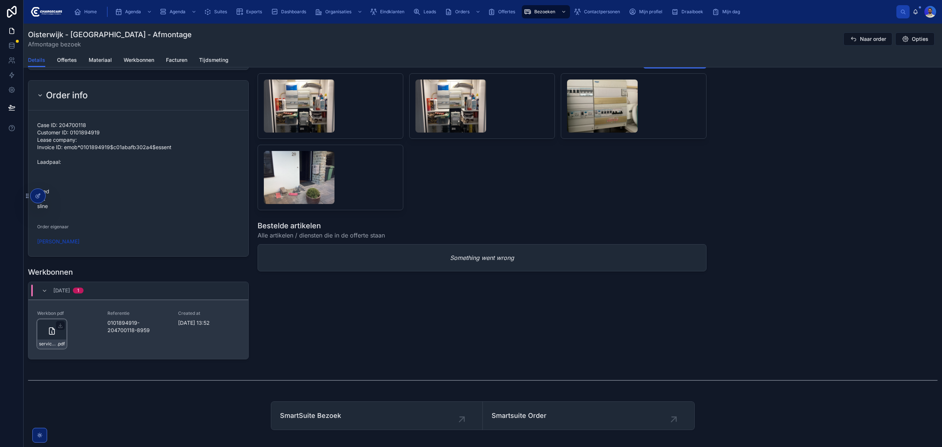
click at [43, 339] on div "service-werkbon_0101894919-204700118-8959_undefined-h-aert_86c5925dg .pdf" at bounding box center [51, 333] width 29 height 29
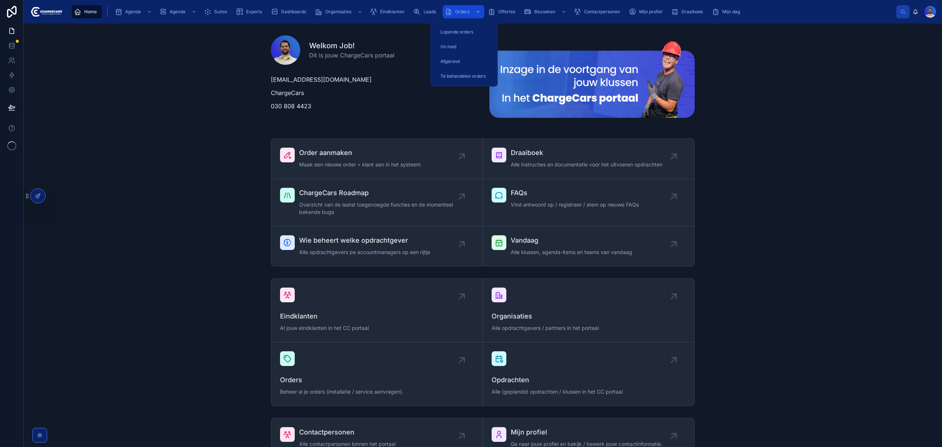
click at [457, 14] on span "Orders" at bounding box center [462, 12] width 14 height 6
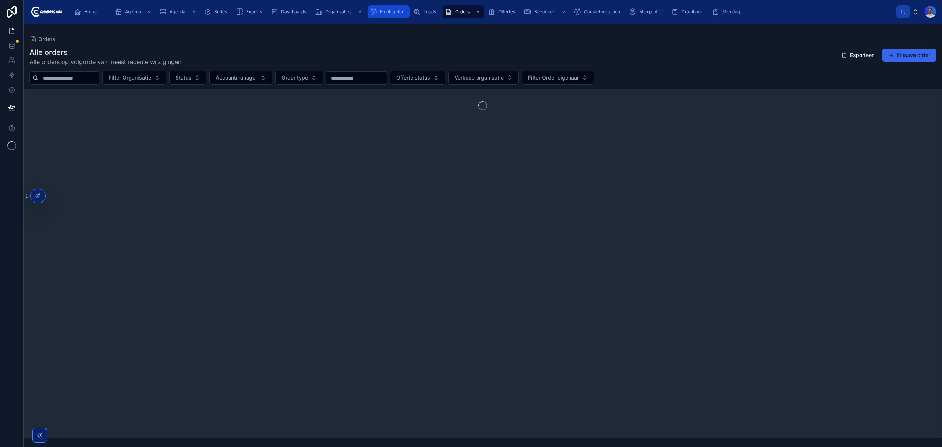
click at [401, 13] on span "Eindklanten" at bounding box center [392, 12] width 24 height 6
click at [67, 75] on input "text" at bounding box center [69, 78] width 60 height 10
click at [66, 77] on input "***" at bounding box center [69, 78] width 60 height 10
type input "****"
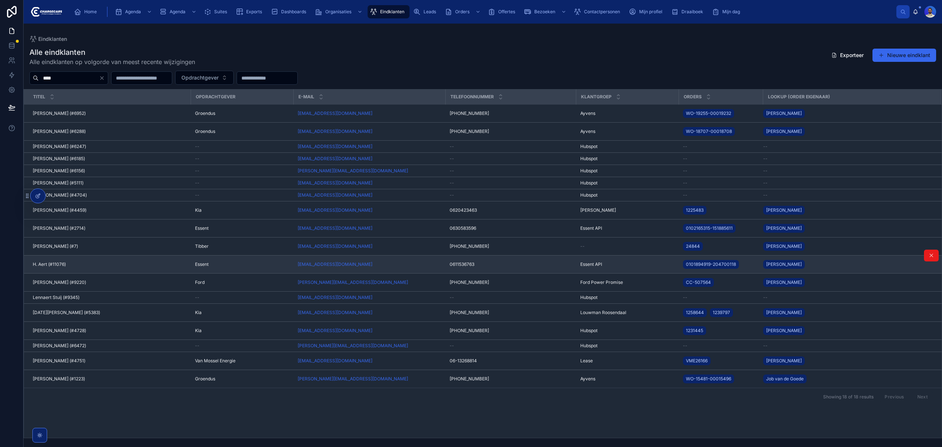
click at [96, 264] on div "H. Aert (#11076) [PERSON_NAME] Aert (#11076)" at bounding box center [110, 264] width 154 height 6
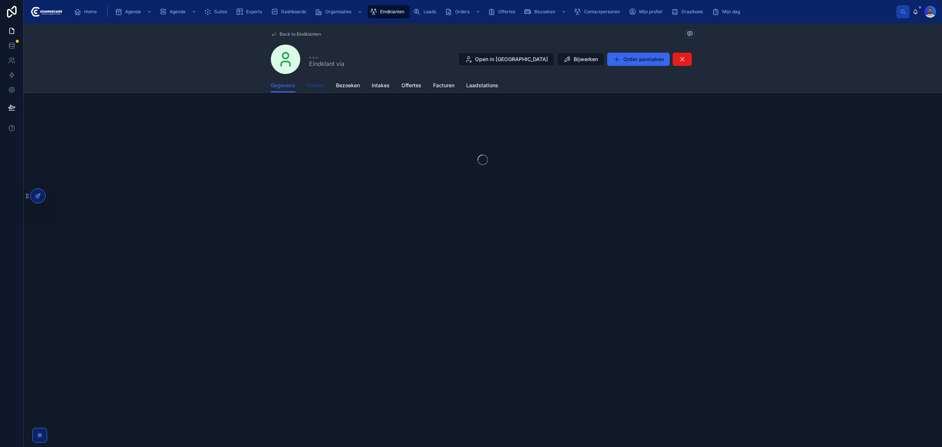
click at [320, 84] on span "Orders" at bounding box center [315, 85] width 17 height 7
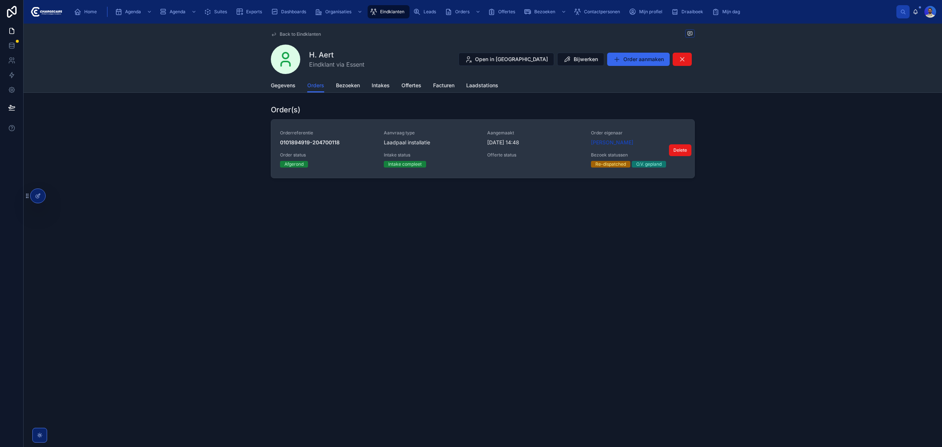
click at [532, 159] on div "Offerte status" at bounding box center [534, 156] width 95 height 9
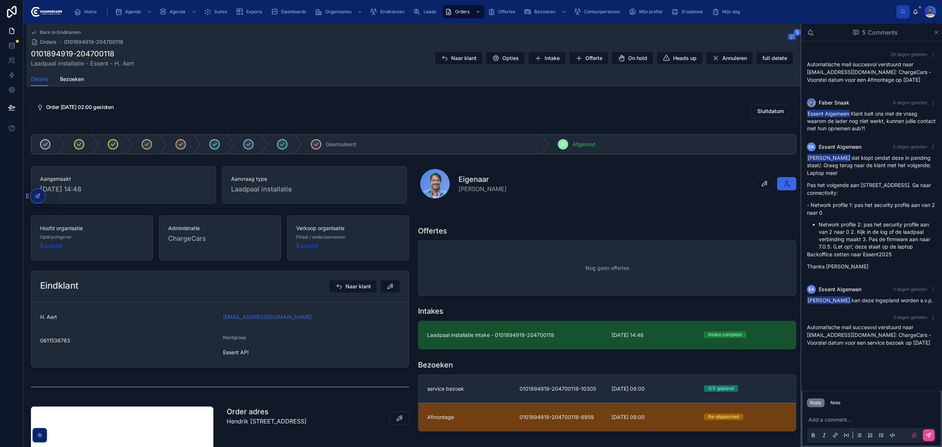
scroll to position [49, 0]
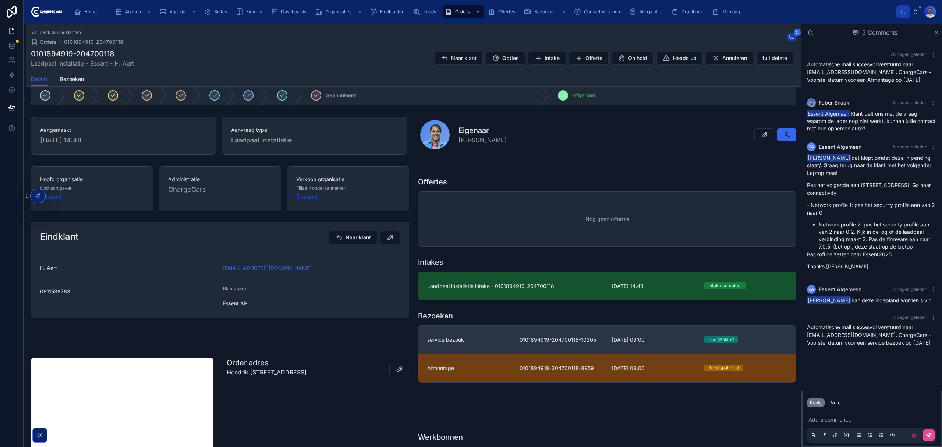
click at [497, 343] on div "service bezoek" at bounding box center [469, 339] width 84 height 7
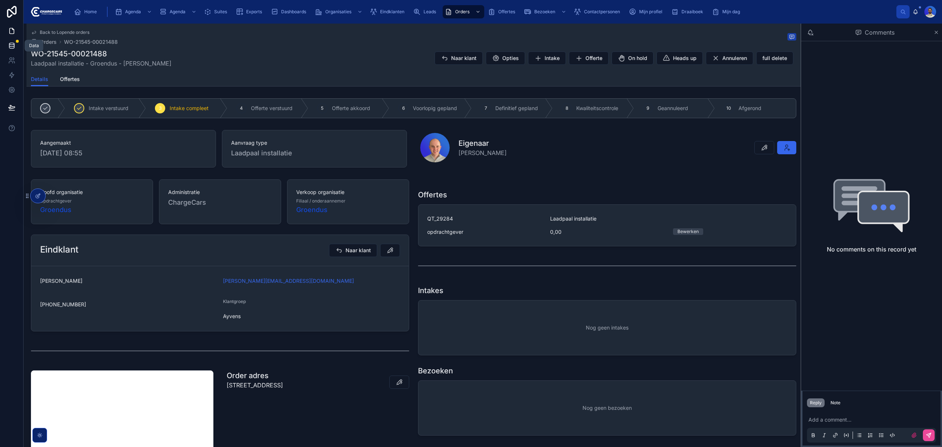
click at [16, 45] on link at bounding box center [11, 45] width 23 height 15
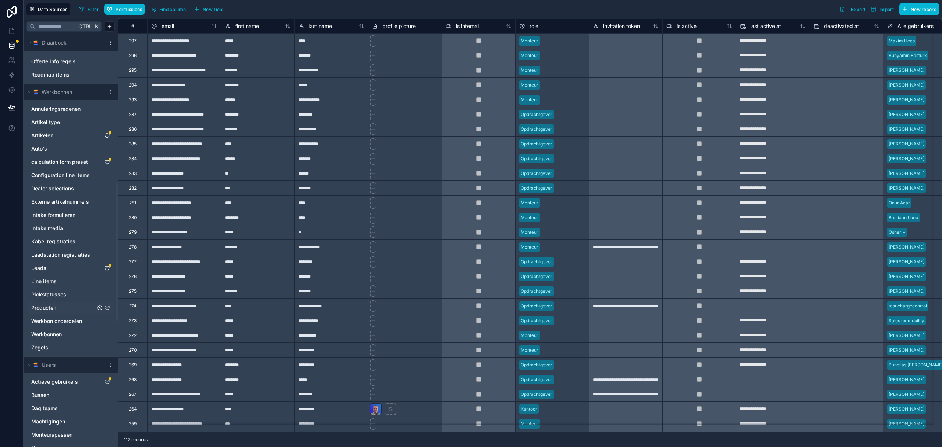
scroll to position [442, 0]
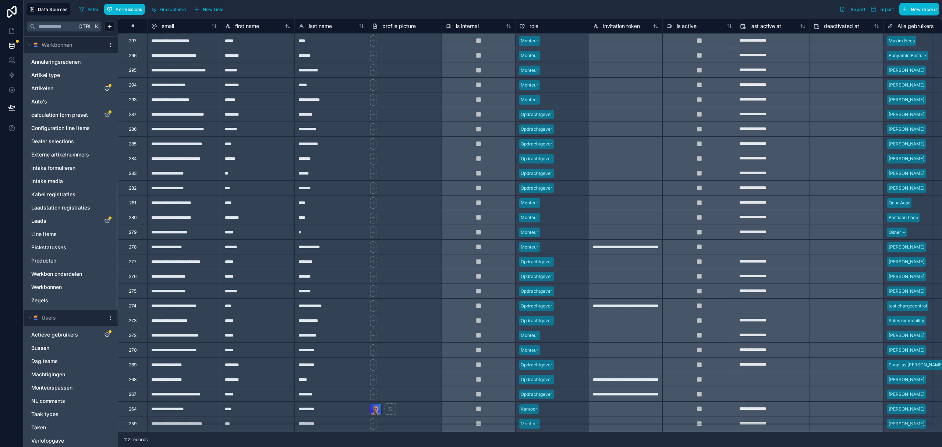
click at [111, 45] on icon at bounding box center [110, 45] width 6 height 6
click at [141, 70] on span "Queue data sync" at bounding box center [148, 73] width 53 height 6
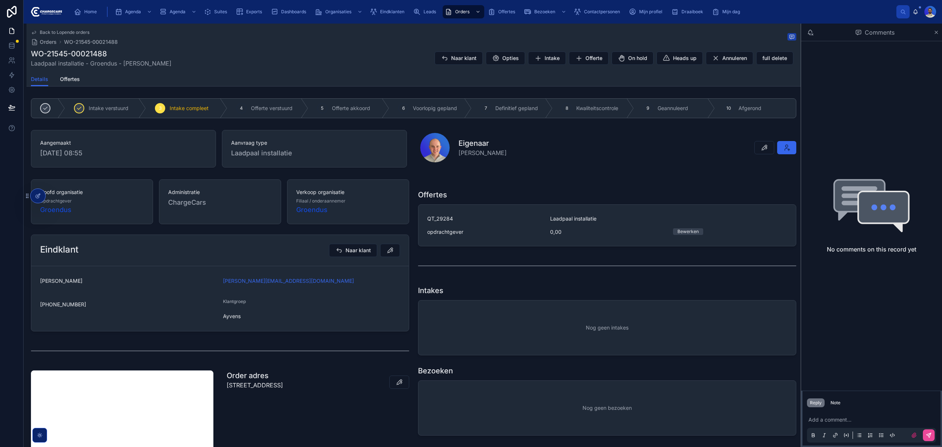
click at [512, 339] on div "Nog geen intakes" at bounding box center [608, 327] width 378 height 54
click at [11, 46] on icon at bounding box center [11, 45] width 7 height 7
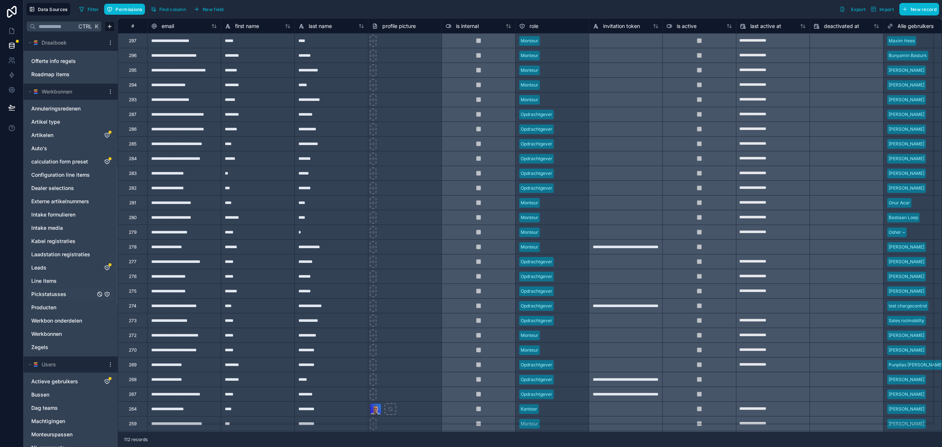
scroll to position [392, 0]
click at [74, 217] on span "Intake formulieren" at bounding box center [53, 217] width 44 height 7
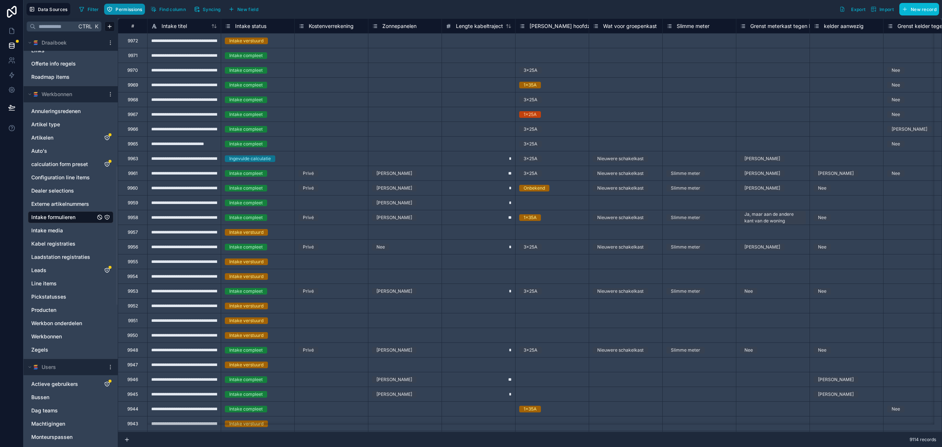
click at [135, 9] on span "Permissions" at bounding box center [129, 10] width 27 height 6
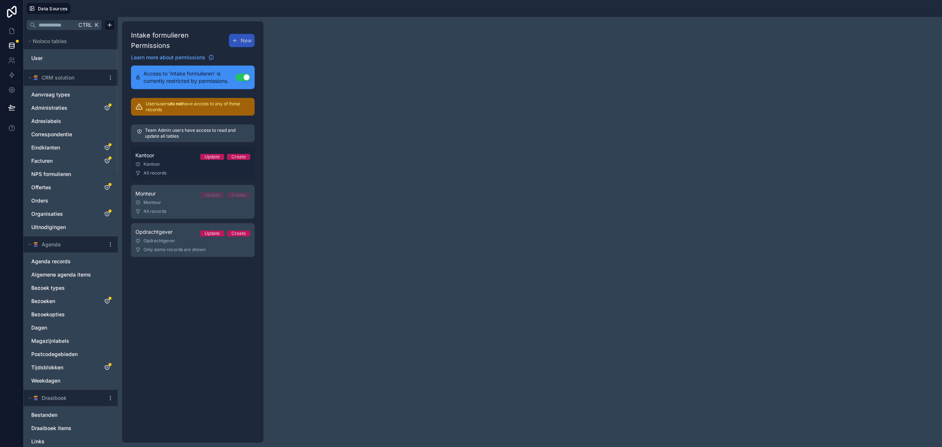
click at [174, 161] on div "Kantoor" at bounding box center [192, 164] width 115 height 6
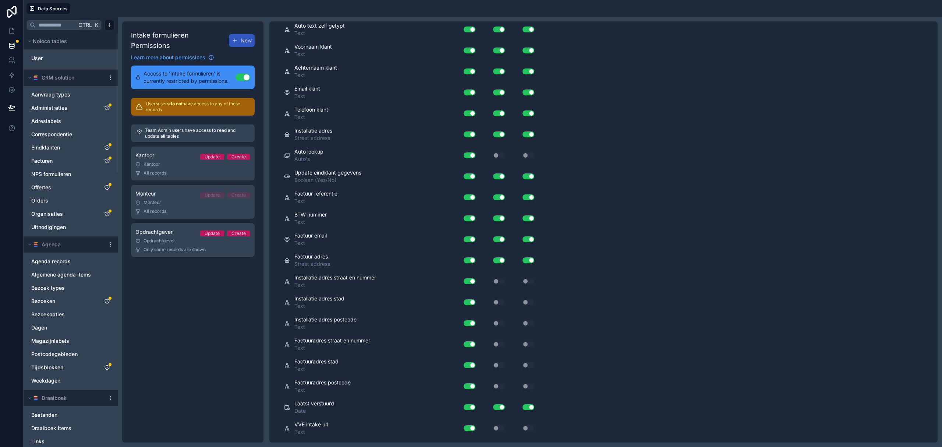
scroll to position [1161, 0]
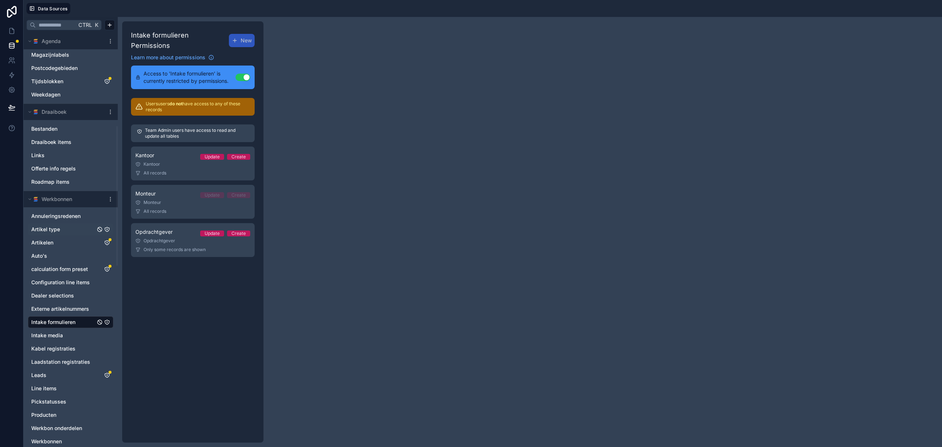
scroll to position [295, 0]
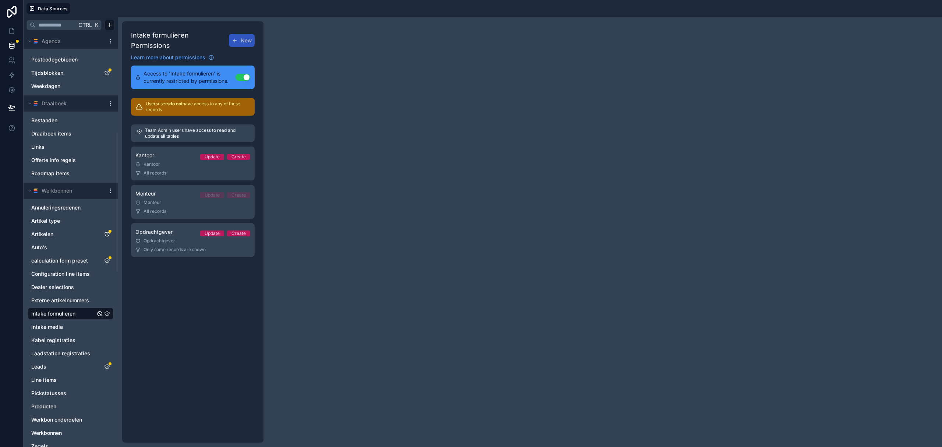
click at [70, 314] on span "Intake formulieren" at bounding box center [53, 313] width 44 height 7
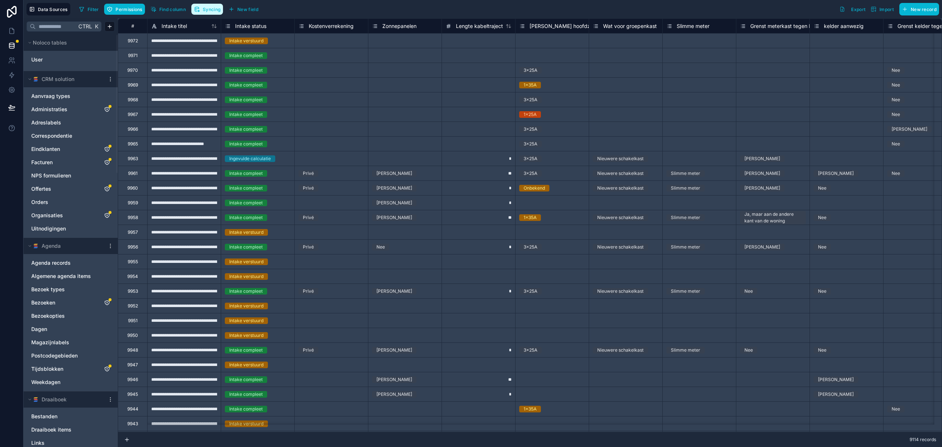
click at [214, 7] on span "Syncing" at bounding box center [212, 10] width 18 height 6
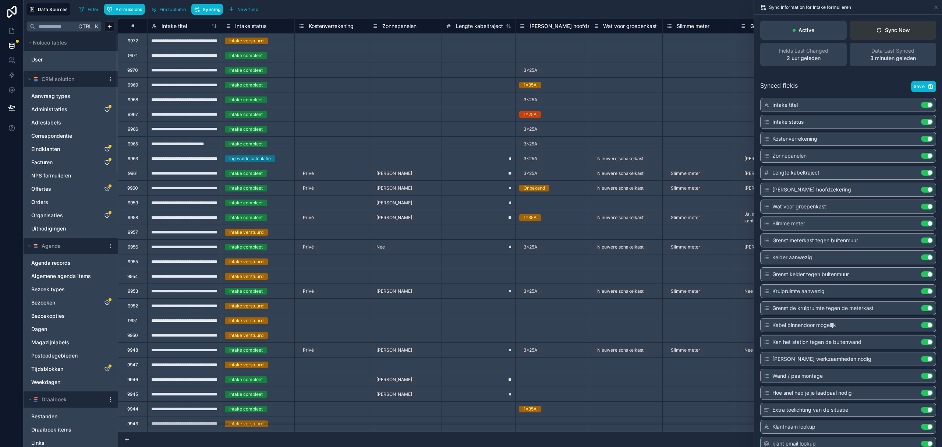
click at [900, 29] on div "Sync Now" at bounding box center [894, 30] width 34 height 7
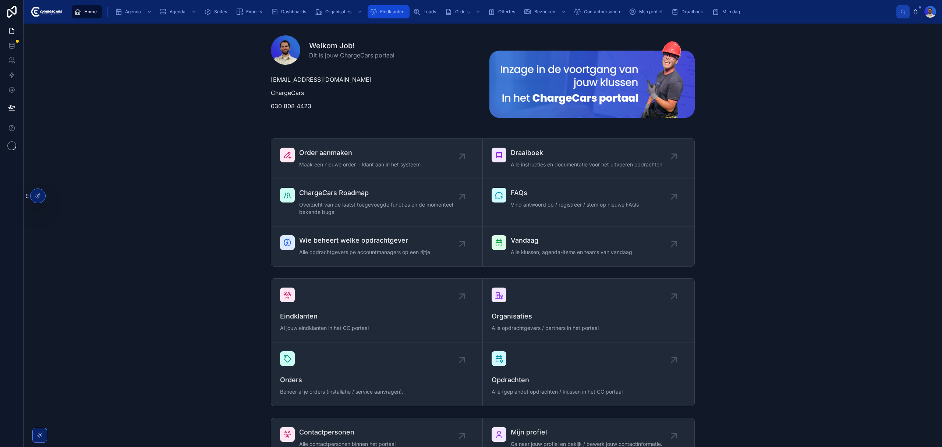
click at [395, 12] on span "Eindklanten" at bounding box center [392, 12] width 24 height 6
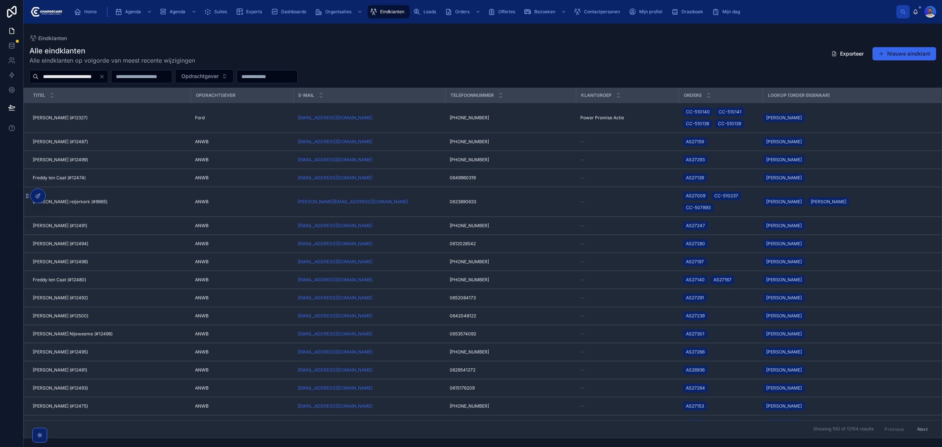
type input "**********"
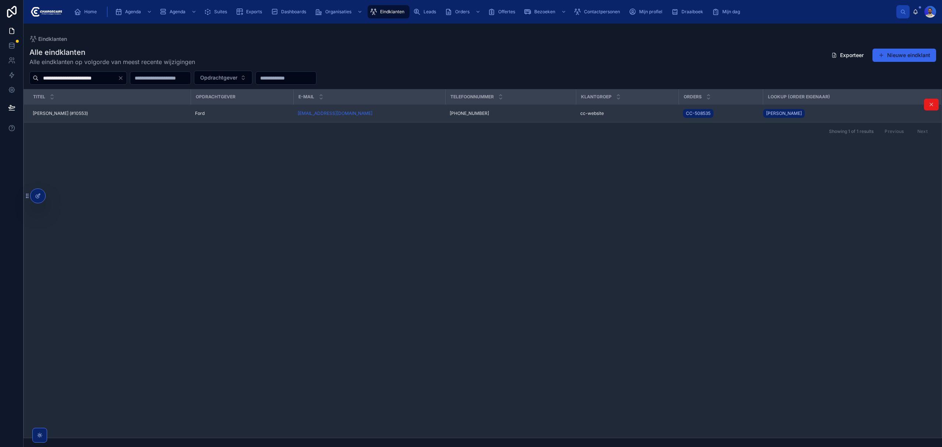
click at [238, 113] on div "Ford" at bounding box center [242, 113] width 94 height 6
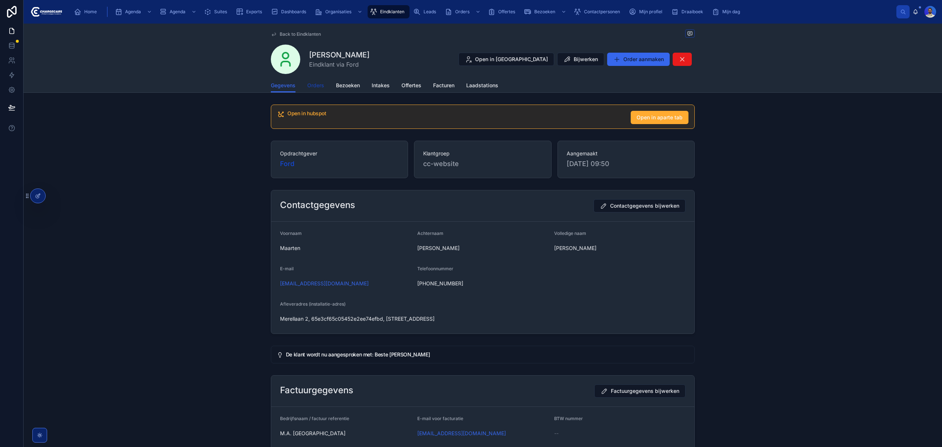
click at [314, 83] on span "Orders" at bounding box center [315, 85] width 17 height 7
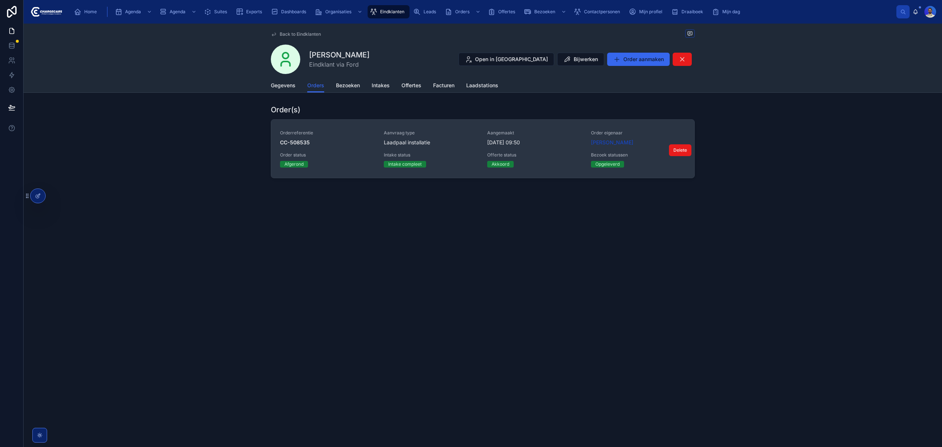
click at [531, 151] on div "Orderreferentie CC-508535 Aanvraag type Laadpaal installatie Aangemaakt [DATE] …" at bounding box center [483, 149] width 406 height 38
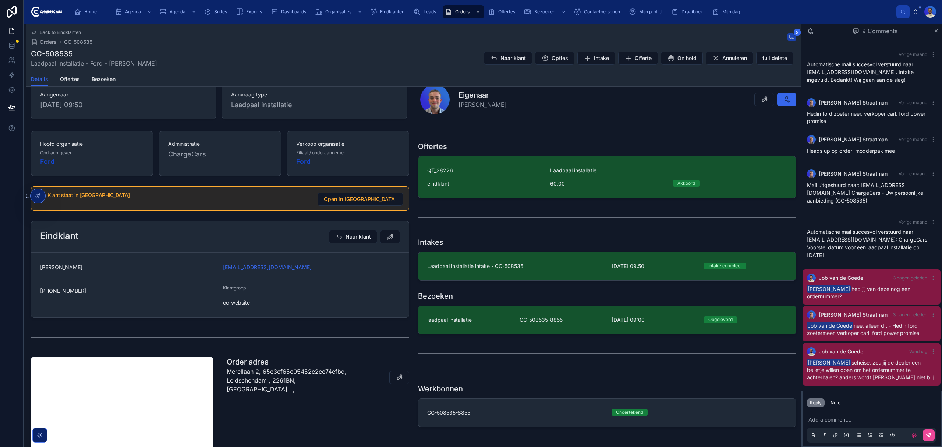
scroll to position [98, 0]
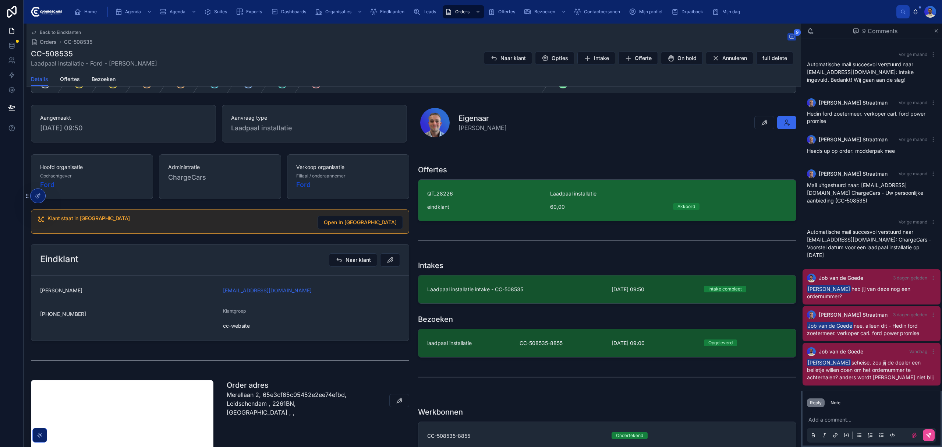
click at [512, 204] on div "QT_28226 Laadpaal installatie eindklant 60,00 Akkoord" at bounding box center [607, 200] width 360 height 21
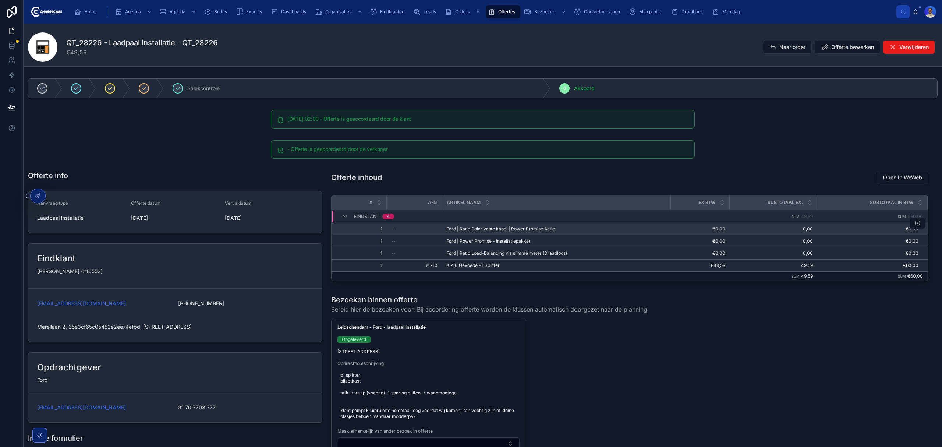
click at [484, 233] on td "Ford | Ratio Solar vaste kabel | Power Promise Actie Ford | Ratio Solar vaste k…" at bounding box center [556, 229] width 229 height 12
click at [485, 244] on span "Ford | Power Promise - Installatiepakket" at bounding box center [489, 241] width 84 height 6
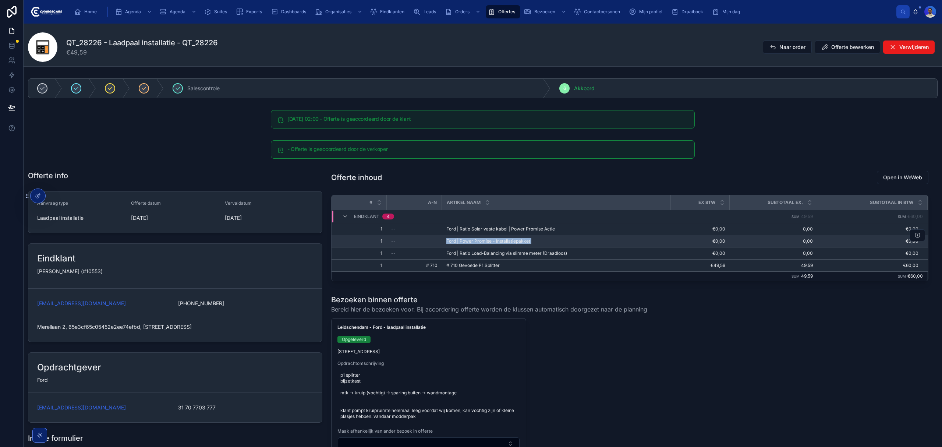
click at [485, 244] on span "Ford | Power Promise - Installatiepakket" at bounding box center [489, 241] width 84 height 6
click at [479, 258] on td "Ford | Ratio Load-Balancing via slimme meter (Draadloos) Ford | Ratio Load-Bala…" at bounding box center [556, 253] width 229 height 12
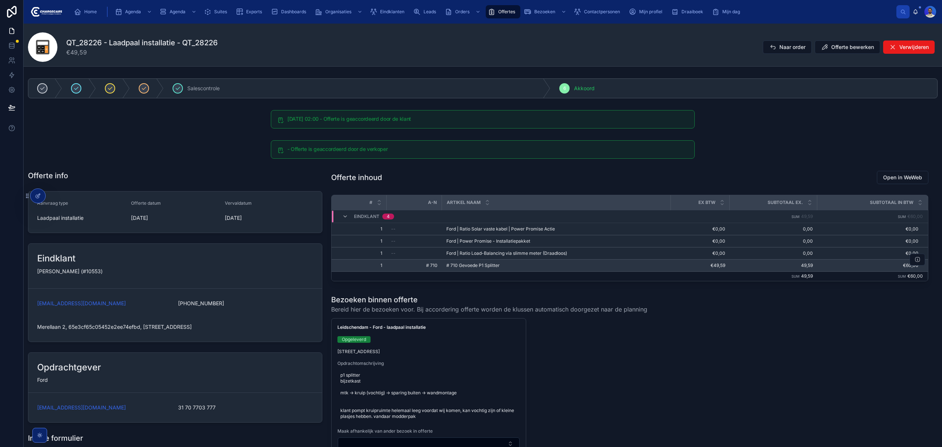
click at [474, 268] on span "# 710 Gevoede P1 Splitter" at bounding box center [473, 265] width 53 height 6
click at [497, 292] on div "Offerte inhoud Open in WeWeb # A-N Artikel naam Ex BTW Subtotaal ex. Subtotaal …" at bounding box center [630, 328] width 606 height 321
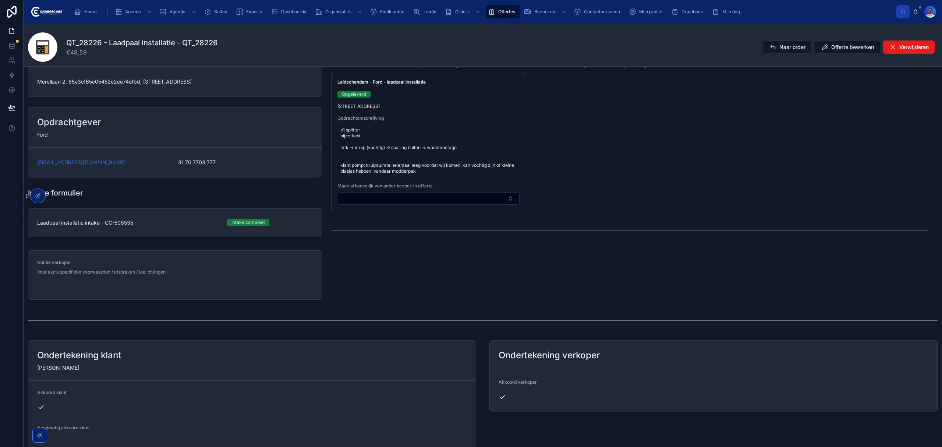
scroll to position [49, 0]
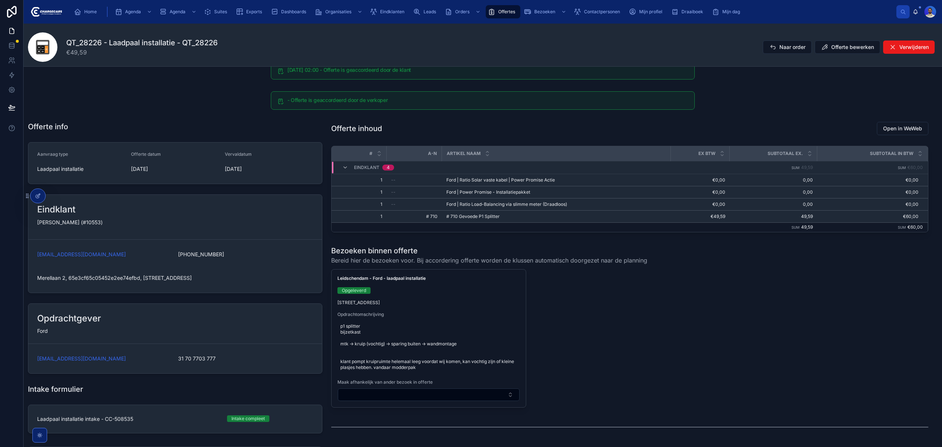
click at [532, 261] on span "Bereid hier de bezoeken voor. Bij accordering offerte worden de klussen automat…" at bounding box center [489, 260] width 316 height 9
click at [498, 262] on span "Bereid hier de bezoeken voor. Bij accordering offerte worden de klussen automat…" at bounding box center [489, 260] width 316 height 9
click at [465, 260] on span "Bereid hier de bezoeken voor. Bij accordering offerte worden de klussen automat…" at bounding box center [489, 260] width 316 height 9
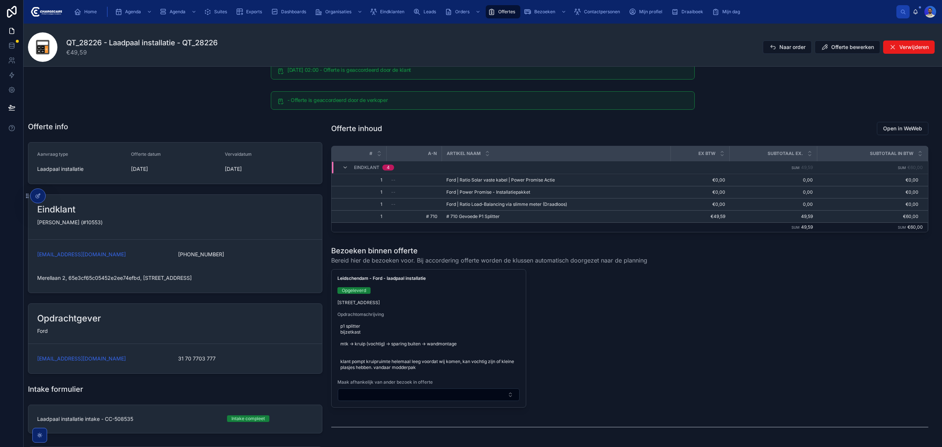
click at [454, 261] on span "Bereid hier de bezoeken voor. Bij accordering offerte worden de klussen automat…" at bounding box center [489, 260] width 316 height 9
click at [448, 262] on span "Bereid hier de bezoeken voor. Bij accordering offerte worden de klussen automat…" at bounding box center [489, 260] width 316 height 9
click at [396, 261] on span "Bereid hier de bezoeken voor. Bij accordering offerte worden de klussen automat…" at bounding box center [489, 260] width 316 height 9
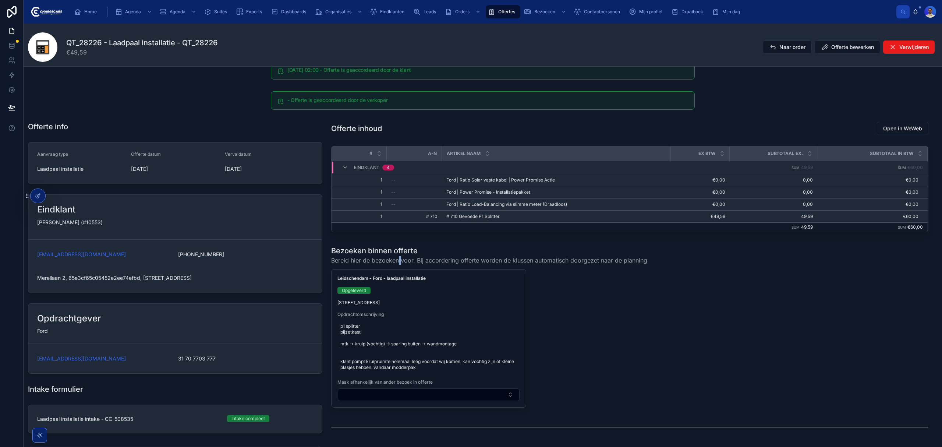
click at [395, 261] on span "Bereid hier de bezoeken voor. Bij accordering offerte worden de klussen automat…" at bounding box center [489, 260] width 316 height 9
click at [388, 260] on span "Bereid hier de bezoeken voor. Bij accordering offerte worden de klussen automat…" at bounding box center [489, 260] width 316 height 9
click at [389, 260] on span "Bereid hier de bezoeken voor. Bij accordering offerte worden de klussen automat…" at bounding box center [489, 260] width 316 height 9
click at [444, 262] on span "Bereid hier de bezoeken voor. Bij accordering offerte worden de klussen automat…" at bounding box center [489, 260] width 316 height 9
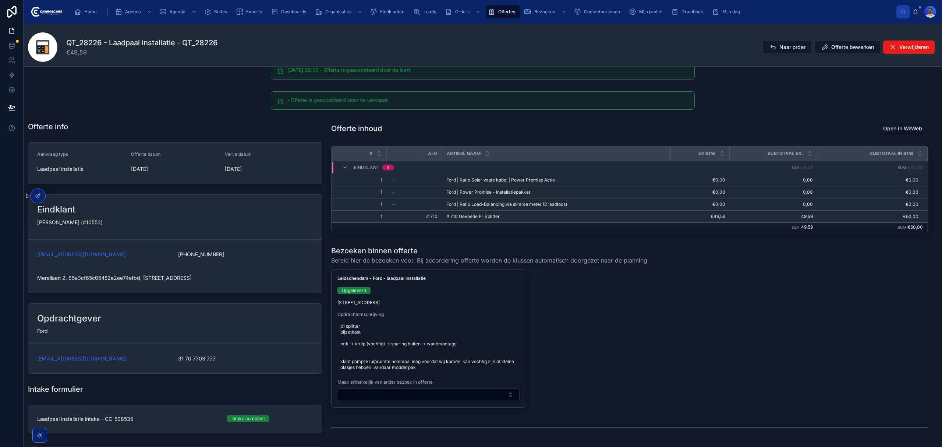
click at [479, 261] on span "Bereid hier de bezoeken voor. Bij accordering offerte worden de klussen automat…" at bounding box center [489, 260] width 316 height 9
click at [463, 261] on span "Bereid hier de bezoeken voor. Bij accordering offerte worden de klussen automat…" at bounding box center [489, 260] width 316 height 9
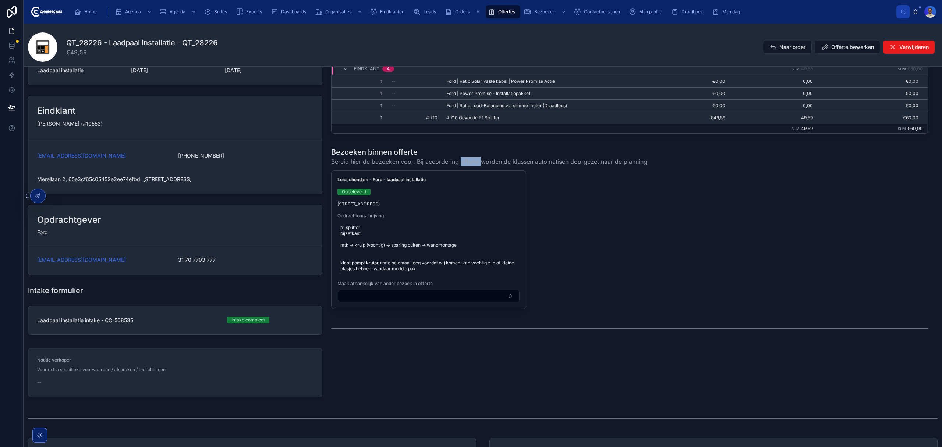
scroll to position [0, 0]
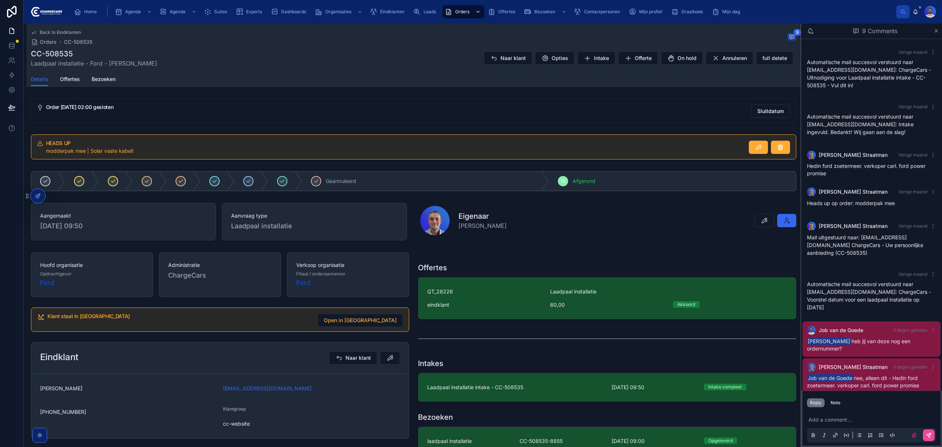
scroll to position [52, 0]
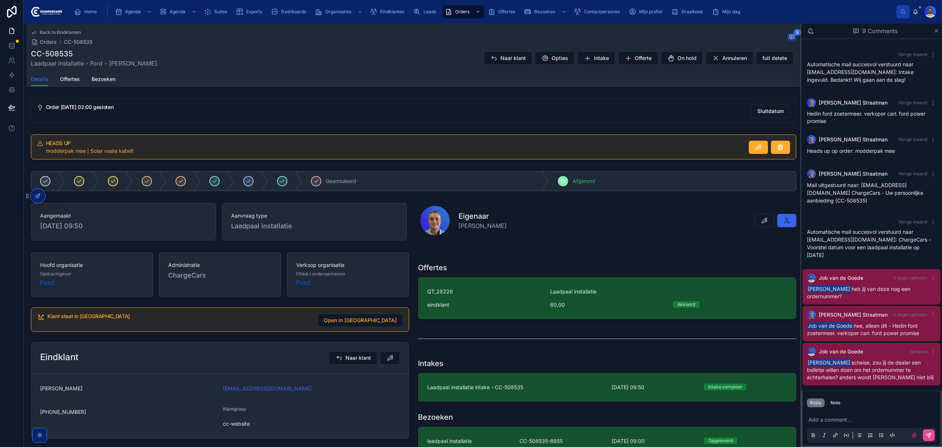
click at [342, 58] on div "CC-508535 Laadpaal installatie - Ford - Maarten Eijkenaar Naar klant Opties Int…" at bounding box center [414, 58] width 766 height 19
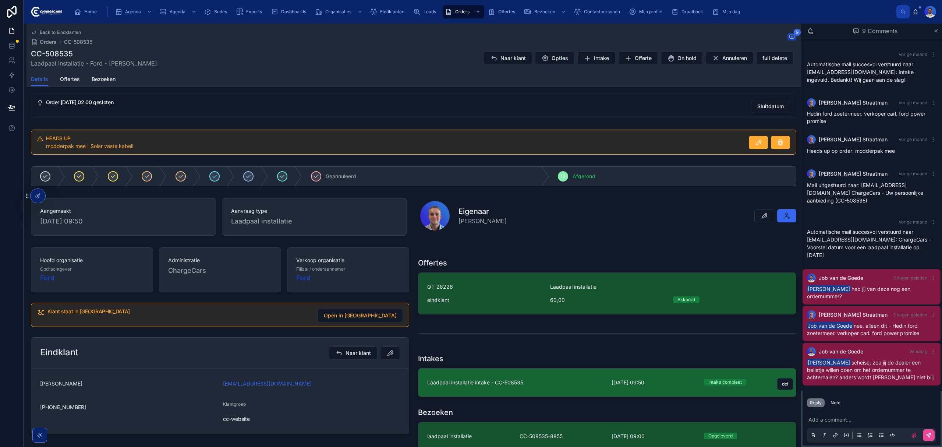
scroll to position [0, 0]
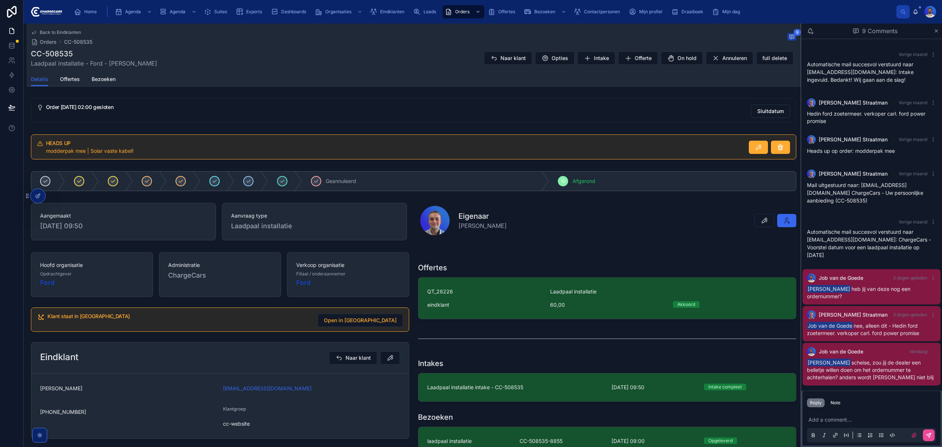
click at [931, 350] on icon at bounding box center [934, 352] width 6 height 6
click at [913, 335] on span "Delete comment" at bounding box center [919, 338] width 35 height 6
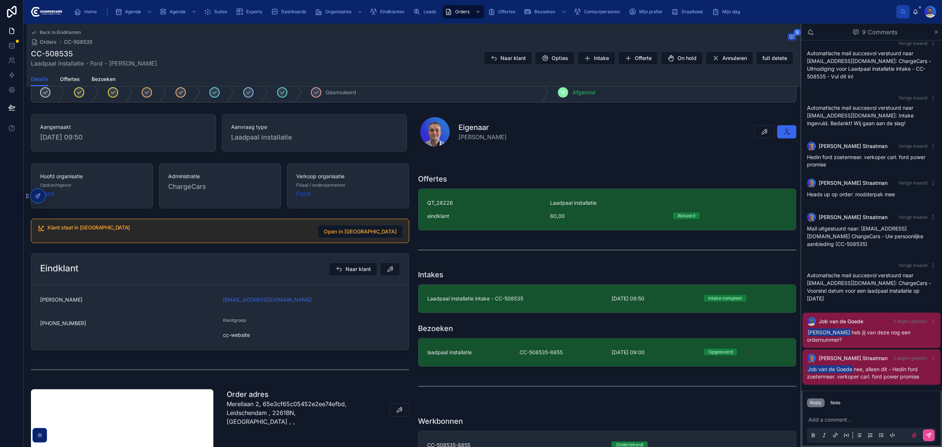
scroll to position [98, 0]
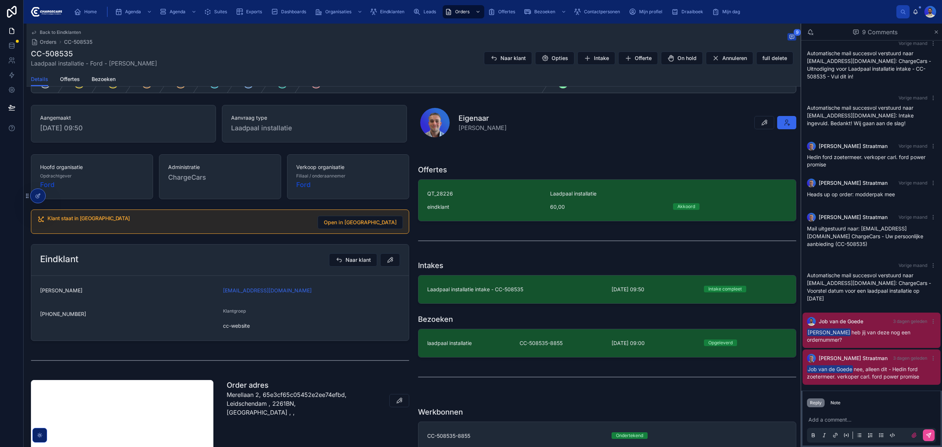
click at [891, 369] on span "Job van de Goede nee, alleen dit - Hedin ford zoetermeer. verkoper carl. ford p…" at bounding box center [863, 373] width 112 height 14
click at [886, 373] on span "Job van de Goede nee, alleen dit - Hedin ford zoetermeer. verkoper carl. ford p…" at bounding box center [863, 373] width 112 height 14
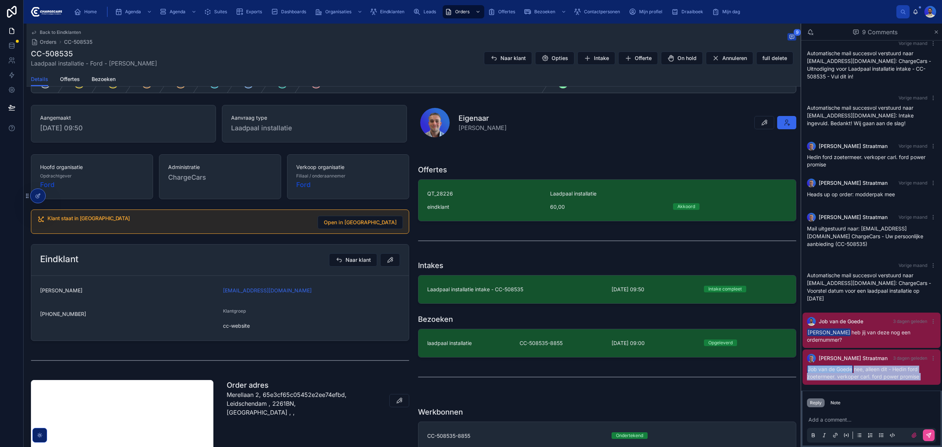
click at [886, 373] on span "Job van de Goede nee, alleen dit - Hedin ford zoetermeer. verkoper carl. ford p…" at bounding box center [863, 373] width 112 height 14
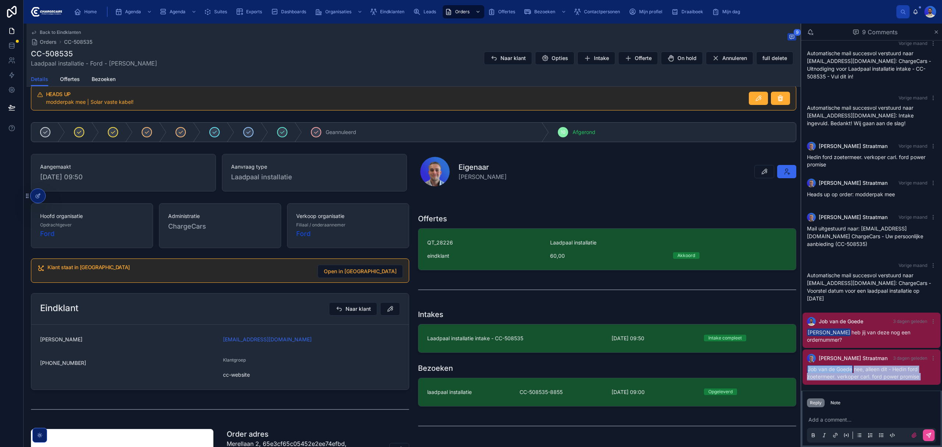
scroll to position [0, 0]
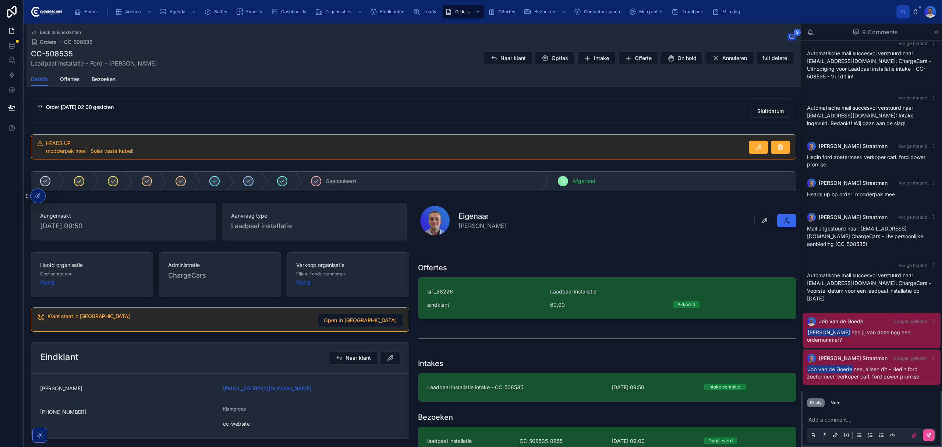
click at [508, 353] on div "Offertes QT_28226 Laadpaal installatie eindklant 60,00 Akkoord Intakes Laadpaal…" at bounding box center [607, 400] width 387 height 302
click at [906, 370] on span "Job van de Goede nee, alleen dit - Hedin ford zoetermeer. verkoper carl. ford p…" at bounding box center [863, 373] width 112 height 14
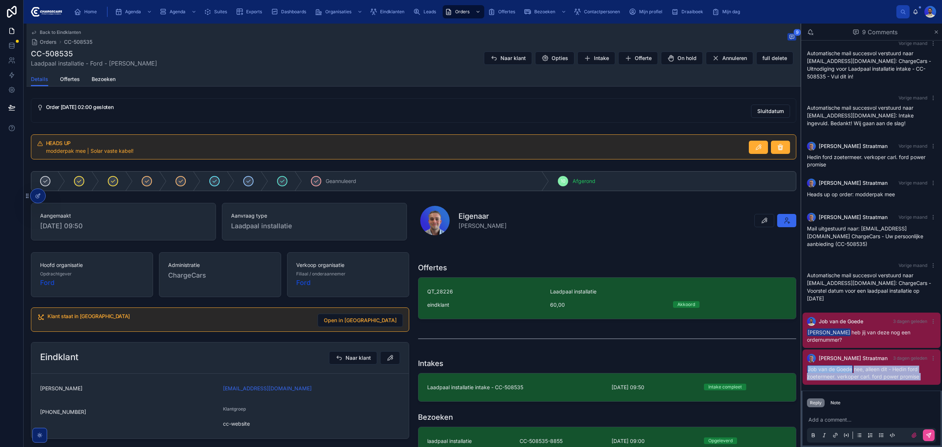
click at [896, 379] on span "Job van de Goede nee, alleen dit - Hedin ford zoetermeer. verkoper carl. ford p…" at bounding box center [863, 373] width 112 height 14
click at [895, 379] on span "Job van de Goede nee, alleen dit - Hedin ford zoetermeer. verkoper carl. ford p…" at bounding box center [863, 373] width 112 height 14
click at [909, 373] on div "Job van de Goede nee, alleen dit - Hedin ford zoetermeer. verkoper carl. ford p…" at bounding box center [871, 373] width 129 height 15
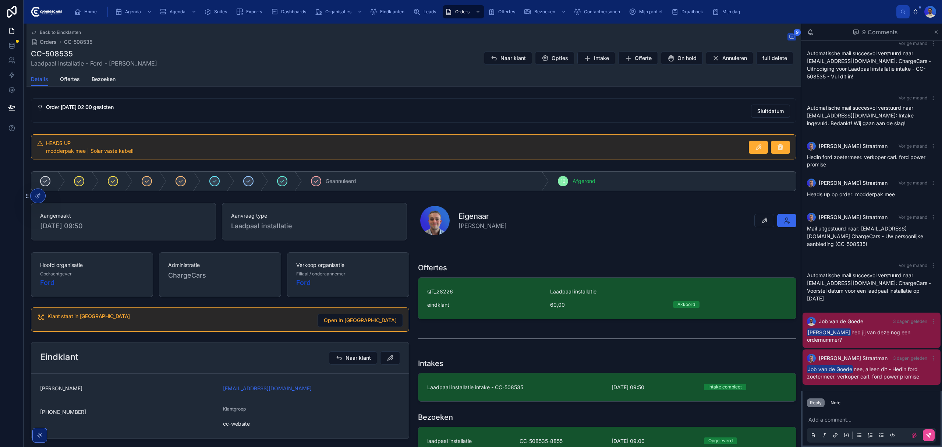
click at [891, 376] on span "Job van de Goede nee, alleen dit - Hedin ford zoetermeer. verkoper carl. ford p…" at bounding box center [863, 373] width 112 height 14
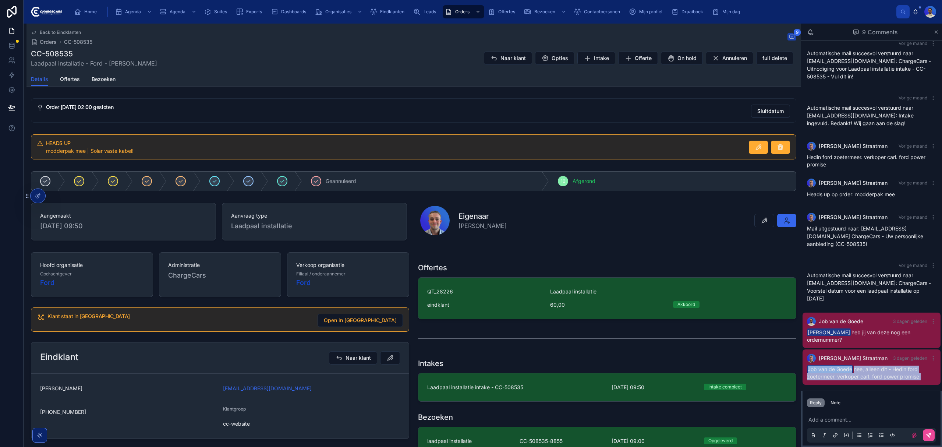
click at [891, 376] on span "Job van de Goede nee, alleen dit - Hedin ford zoetermeer. verkoper carl. ford p…" at bounding box center [863, 373] width 112 height 14
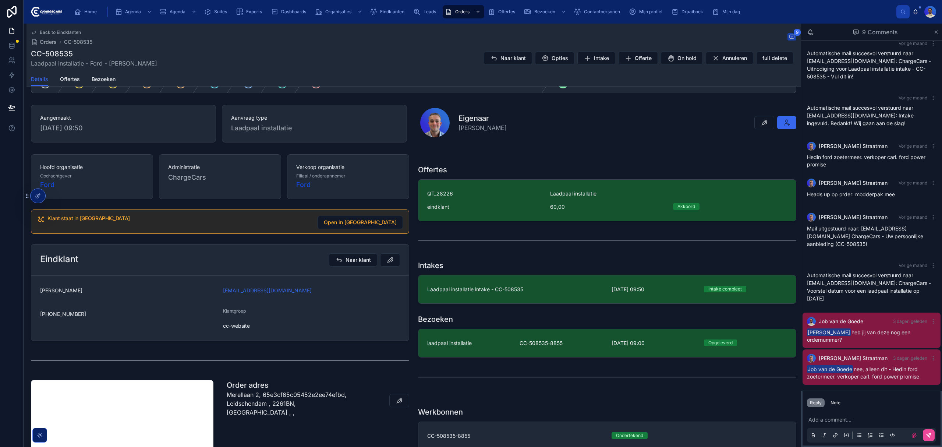
click at [267, 393] on p "Merellaan 2, 65e3cf65c05452e2ee74efbd, Leidschendam , 2261BN, Netherlands , ," at bounding box center [290, 403] width 127 height 27
click at [265, 399] on p "Merellaan 2, 65e3cf65c05452e2ee74efbd, Leidschendam , 2261BN, Netherlands , ," at bounding box center [290, 403] width 127 height 27
click at [275, 392] on p "Merellaan 2, 65e3cf65c05452e2ee74efbd, Leidschendam , 2261BN, Netherlands , ," at bounding box center [290, 403] width 127 height 27
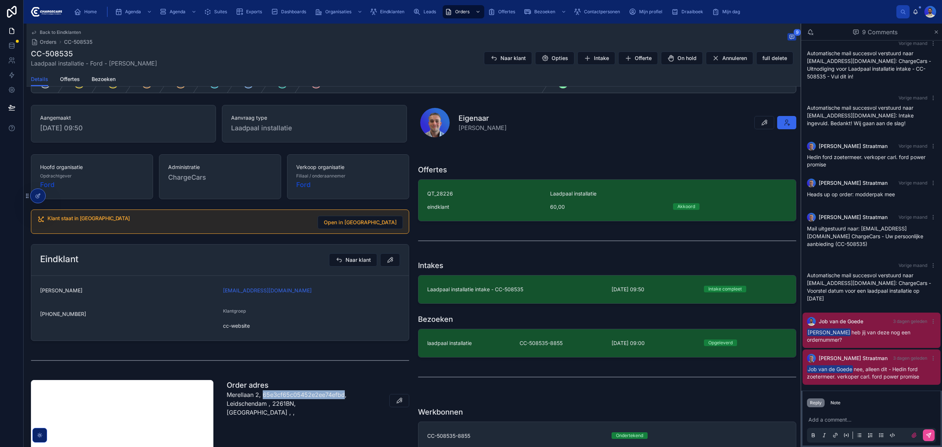
click at [275, 392] on p "Merellaan 2, 65e3cf65c05452e2ee74efbd, Leidschendam , 2261BN, Netherlands , ," at bounding box center [290, 403] width 127 height 27
click at [276, 405] on p "Merellaan 2, 65e3cf65c05452e2ee74efbd, Leidschendam , 2261BN, Netherlands , ," at bounding box center [290, 403] width 127 height 27
click at [293, 394] on p "Merellaan 2, 65e3cf65c05452e2ee74efbd, Leidschendam , 2261BN, Netherlands , ," at bounding box center [290, 403] width 127 height 27
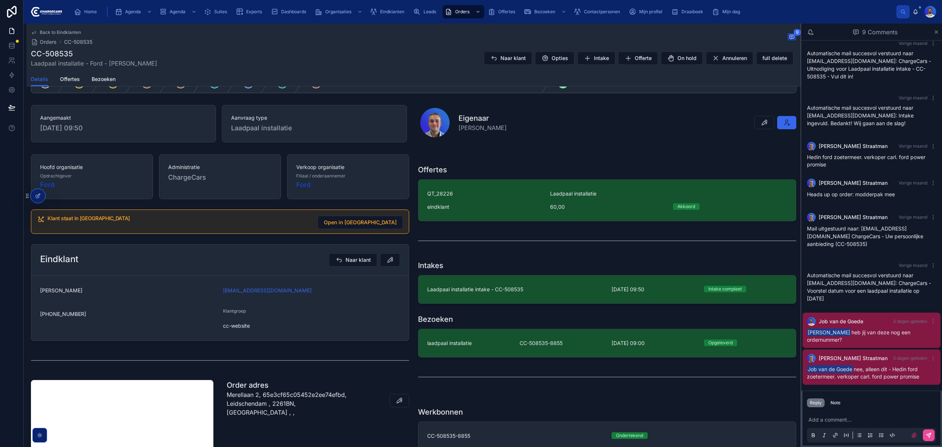
click at [286, 407] on p "Merellaan 2, 65e3cf65c05452e2ee74efbd, Leidschendam , 2261BN, Netherlands , ," at bounding box center [290, 403] width 127 height 27
click at [283, 398] on p "Merellaan 2, 65e3cf65c05452e2ee74efbd, Leidschendam , 2261BN, Netherlands , ," at bounding box center [290, 403] width 127 height 27
click at [280, 403] on p "Merellaan 2, 65e3cf65c05452e2ee74efbd, Leidschendam , 2261BN, Netherlands , ," at bounding box center [290, 403] width 127 height 27
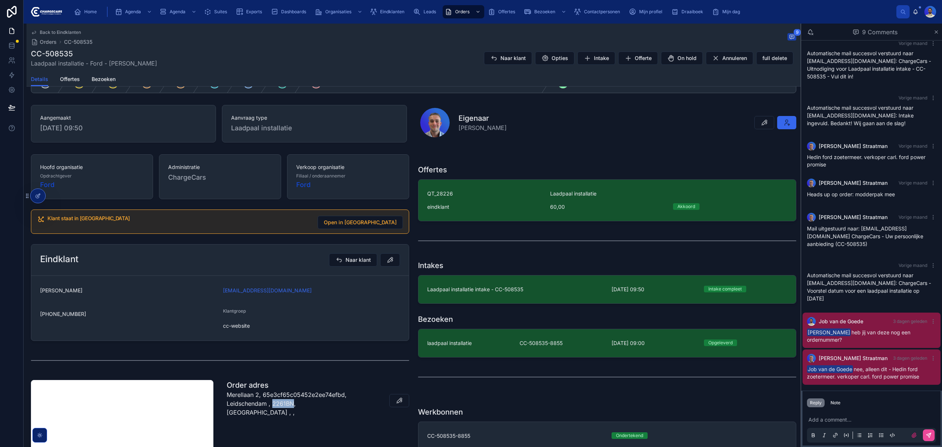
click at [280, 403] on p "Merellaan 2, 65e3cf65c05452e2ee74efbd, Leidschendam , 2261BN, Netherlands , ," at bounding box center [290, 403] width 127 height 27
click at [285, 395] on p "Merellaan 2, 65e3cf65c05452e2ee74efbd, Leidschendam , 2261BN, Netherlands , ," at bounding box center [290, 403] width 127 height 27
click at [282, 406] on p "Merellaan 2, 65e3cf65c05452e2ee74efbd, Leidschendam , 2261BN, Netherlands , ," at bounding box center [290, 403] width 127 height 27
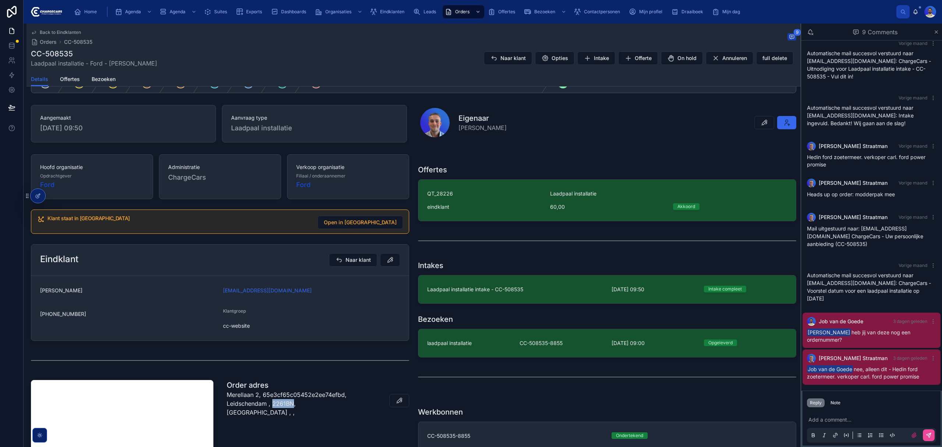
click at [282, 406] on p "Merellaan 2, 65e3cf65c05452e2ee74efbd, Leidschendam , 2261BN, Netherlands , ," at bounding box center [290, 403] width 127 height 27
click at [281, 397] on p "Merellaan 2, 65e3cf65c05452e2ee74efbd, Leidschendam , 2261BN, Netherlands , ," at bounding box center [290, 403] width 127 height 27
click at [282, 407] on p "Merellaan 2, 65e3cf65c05452e2ee74efbd, Leidschendam , 2261BN, Netherlands , ," at bounding box center [290, 403] width 127 height 27
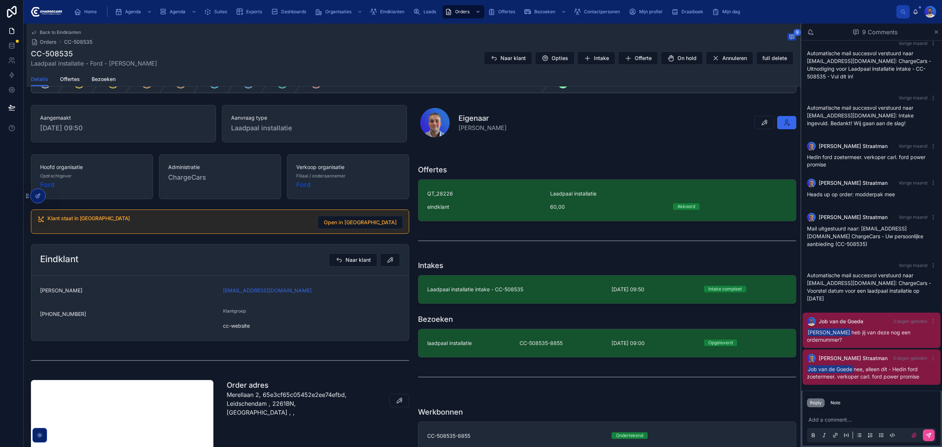
click at [282, 398] on p "Merellaan 2, 65e3cf65c05452e2ee74efbd, Leidschendam , 2261BN, Netherlands , ," at bounding box center [290, 403] width 127 height 27
click at [279, 405] on p "Merellaan 2, 65e3cf65c05452e2ee74efbd, Leidschendam , 2261BN, Netherlands , ," at bounding box center [290, 403] width 127 height 27
click at [281, 398] on p "Merellaan 2, 65e3cf65c05452e2ee74efbd, Leidschendam , 2261BN, Netherlands , ," at bounding box center [290, 403] width 127 height 27
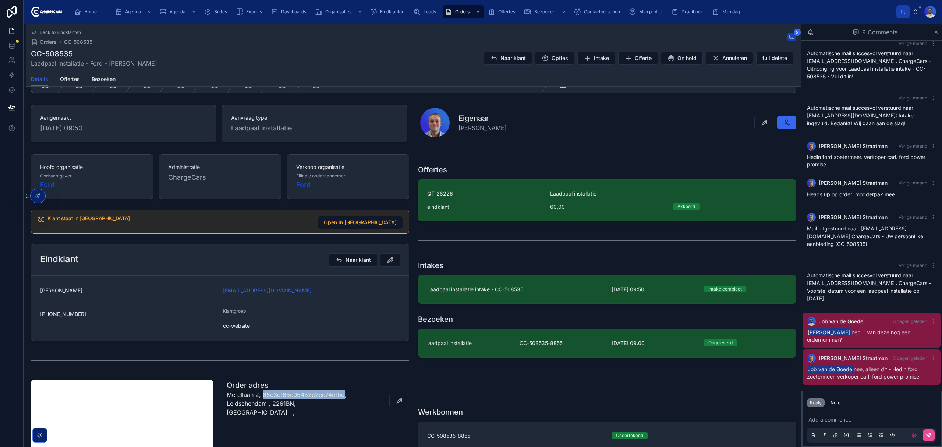
click at [281, 398] on p "Merellaan 2, 65e3cf65c05452e2ee74efbd, Leidschendam , 2261BN, Netherlands , ," at bounding box center [290, 403] width 127 height 27
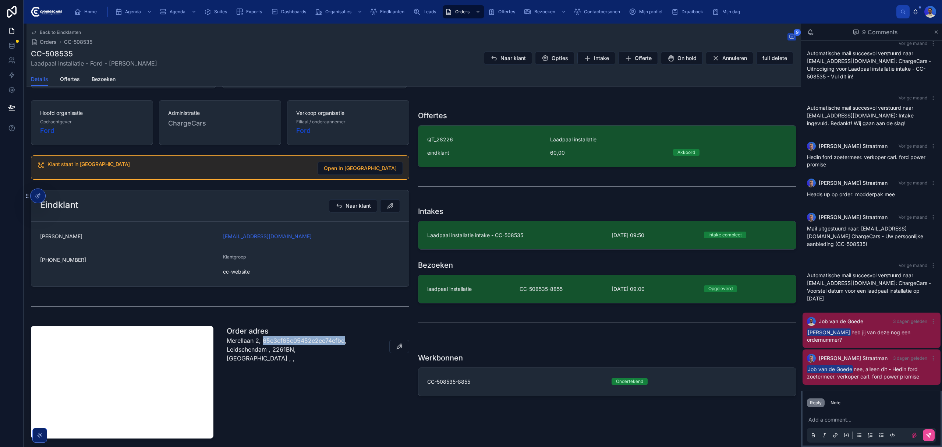
scroll to position [147, 0]
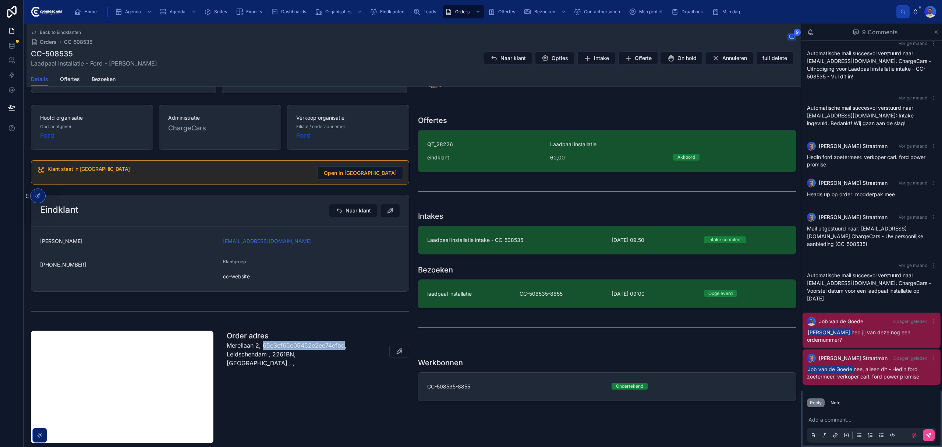
click at [276, 348] on p "Merellaan 2, 65e3cf65c05452e2ee74efbd, Leidschendam , 2261BN, Netherlands , ," at bounding box center [290, 354] width 127 height 27
click at [251, 354] on p "Merellaan 2, 65e3cf65c05452e2ee74efbd, Leidschendam , 2261BN, Netherlands , ," at bounding box center [290, 354] width 127 height 27
click at [250, 354] on p "Merellaan 2, 65e3cf65c05452e2ee74efbd, Leidschendam , 2261BN, Netherlands , ," at bounding box center [290, 354] width 127 height 27
click at [291, 343] on p "Merellaan 2, 65e3cf65c05452e2ee74efbd, Leidschendam , 2261BN, Netherlands , ," at bounding box center [290, 354] width 127 height 27
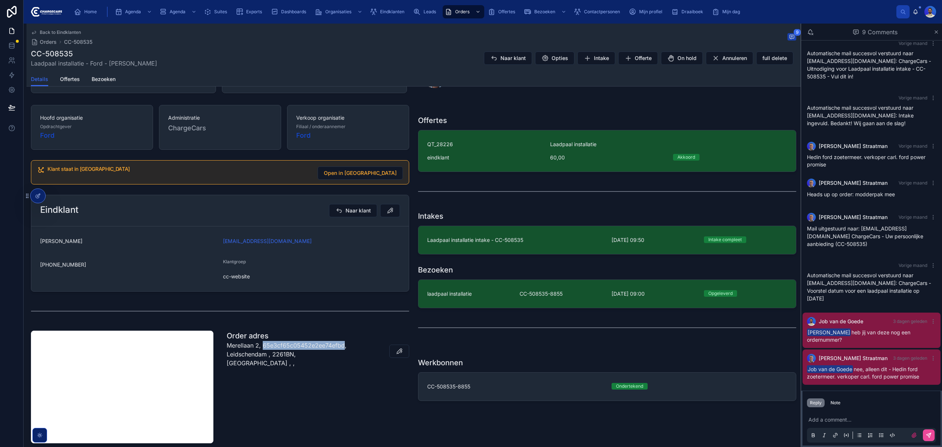
click at [291, 343] on p "Merellaan 2, 65e3cf65c05452e2ee74efbd, Leidschendam , 2261BN, Netherlands , ," at bounding box center [290, 354] width 127 height 27
click at [244, 357] on p "Merellaan 2, 65e3cf65c05452e2ee74efbd, Leidschendam , 2261BN, Netherlands , ," at bounding box center [290, 354] width 127 height 27
click at [242, 357] on p "Merellaan 2, 65e3cf65c05452e2ee74efbd, Leidschendam , 2261BN, Netherlands , ," at bounding box center [290, 354] width 127 height 27
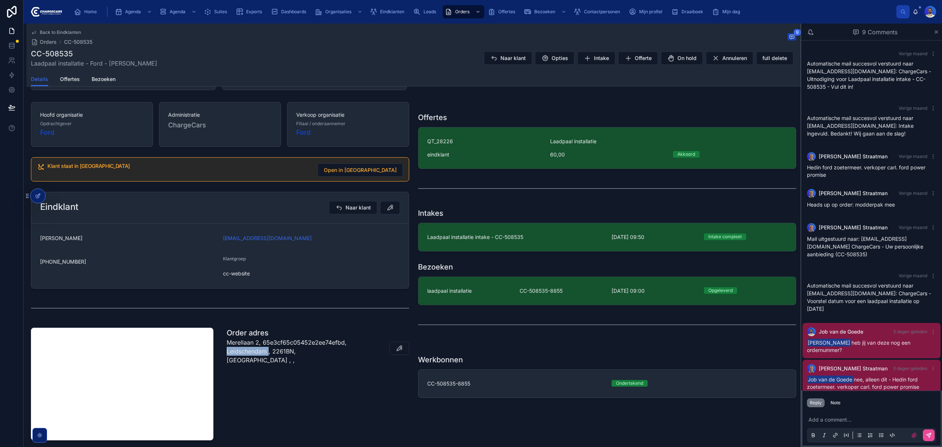
scroll to position [196, 0]
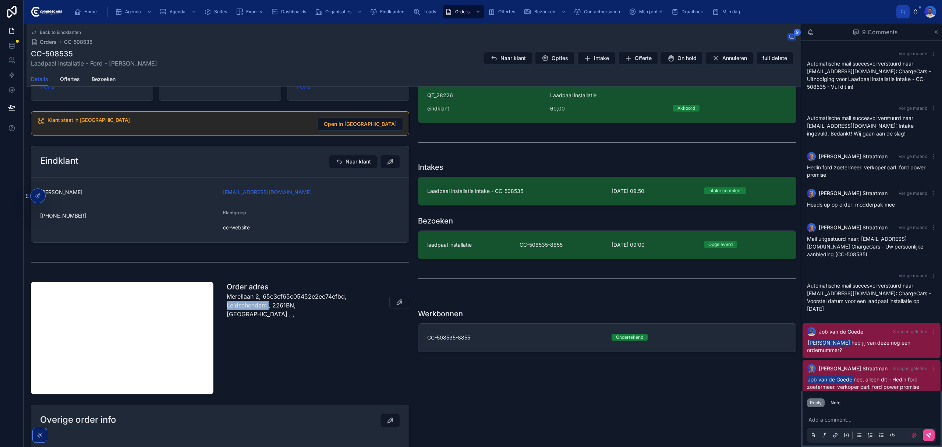
click at [251, 308] on p "Merellaan 2, 65e3cf65c05452e2ee74efbd, Leidschendam , 2261BN, Netherlands , ," at bounding box center [290, 305] width 127 height 27
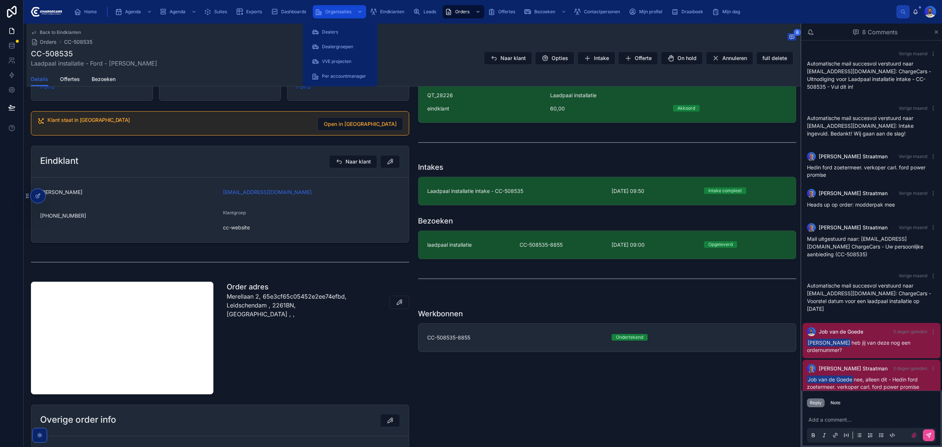
drag, startPoint x: 362, startPoint y: 9, endPoint x: 366, endPoint y: 9, distance: 4.1
click at [362, 9] on icon "scrollable content" at bounding box center [359, 11] width 5 height 5
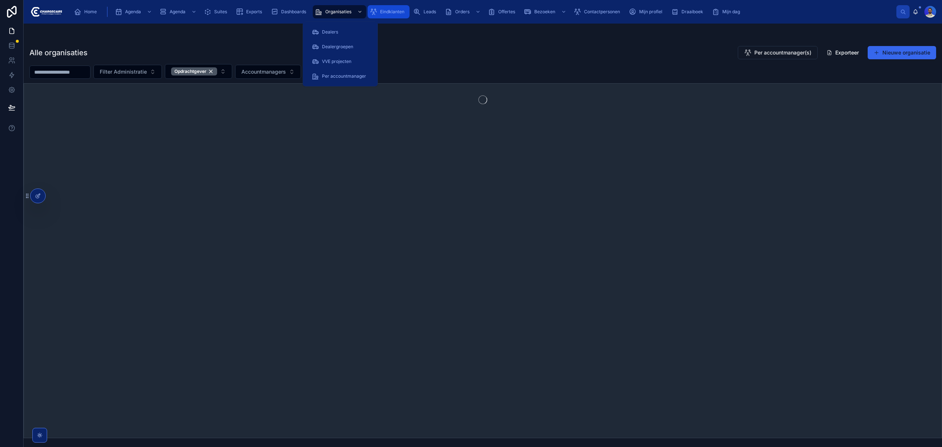
click at [373, 11] on icon "scrollable content" at bounding box center [373, 11] width 7 height 7
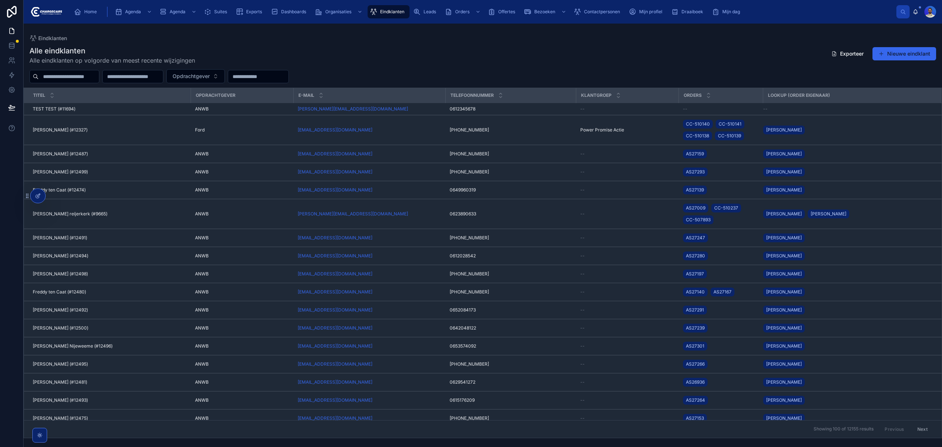
click at [70, 77] on input "text" at bounding box center [69, 76] width 60 height 10
paste input "**********"
type input "**********"
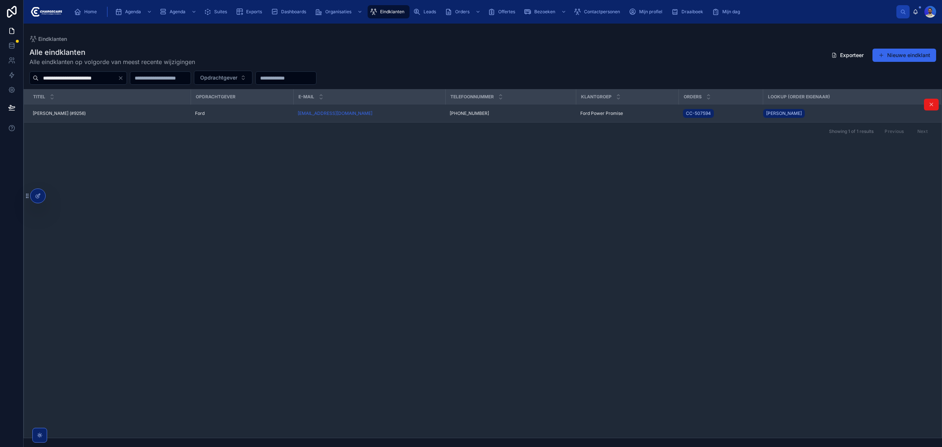
click at [181, 110] on td "Joze van der Veen (#9256) Joze van der Veen (#9256)" at bounding box center [107, 114] width 167 height 18
click at [177, 117] on td "Joze van der Veen (#9256) Joze van der Veen (#9256)" at bounding box center [107, 114] width 167 height 18
click at [183, 114] on div "Joze van der Veen (#9256) Joze van der Veen (#9256)" at bounding box center [110, 113] width 154 height 6
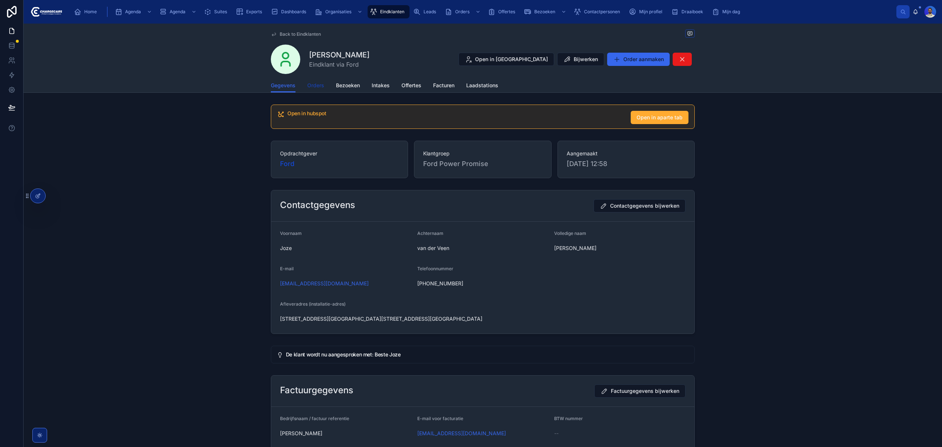
click at [314, 86] on span "Orders" at bounding box center [315, 85] width 17 height 7
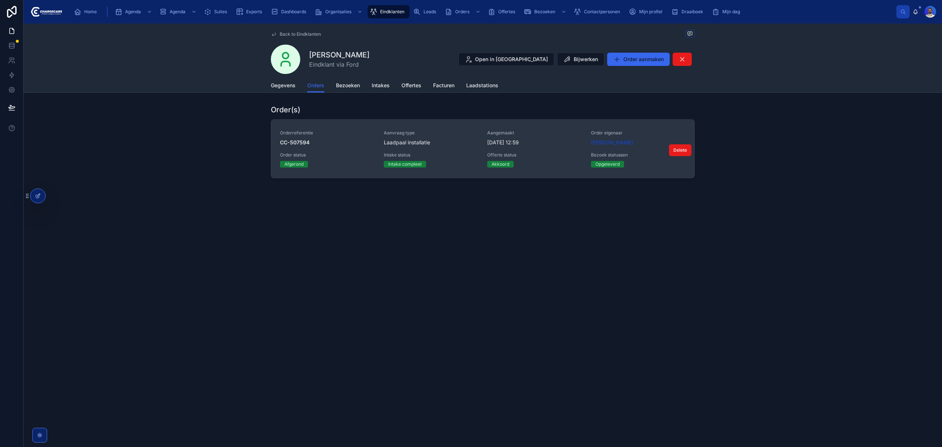
click at [404, 151] on div "Orderreferentie CC-507594 Aanvraag type Laadpaal installatie Aangemaakt 19-7-20…" at bounding box center [483, 149] width 406 height 38
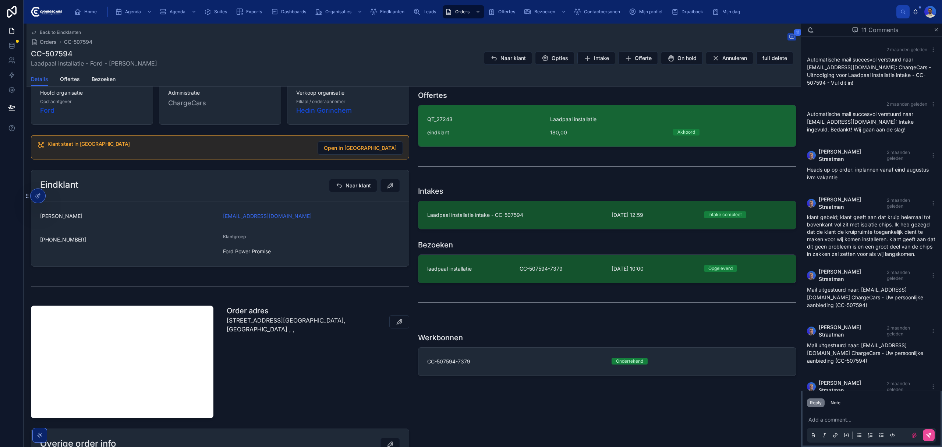
scroll to position [245, 0]
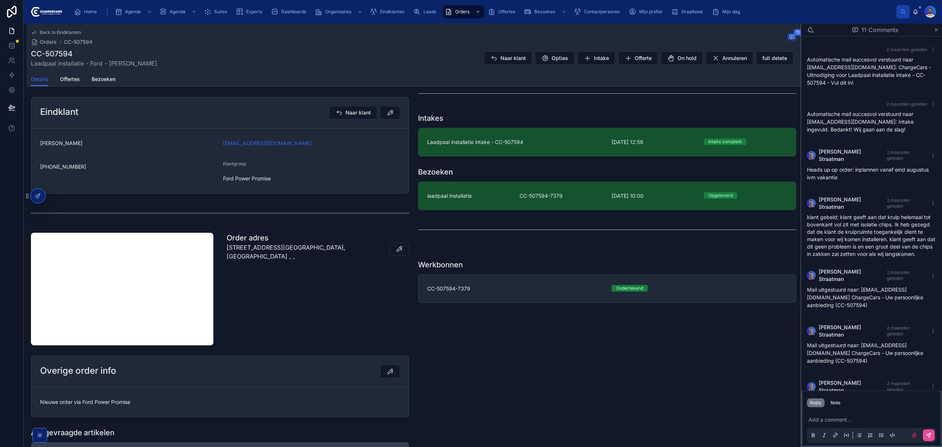
click at [245, 184] on div "Ford Power Promise" at bounding box center [311, 179] width 177 height 12
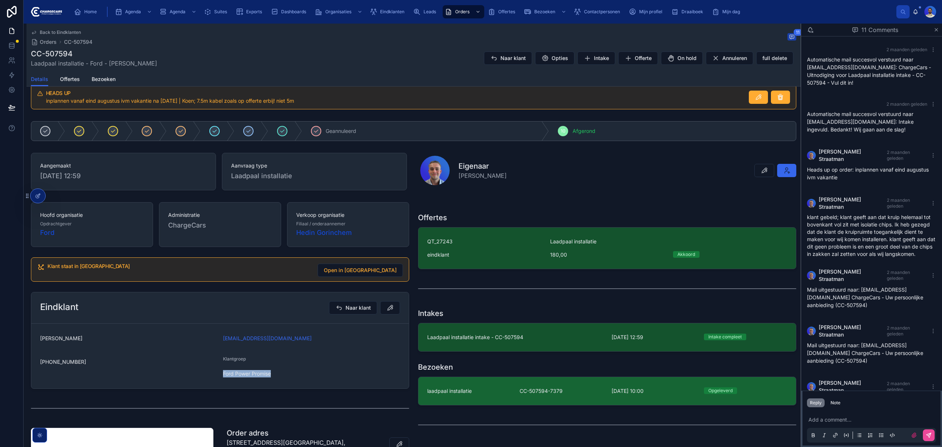
scroll to position [49, 0]
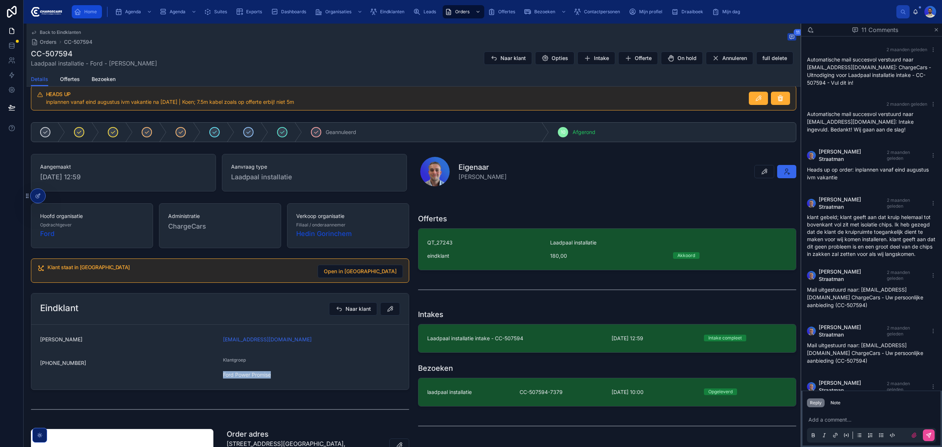
click at [80, 14] on icon "scrollable content" at bounding box center [77, 11] width 7 height 7
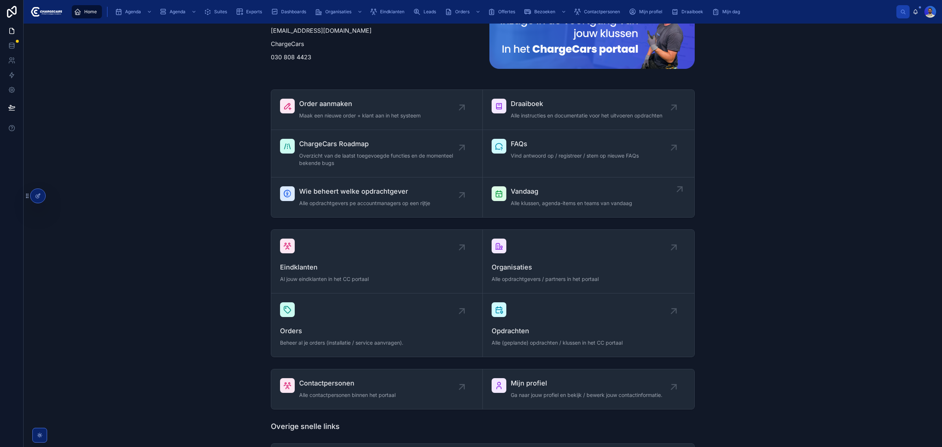
click at [535, 202] on span "Alle klussen, agenda-items en teams van vandaag" at bounding box center [571, 203] width 121 height 7
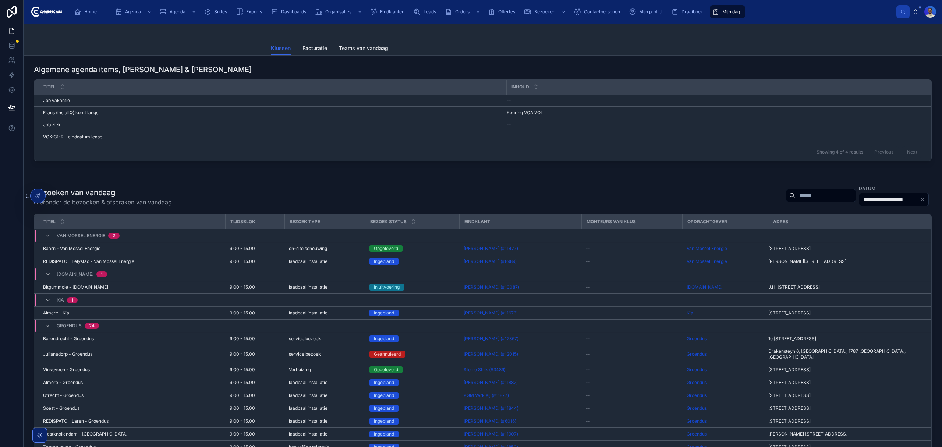
click at [767, 155] on div "Showing 4 of 4 results Previous Next" at bounding box center [483, 152] width 898 height 18
click at [796, 195] on input "text" at bounding box center [826, 195] width 60 height 10
type input "******"
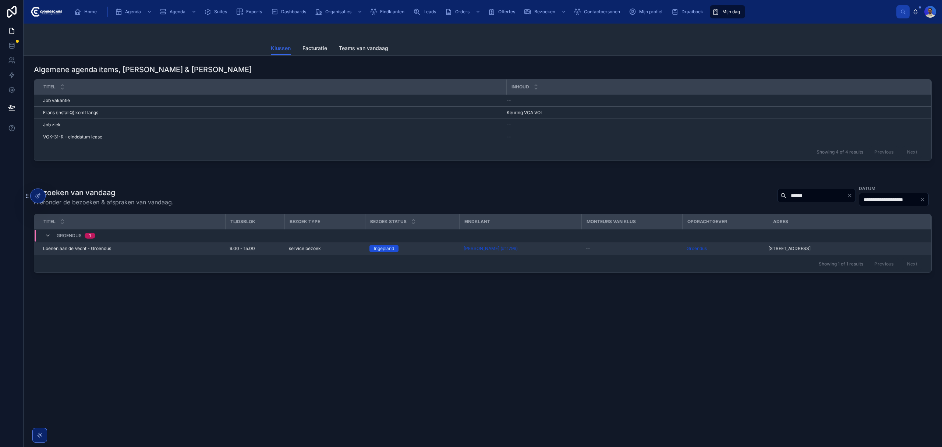
click at [189, 249] on div "Loenen aan de Vecht - Groendus Loenen aan de Vecht - Groendus" at bounding box center [132, 249] width 178 height 6
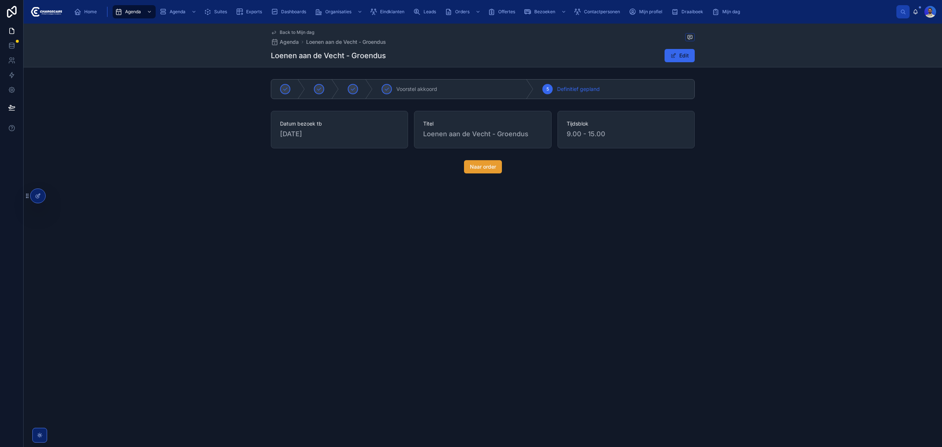
click at [482, 170] on span "Naar order" at bounding box center [483, 166] width 26 height 7
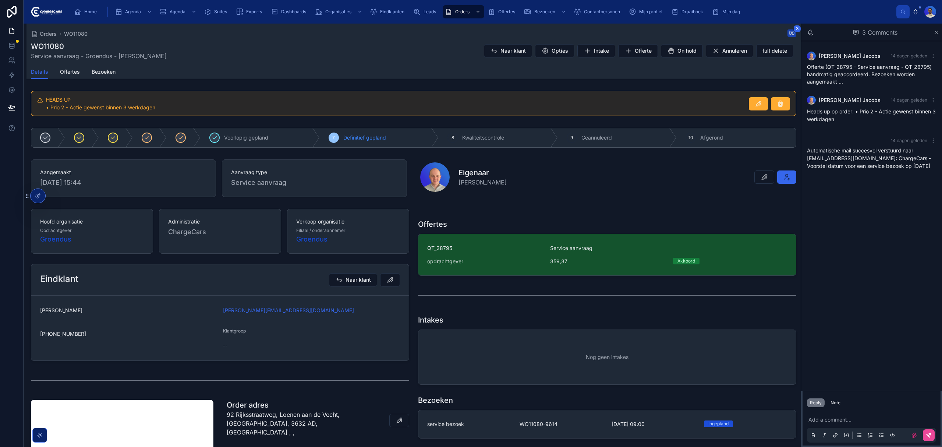
scroll to position [98, 0]
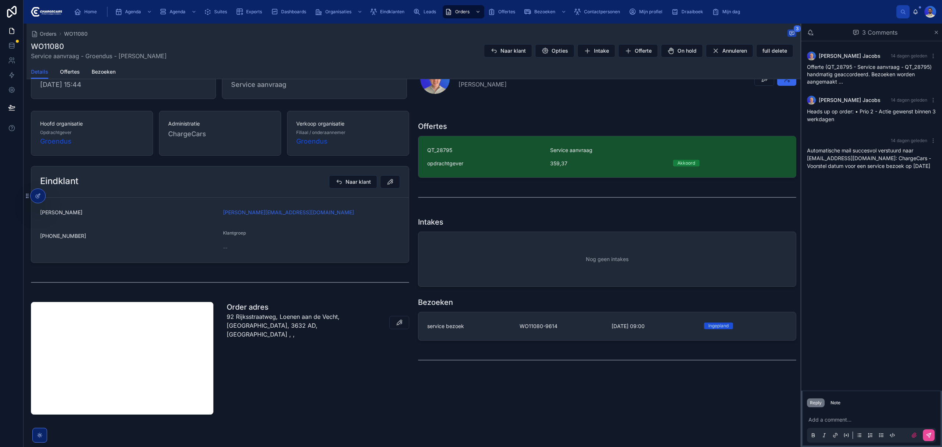
click at [493, 311] on div "Bezoeken service bezoek WO11080-9614 29-9-2025 09:00 Ingepland" at bounding box center [607, 318] width 378 height 43
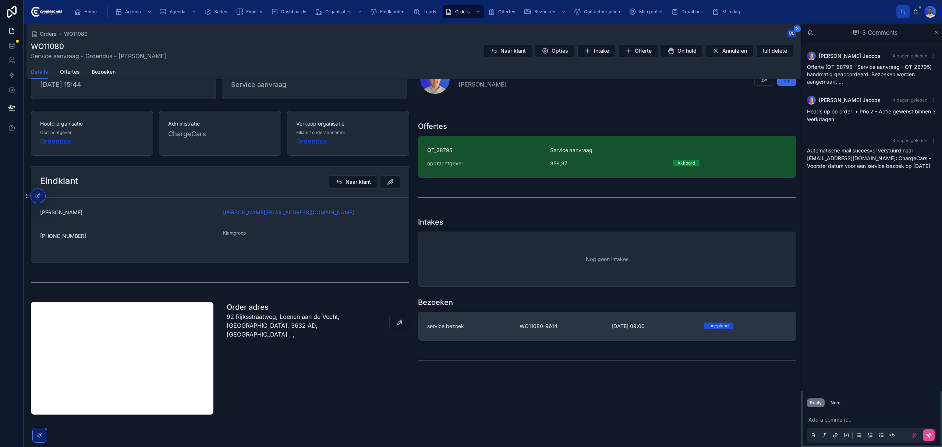
click at [505, 334] on link "service bezoek WO11080-9614 29-9-2025 09:00 Ingepland" at bounding box center [608, 326] width 378 height 28
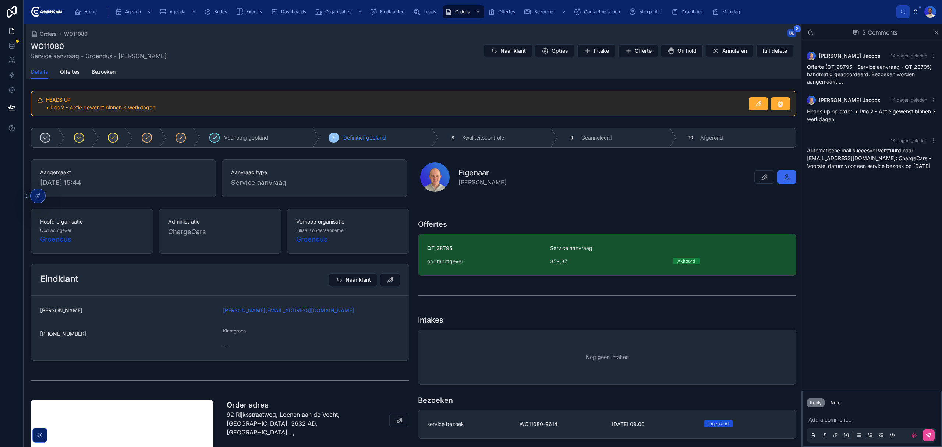
scroll to position [117, 0]
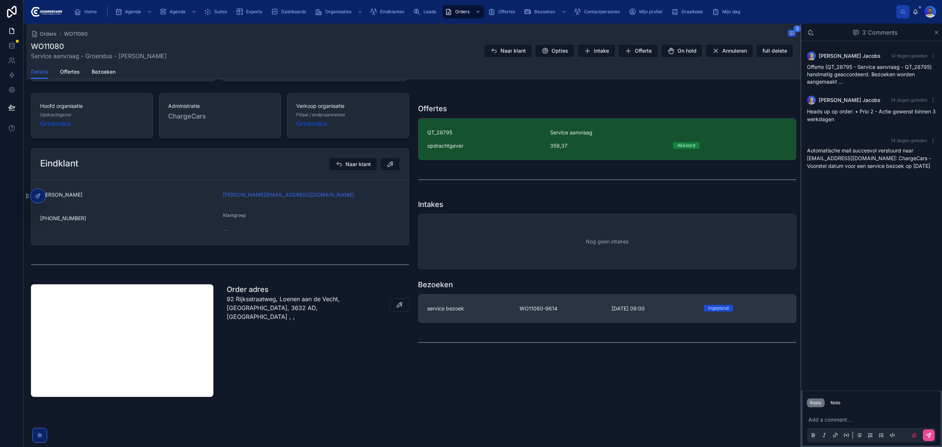
click at [491, 317] on link "service bezoek WO11080-9614 29-9-2025 09:00 Ingepland" at bounding box center [608, 309] width 378 height 28
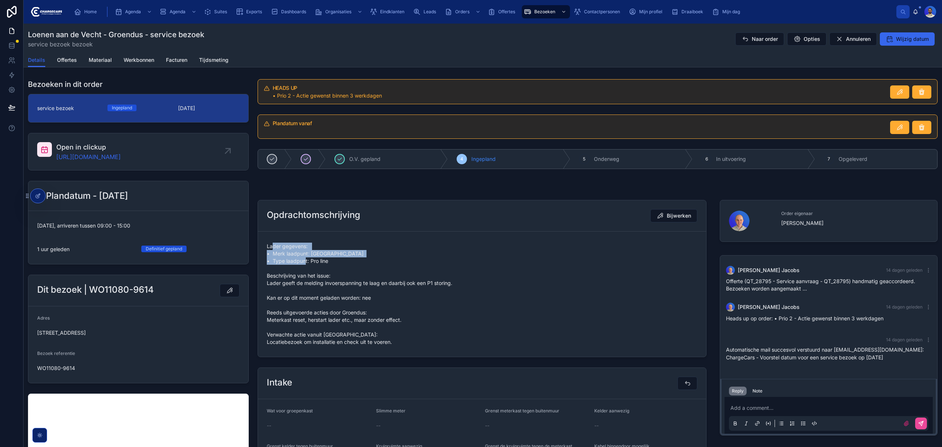
drag, startPoint x: 272, startPoint y: 247, endPoint x: 340, endPoint y: 265, distance: 70.9
click at [340, 265] on span "Lader gegevens: • Merk laadpunt: Alfen • Type laadpunt: Pro line Beschrijving v…" at bounding box center [482, 294] width 431 height 103
click at [325, 275] on span "Lader gegevens: • Merk laadpunt: Alfen • Type laadpunt: Pro line Beschrijving v…" at bounding box center [482, 294] width 431 height 103
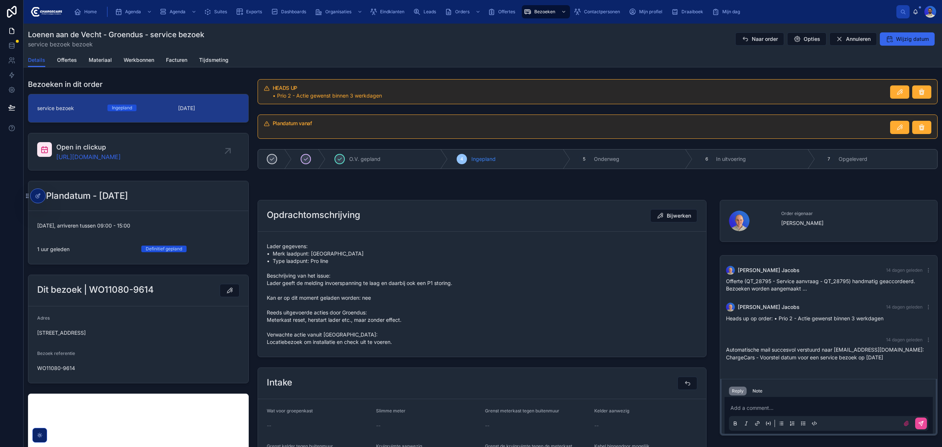
click at [336, 286] on span "Lader gegevens: • Merk laadpunt: Alfen • Type laadpunt: Pro line Beschrijving v…" at bounding box center [482, 294] width 431 height 103
click at [282, 288] on span "Lader gegevens: • Merk laadpunt: Alfen • Type laadpunt: Pro line Beschrijving v…" at bounding box center [482, 294] width 431 height 103
click at [292, 276] on span "Lader gegevens: • Merk laadpunt: Alfen • Type laadpunt: Pro line Beschrijving v…" at bounding box center [482, 294] width 431 height 103
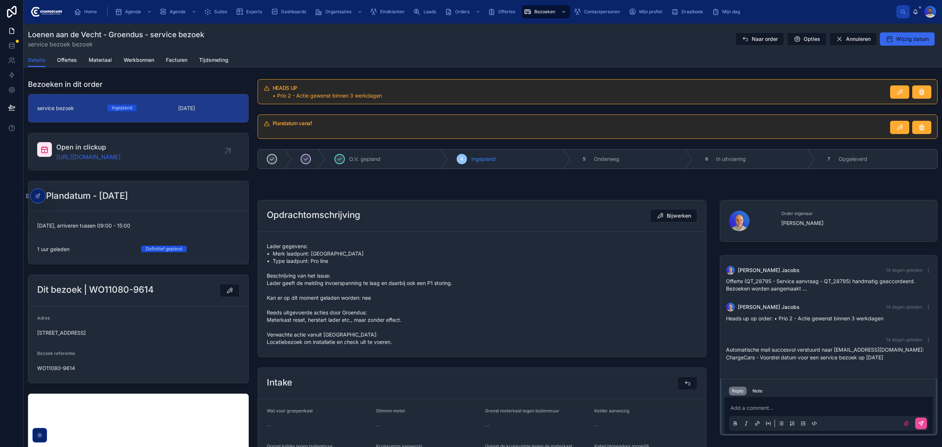
click at [282, 283] on span "Lader gegevens: • Merk laadpunt: Alfen • Type laadpunt: Pro line Beschrijving v…" at bounding box center [482, 294] width 431 height 103
click at [308, 299] on span "Lader gegevens: • Merk laadpunt: Alfen • Type laadpunt: Pro line Beschrijving v…" at bounding box center [482, 294] width 431 height 103
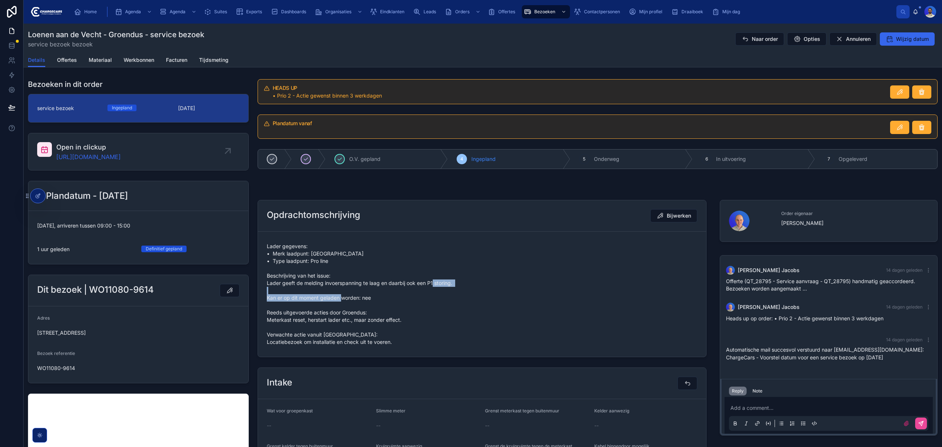
click at [308, 299] on span "Lader gegevens: • Merk laadpunt: Alfen • Type laadpunt: Pro line Beschrijving v…" at bounding box center [482, 294] width 431 height 103
click at [295, 309] on span "Lader gegevens: • Merk laadpunt: Alfen • Type laadpunt: Pro line Beschrijving v…" at bounding box center [482, 294] width 431 height 103
click at [293, 324] on span "Lader gegevens: • Merk laadpunt: Alfen • Type laadpunt: Pro line Beschrijving v…" at bounding box center [482, 294] width 431 height 103
click at [286, 326] on span "Lader gegevens: • Merk laadpunt: Alfen • Type laadpunt: Pro line Beschrijving v…" at bounding box center [482, 294] width 431 height 103
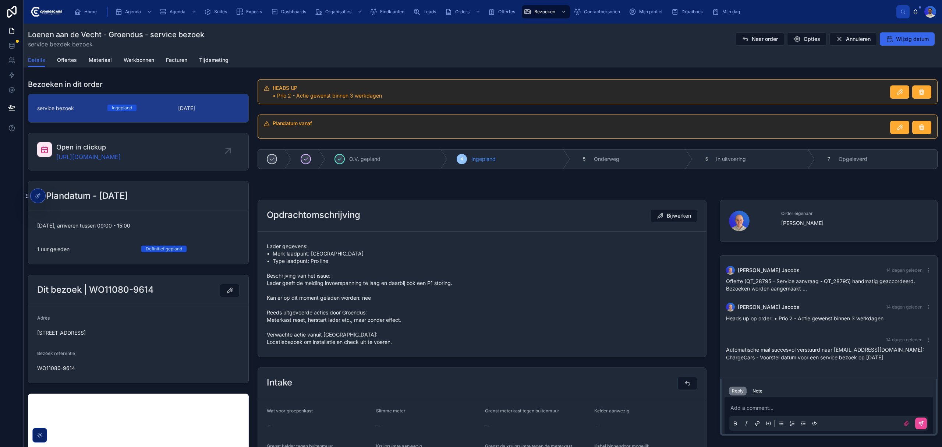
click at [281, 329] on span "Lader gegevens: • Merk laadpunt: Alfen • Type laadpunt: Pro line Beschrijving v…" at bounding box center [482, 294] width 431 height 103
click at [283, 346] on span "Lader gegevens: • Merk laadpunt: Alfen • Type laadpunt: Pro line Beschrijving v…" at bounding box center [482, 294] width 431 height 103
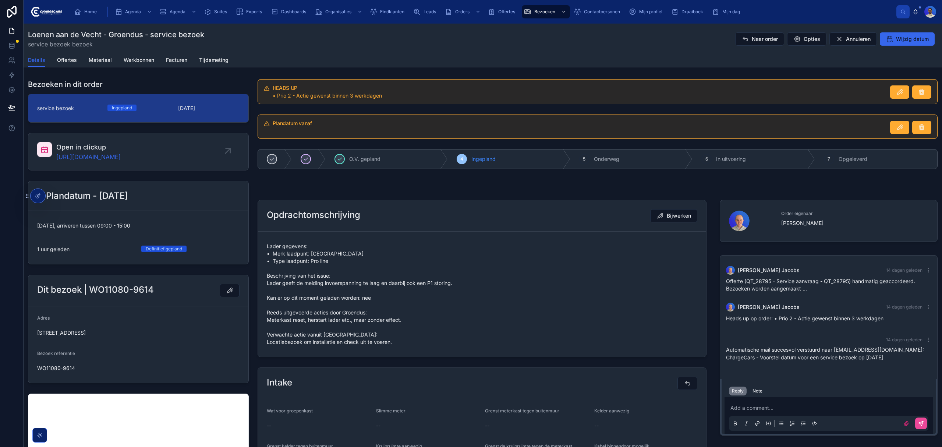
click at [275, 346] on span "Lader gegevens: • Merk laadpunt: Alfen • Type laadpunt: Pro line Beschrijving v…" at bounding box center [482, 294] width 431 height 103
click at [270, 346] on span "Lader gegevens: • Merk laadpunt: Alfen • Type laadpunt: Pro line Beschrijving v…" at bounding box center [482, 294] width 431 height 103
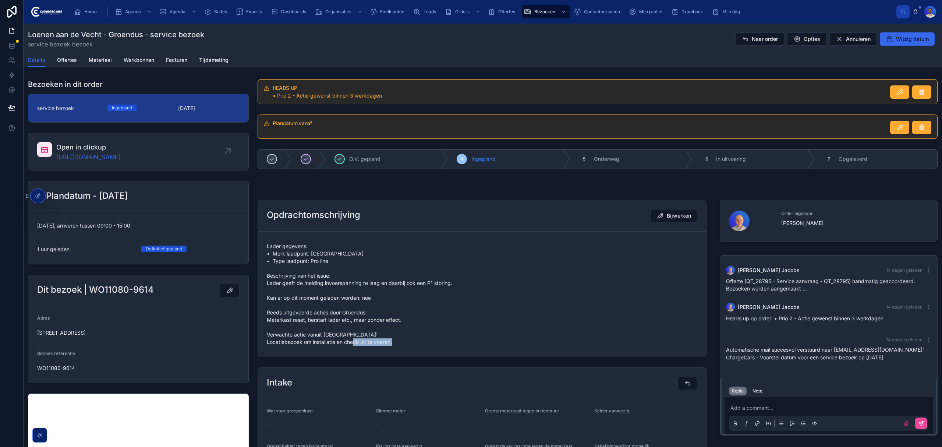
click at [275, 357] on form "Lader gegevens: • Merk laadpunt: Alfen • Type laadpunt: Pro line Beschrijving v…" at bounding box center [482, 294] width 448 height 125
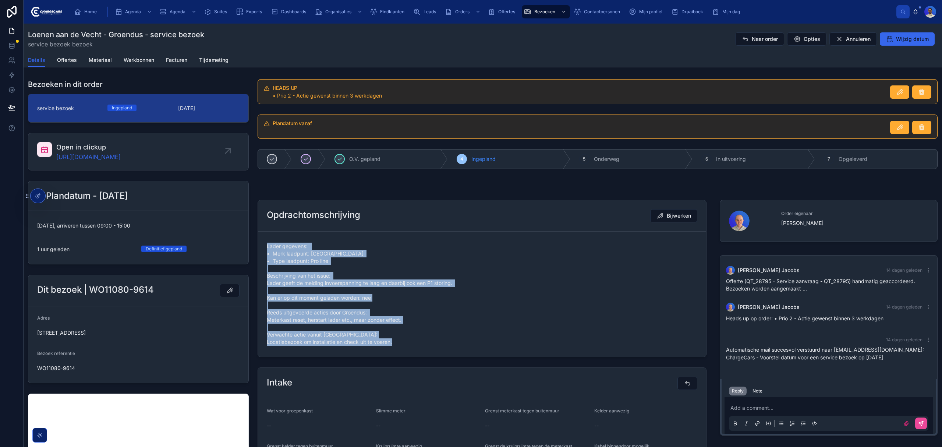
click at [272, 327] on span "Lader gegevens: • Merk laadpunt: Alfen • Type laadpunt: Pro line Beschrijving v…" at bounding box center [482, 294] width 431 height 103
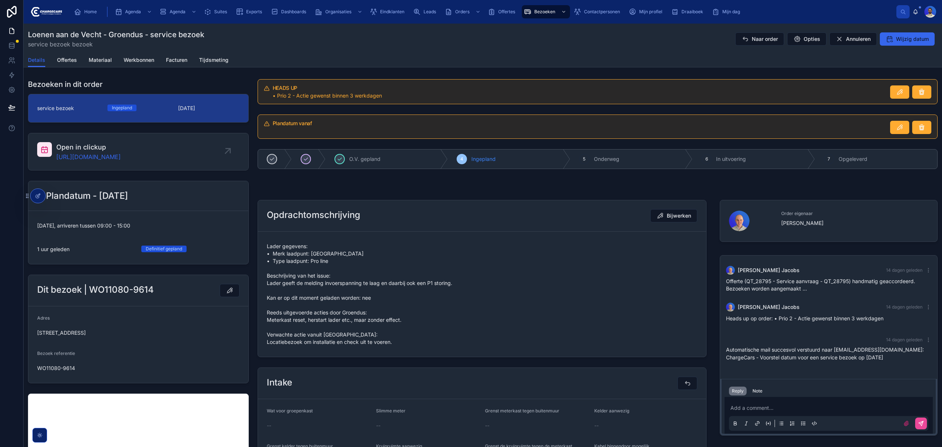
click at [279, 298] on span "Lader gegevens: • Merk laadpunt: Alfen • Type laadpunt: Pro line Beschrijving v…" at bounding box center [482, 294] width 431 height 103
click at [268, 307] on span "Lader gegevens: • Merk laadpunt: Alfen • Type laadpunt: Pro line Beschrijving v…" at bounding box center [482, 294] width 431 height 103
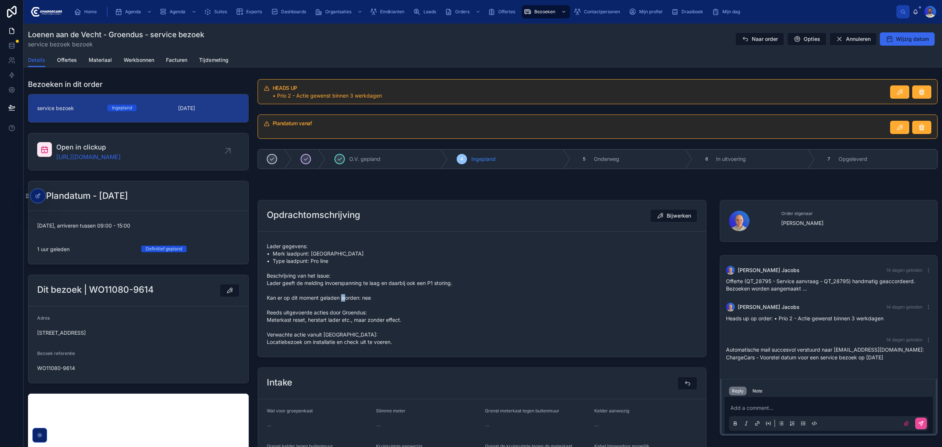
click at [268, 307] on span "Lader gegevens: • Merk laadpunt: Alfen • Type laadpunt: Pro line Beschrijving v…" at bounding box center [482, 294] width 431 height 103
click at [273, 327] on span "Lader gegevens: • Merk laadpunt: Alfen • Type laadpunt: Pro line Beschrijving v…" at bounding box center [482, 294] width 431 height 103
click at [262, 302] on form "Lader gegevens: • Merk laadpunt: Alfen • Type laadpunt: Pro line Beschrijving v…" at bounding box center [482, 294] width 448 height 125
click at [268, 290] on span "Lader gegevens: • Merk laadpunt: Alfen • Type laadpunt: Pro line Beschrijving v…" at bounding box center [482, 294] width 431 height 103
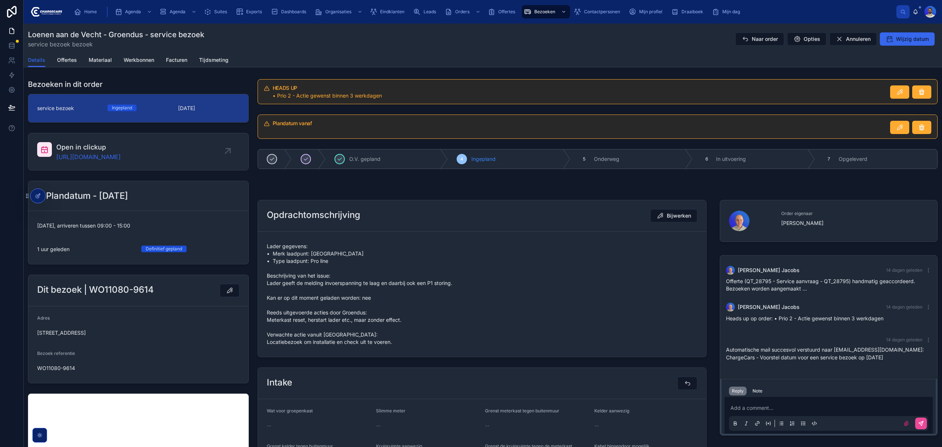
click at [269, 290] on span "Lader gegevens: • Merk laadpunt: Alfen • Type laadpunt: Pro line Beschrijving v…" at bounding box center [482, 294] width 431 height 103
click at [273, 270] on span "Lader gegevens: • Merk laadpunt: Alfen • Type laadpunt: Pro line Beschrijving v…" at bounding box center [482, 294] width 431 height 103
drag, startPoint x: 392, startPoint y: 14, endPoint x: 396, endPoint y: 14, distance: 4.8
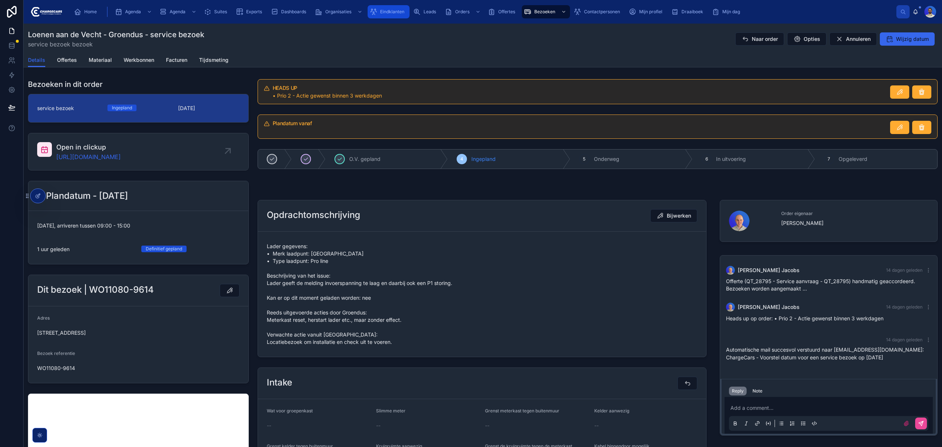
click at [392, 14] on span "Eindklanten" at bounding box center [392, 12] width 24 height 6
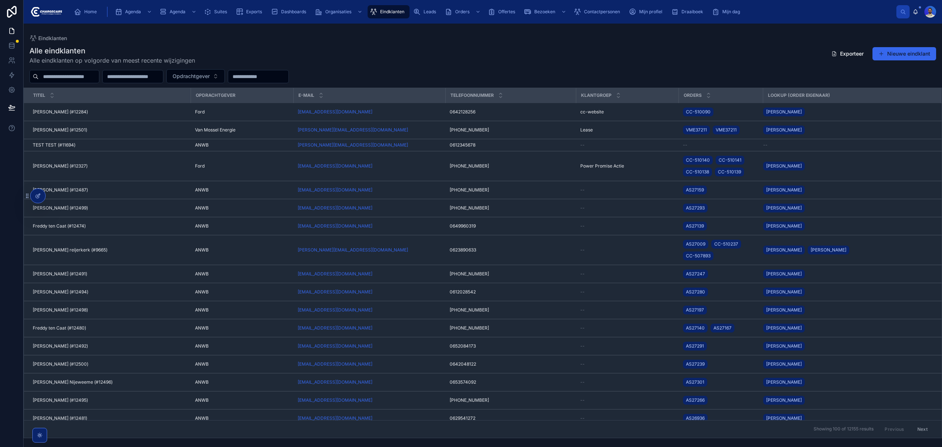
click at [99, 73] on input "text" at bounding box center [69, 76] width 60 height 10
paste input "**********"
type input "**********"
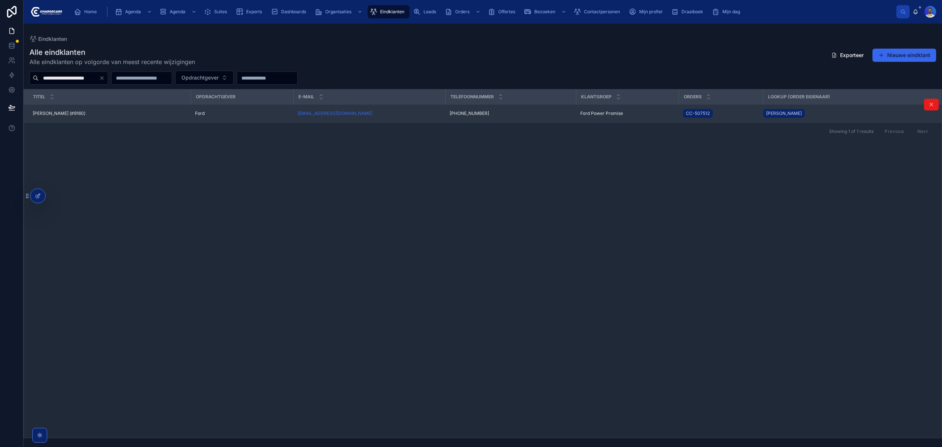
click at [109, 113] on div "Jos Dijkman (#9160) Jos Dijkman (#9160)" at bounding box center [110, 113] width 154 height 6
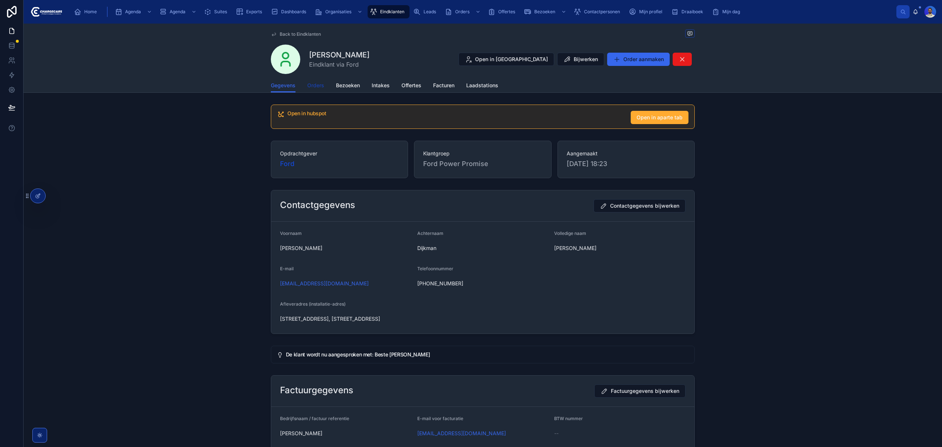
click at [311, 81] on link "Orders" at bounding box center [315, 86] width 17 height 15
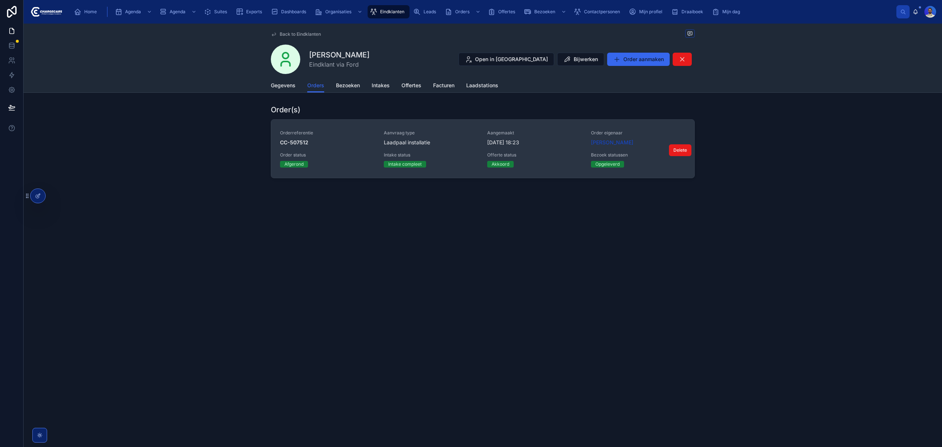
click at [552, 141] on span "16-7-2025 18:23" at bounding box center [534, 142] width 95 height 7
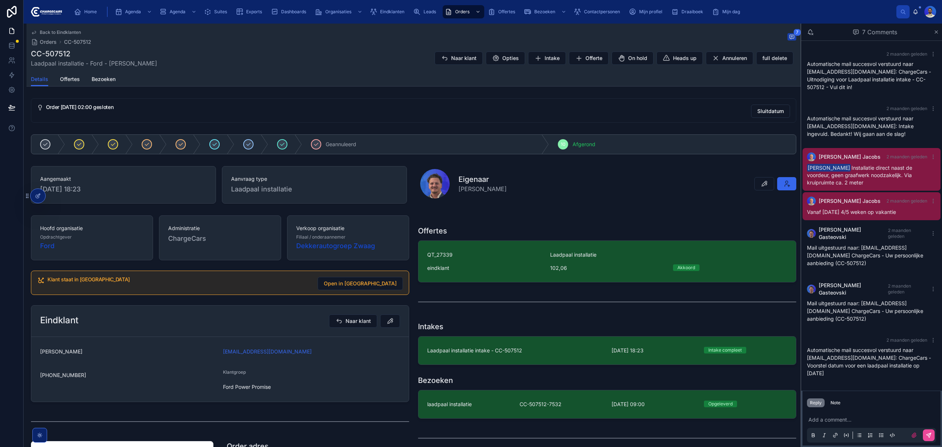
click at [339, 366] on form "Jos Dijkman sw.dijkman@quicknet.nl +31636591052 Klantgroep Ford Power Promise" at bounding box center [220, 369] width 378 height 65
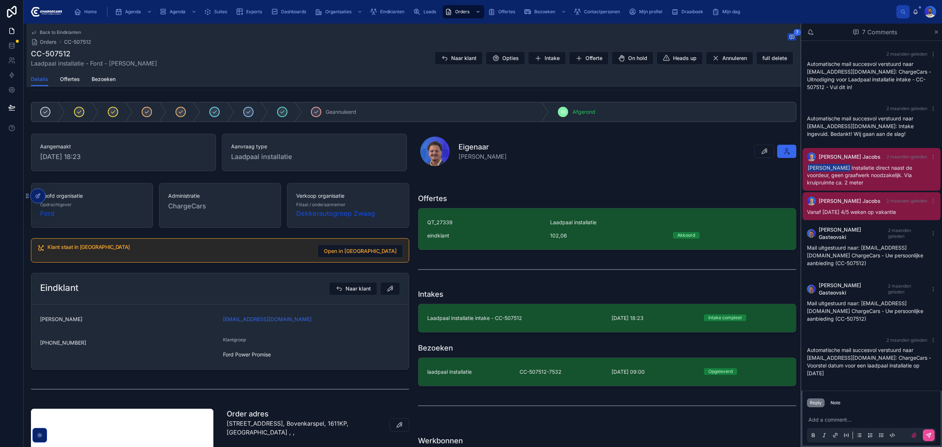
scroll to position [98, 0]
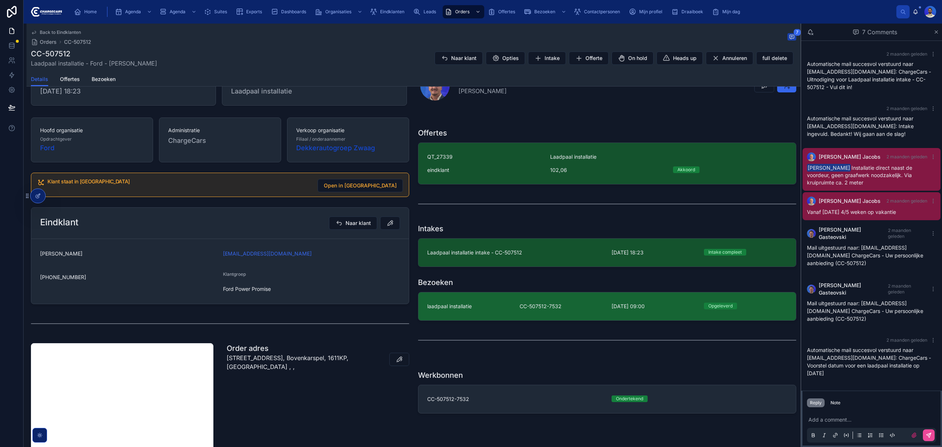
click at [492, 311] on link "laadpaal installatie CC-507512-7532 8-9-2025 09:00 Opgeleverd" at bounding box center [608, 306] width 378 height 28
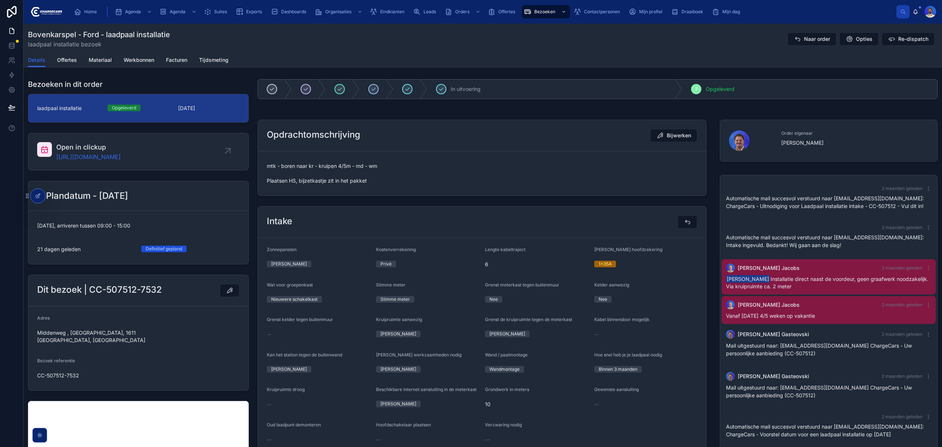
drag, startPoint x: 240, startPoint y: 189, endPoint x: 237, endPoint y: 183, distance: 6.8
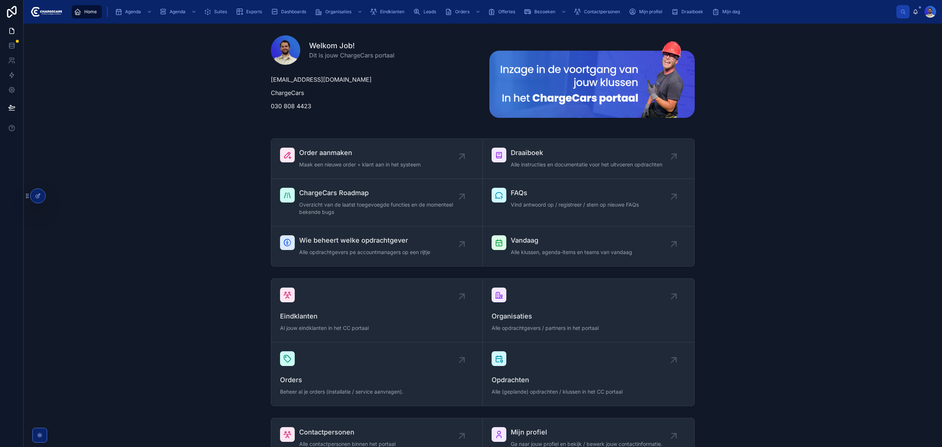
click at [407, 11] on div "Eindklanten" at bounding box center [389, 12] width 38 height 12
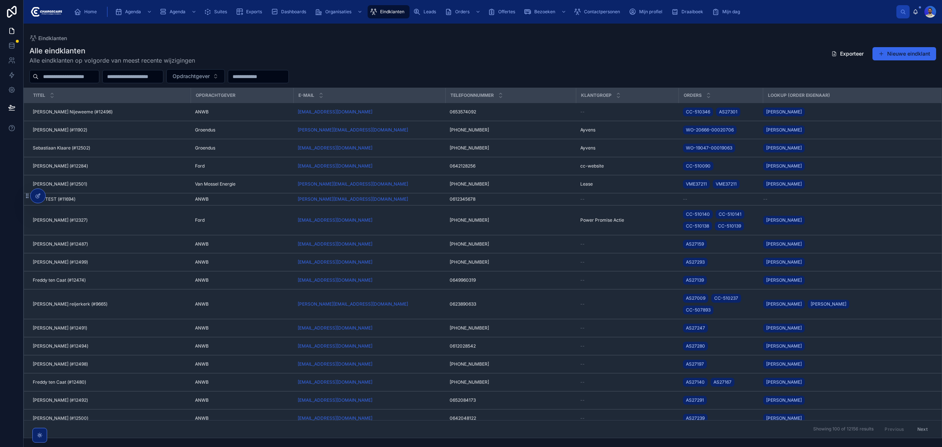
click at [92, 80] on input "text" at bounding box center [69, 76] width 60 height 10
type input "****"
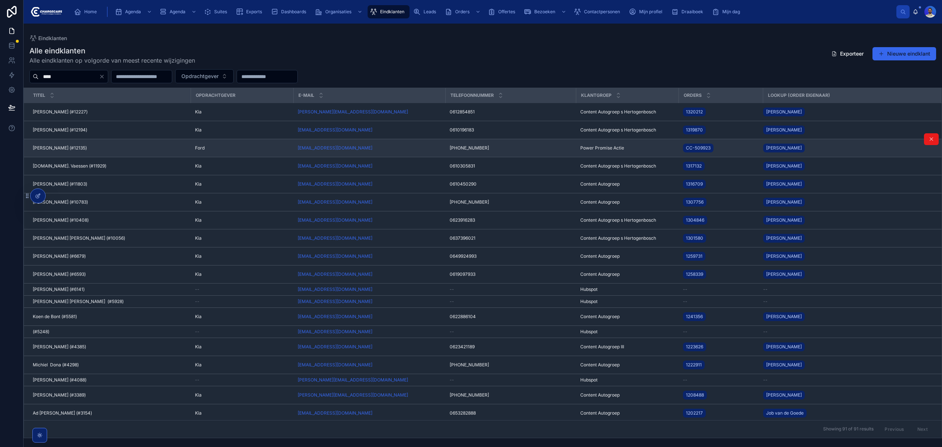
click at [115, 152] on td "[PERSON_NAME] (#12135) [PERSON_NAME] (#12135)" at bounding box center [107, 148] width 167 height 18
click at [192, 148] on td "Ford" at bounding box center [242, 148] width 103 height 18
click at [200, 148] on span "Ford" at bounding box center [200, 148] width 10 height 6
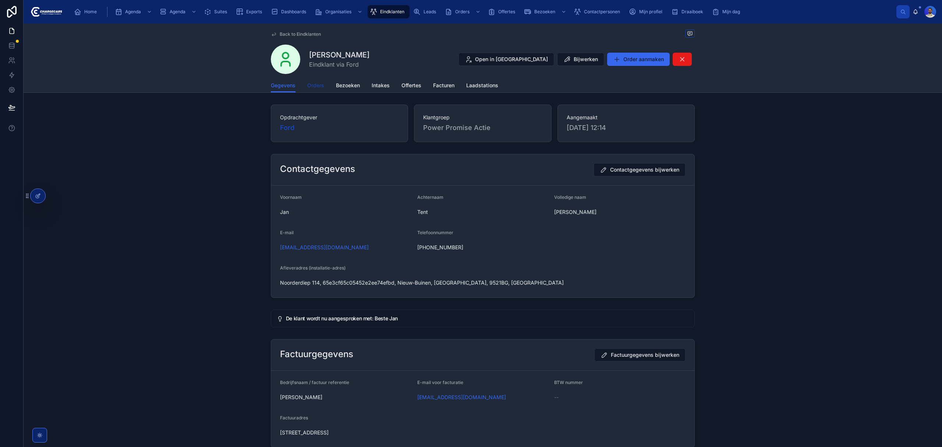
click at [310, 87] on span "Orders" at bounding box center [315, 85] width 17 height 7
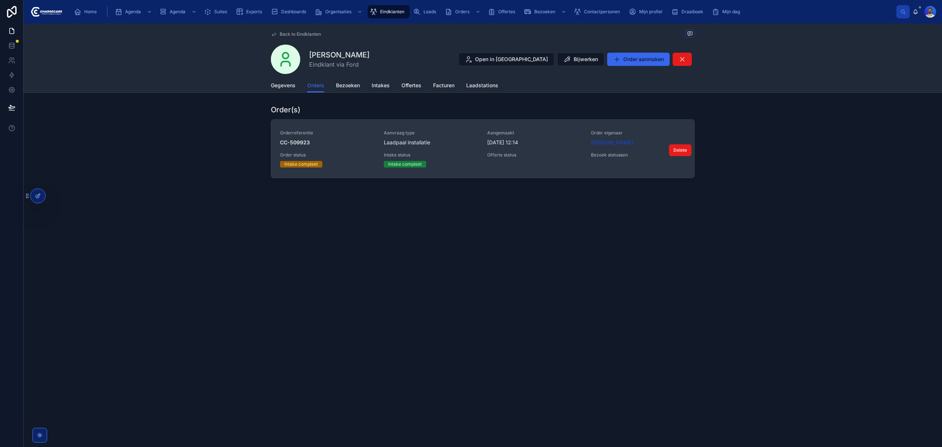
click at [578, 141] on span "19-9-2025 12:14" at bounding box center [534, 142] width 95 height 7
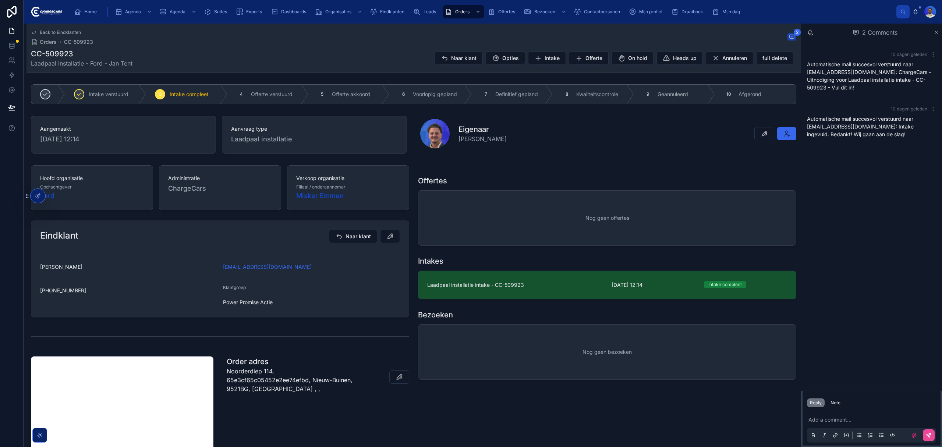
scroll to position [49, 0]
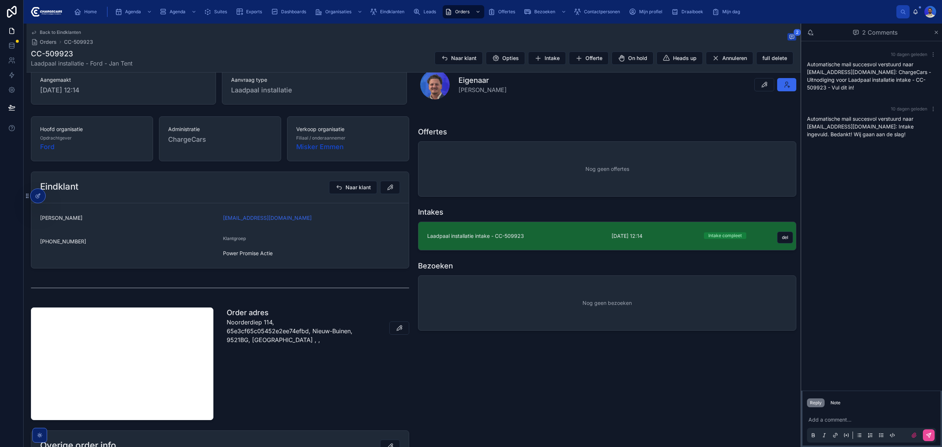
click at [597, 242] on link "Laadpaal installatie intake - CC-509923 19-9-2025 12:14 Intake compleet del" at bounding box center [608, 236] width 378 height 28
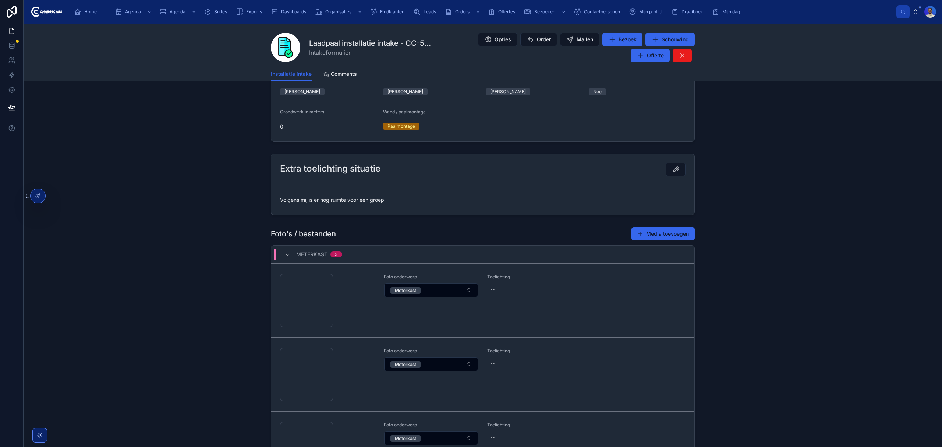
scroll to position [638, 0]
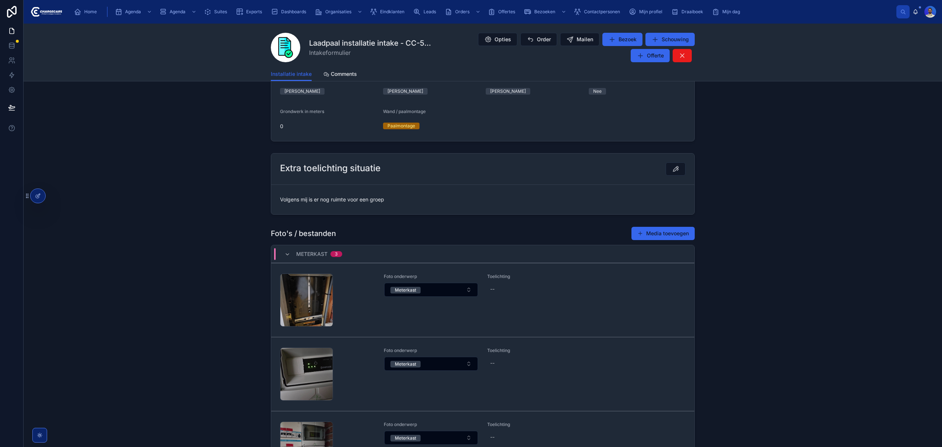
click at [316, 203] on span "Volgens mij is er nog ruimte voor een groep" at bounding box center [483, 199] width 406 height 7
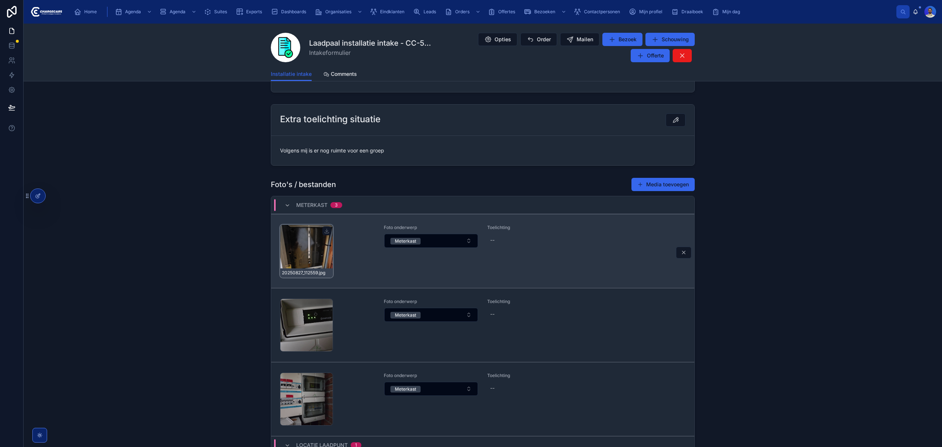
click at [323, 241] on div "20250827_112559 .jpg" at bounding box center [306, 251] width 53 height 53
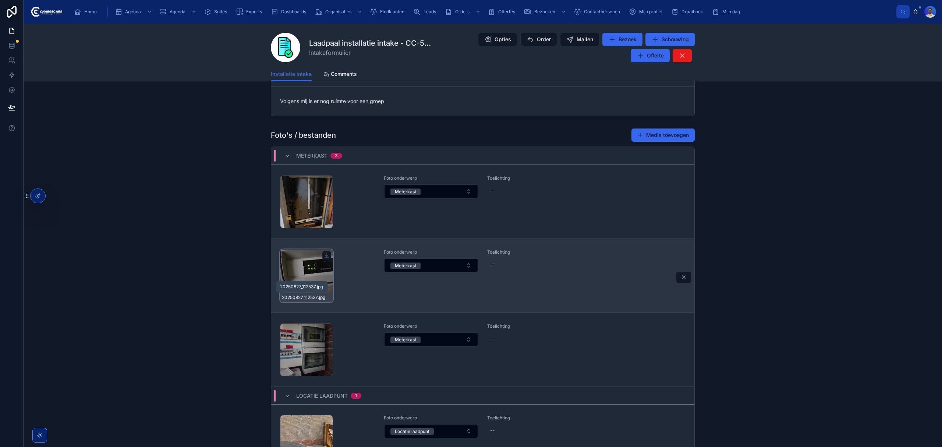
scroll to position [785, 0]
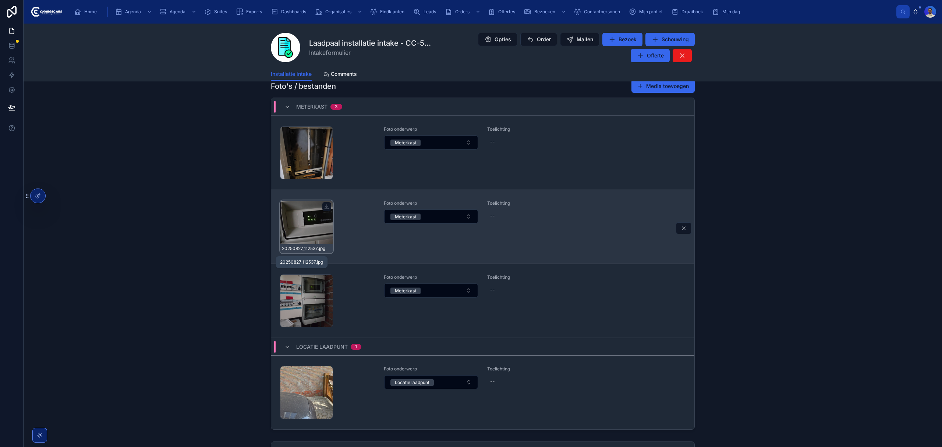
click at [303, 292] on div "20250827_112548 .jpg" at bounding box center [306, 300] width 53 height 53
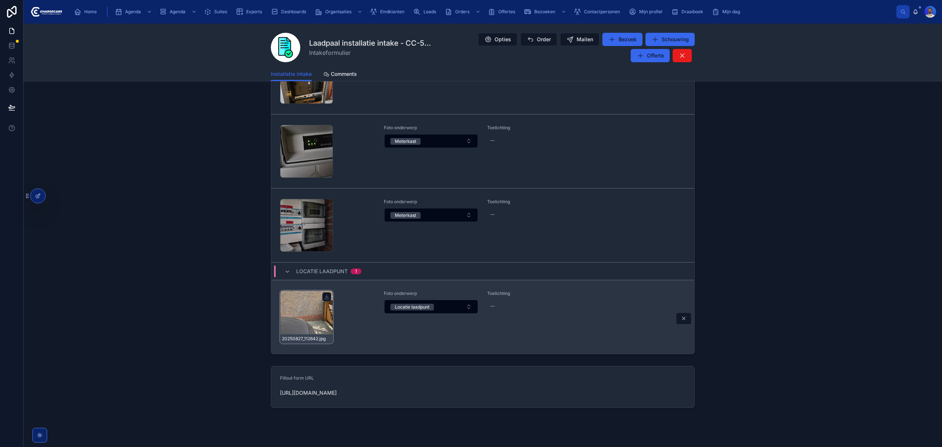
scroll to position [875, 0]
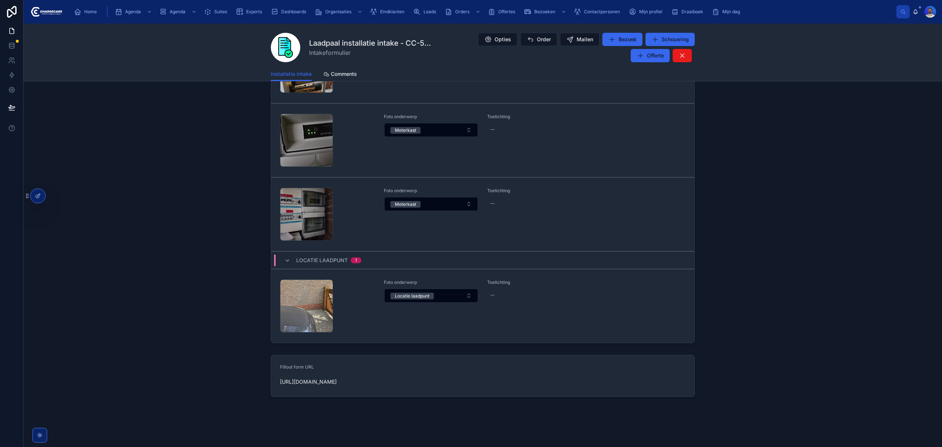
click at [309, 293] on div "20250827_112642 .jpg" at bounding box center [306, 305] width 53 height 53
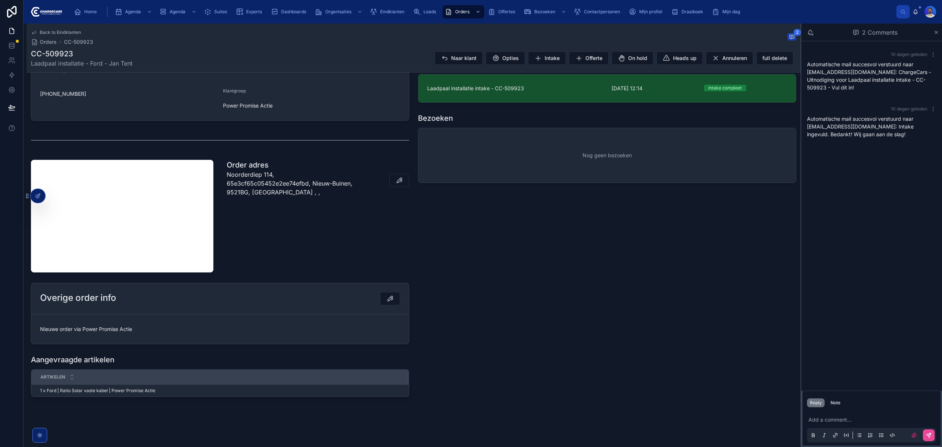
scroll to position [198, 0]
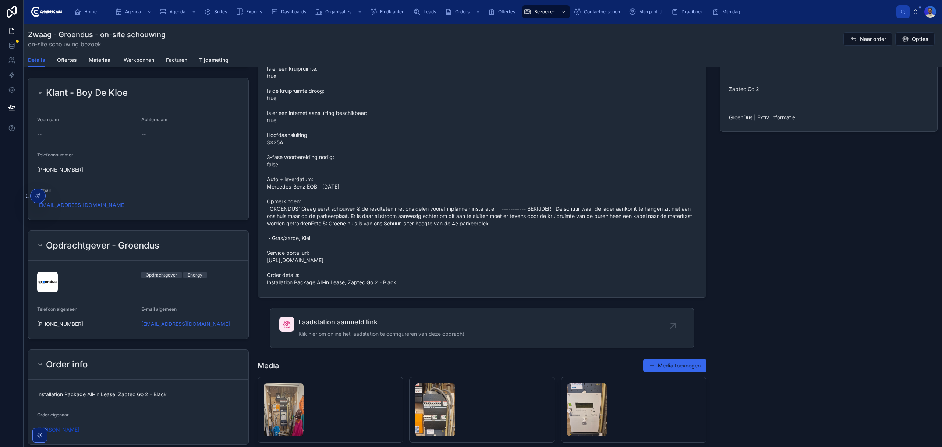
scroll to position [638, 0]
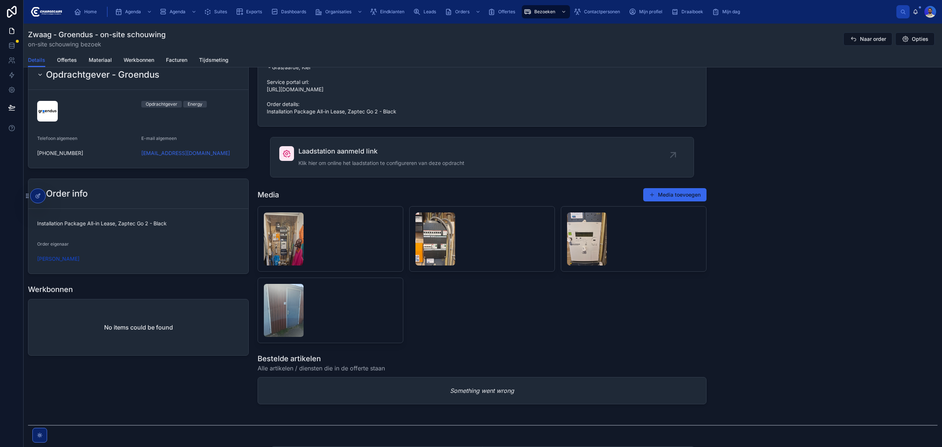
click at [81, 225] on span "Installation Package All-in Lease, Zaptec Go 2 - Black" at bounding box center [138, 223] width 202 height 7
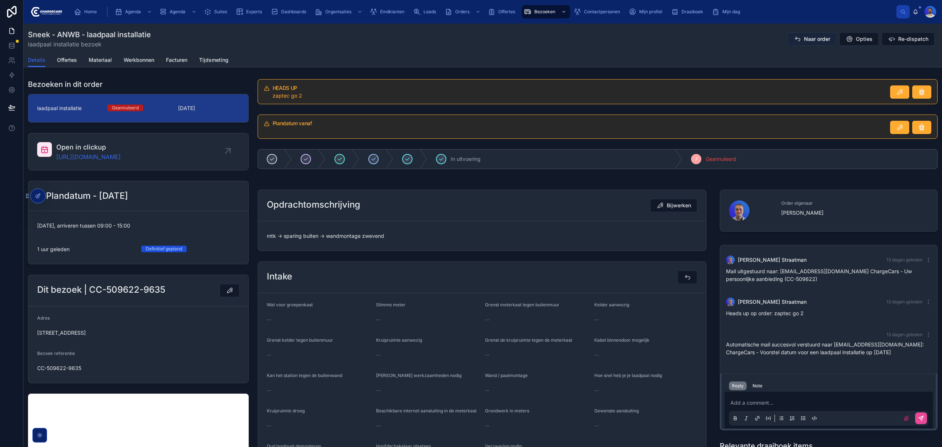
click at [798, 33] on button "Naar order" at bounding box center [812, 38] width 49 height 13
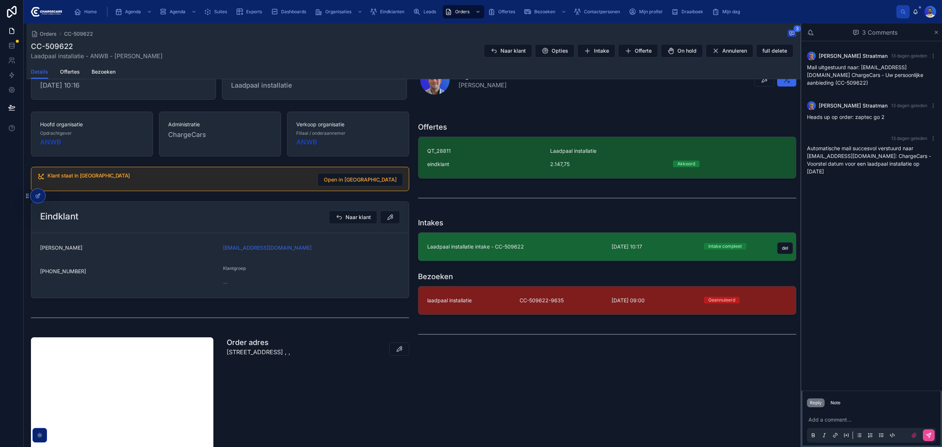
scroll to position [98, 0]
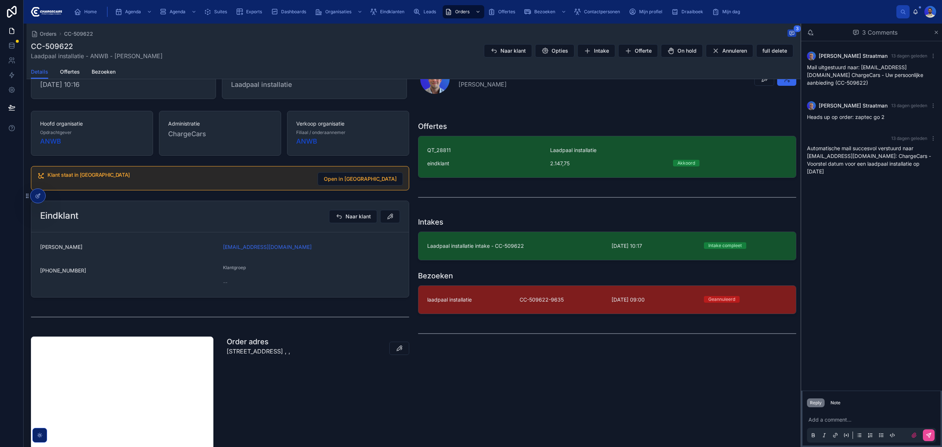
click at [638, 291] on link "laadpaal installatie CC-509622-9635 [DATE] 09:00 Geannuleerd" at bounding box center [608, 300] width 378 height 28
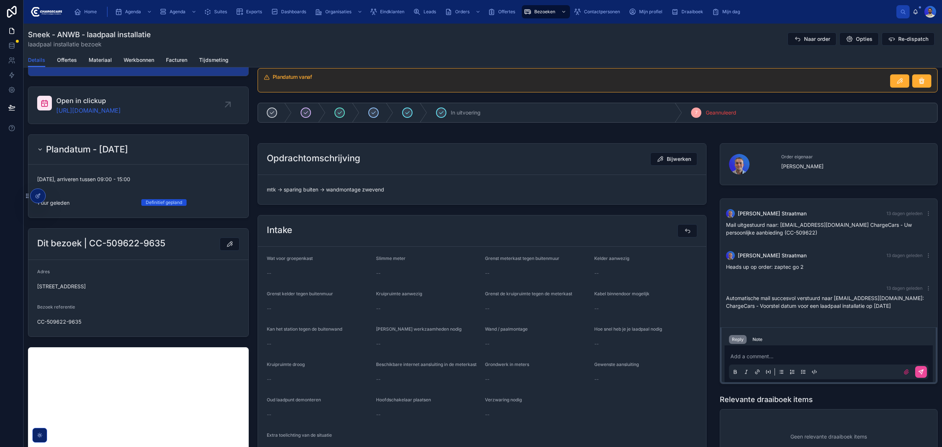
scroll to position [49, 0]
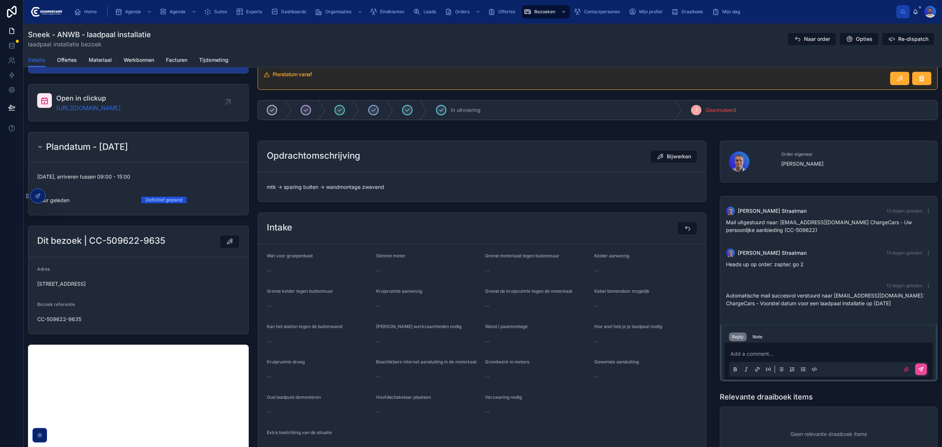
click at [740, 334] on button "Reply" at bounding box center [738, 336] width 18 height 9
click at [753, 337] on div "Note" at bounding box center [758, 337] width 10 height 6
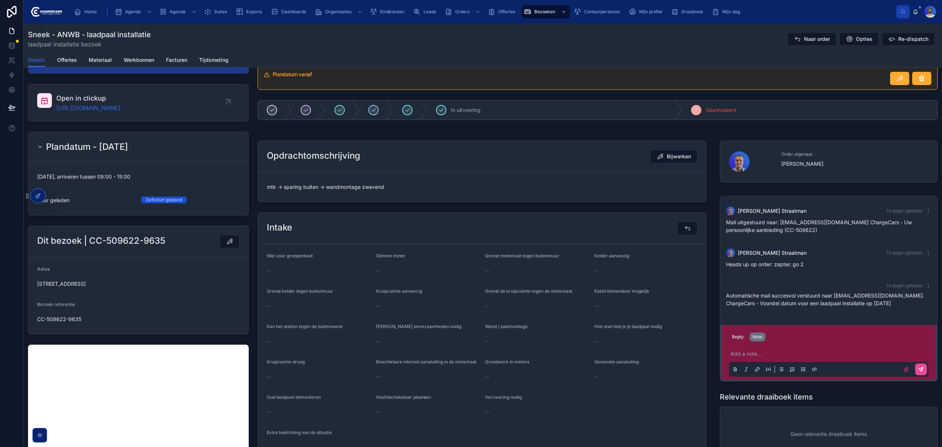
click at [744, 351] on p at bounding box center [831, 353] width 200 height 7
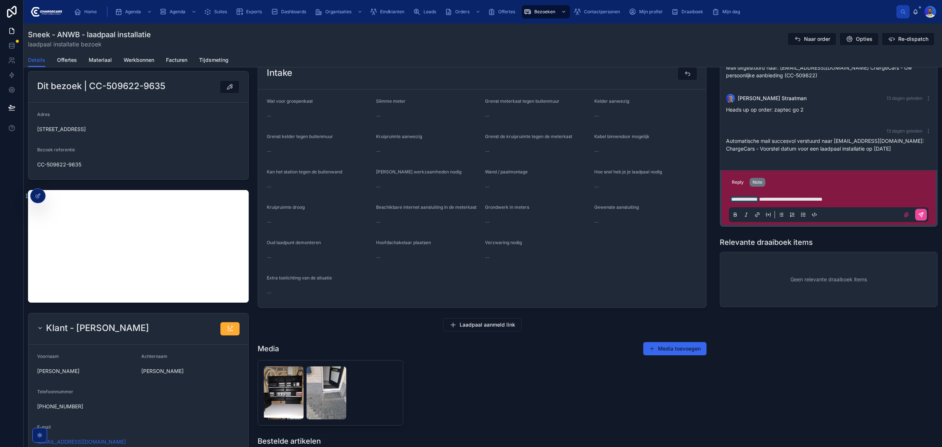
scroll to position [98, 0]
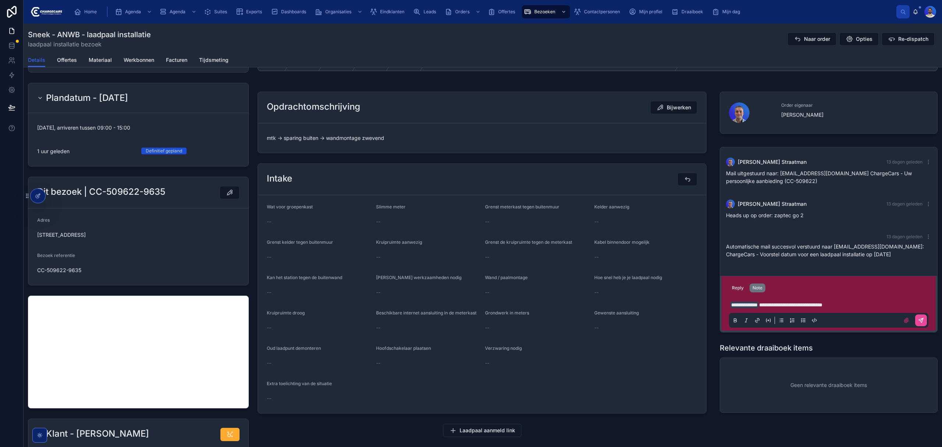
click at [876, 307] on p "**********" at bounding box center [831, 304] width 200 height 7
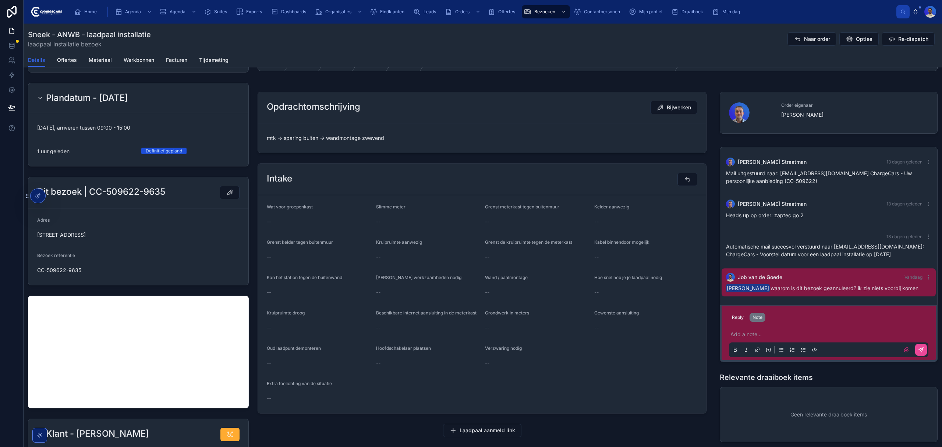
scroll to position [127, 0]
